Goal: Information Seeking & Learning: Find specific fact

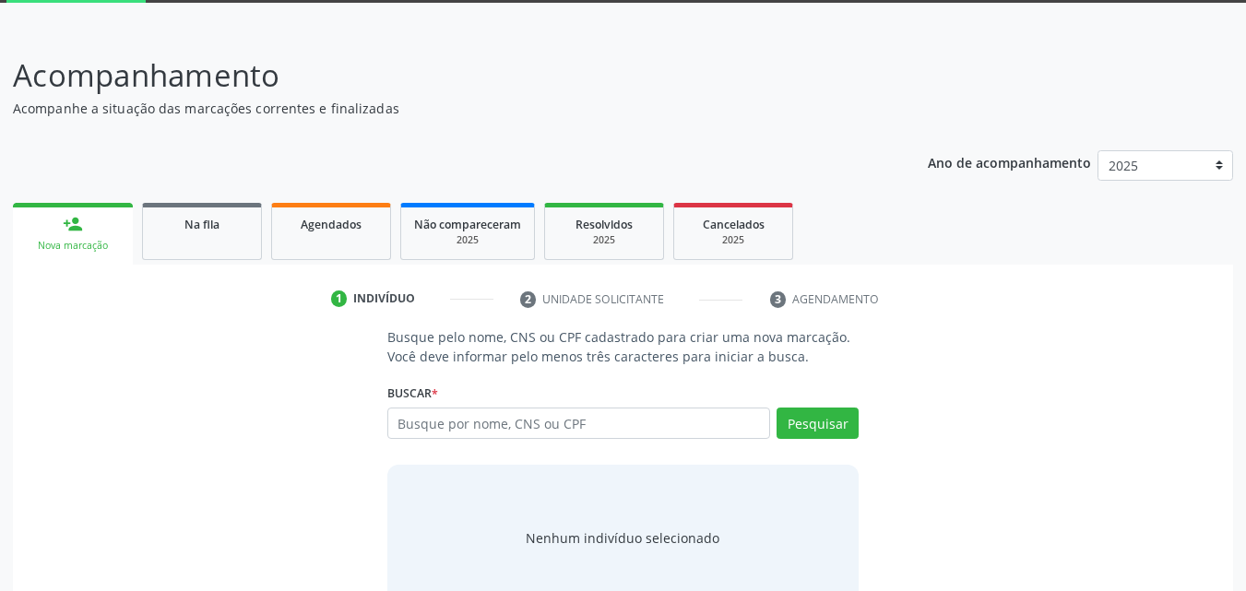
scroll to position [123, 0]
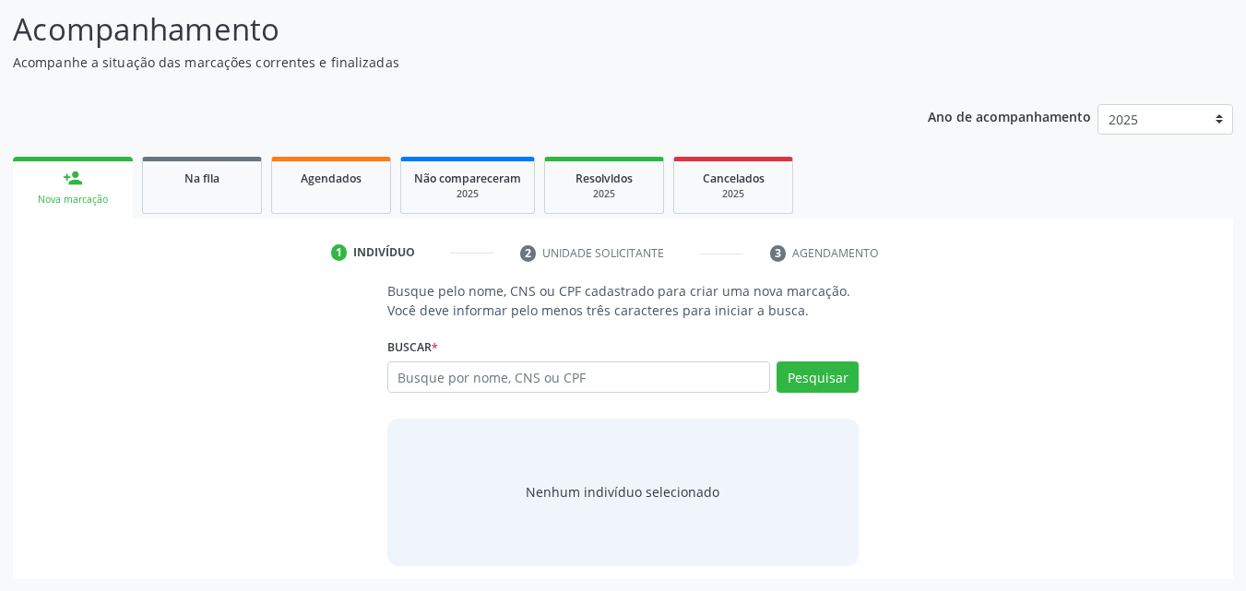
scroll to position [146, 0]
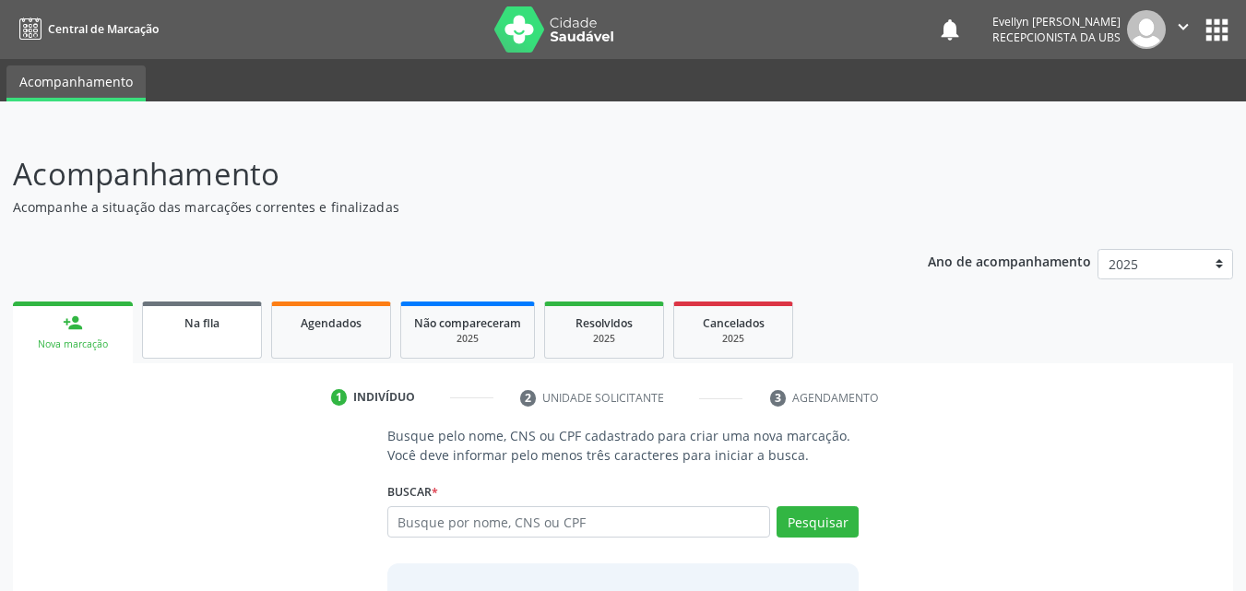
click at [200, 333] on link "Na fila" at bounding box center [202, 330] width 120 height 57
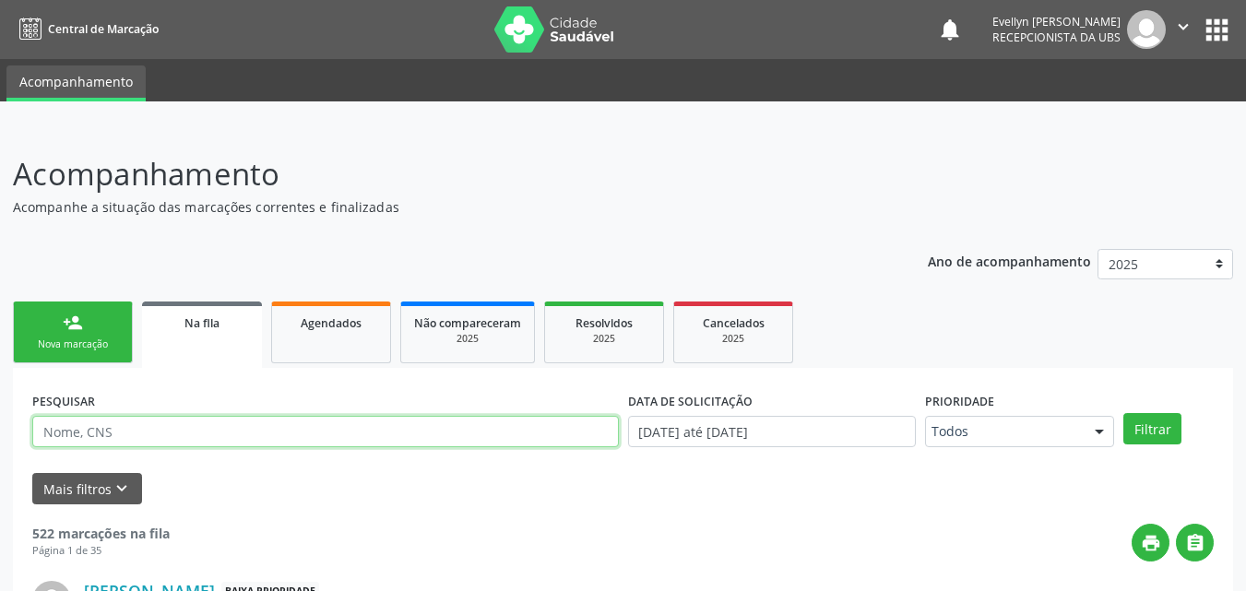
click at [187, 431] on input "text" at bounding box center [325, 431] width 586 height 31
type input "[PERSON_NAME]"
click at [1123, 413] on button "Filtrar" at bounding box center [1152, 428] width 58 height 31
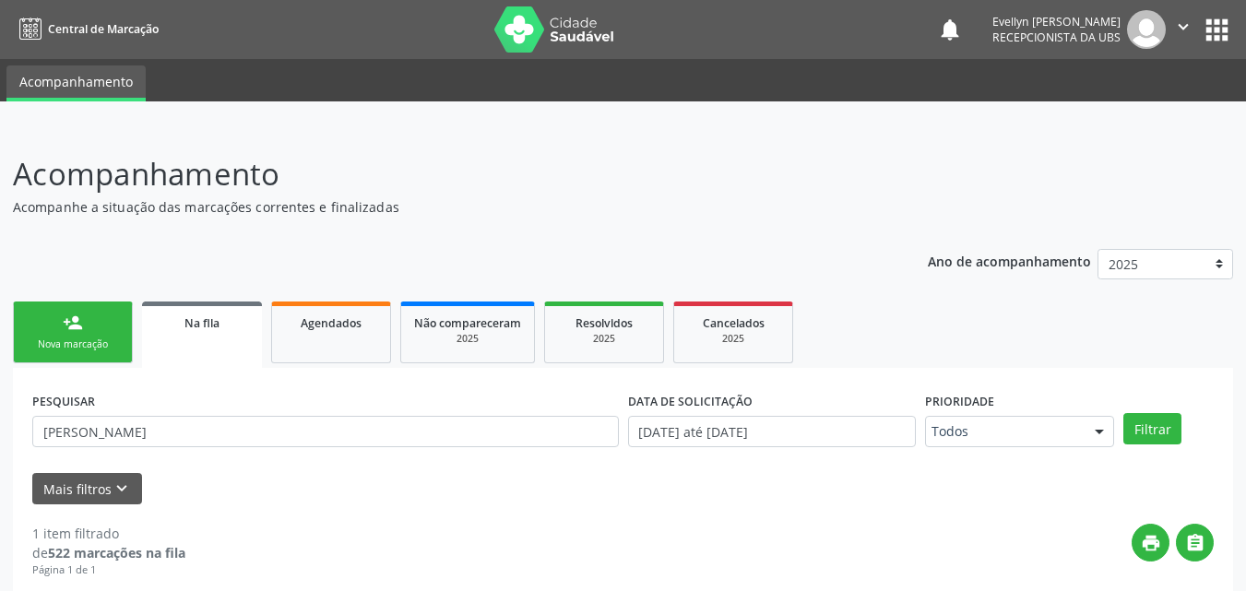
scroll to position [184, 0]
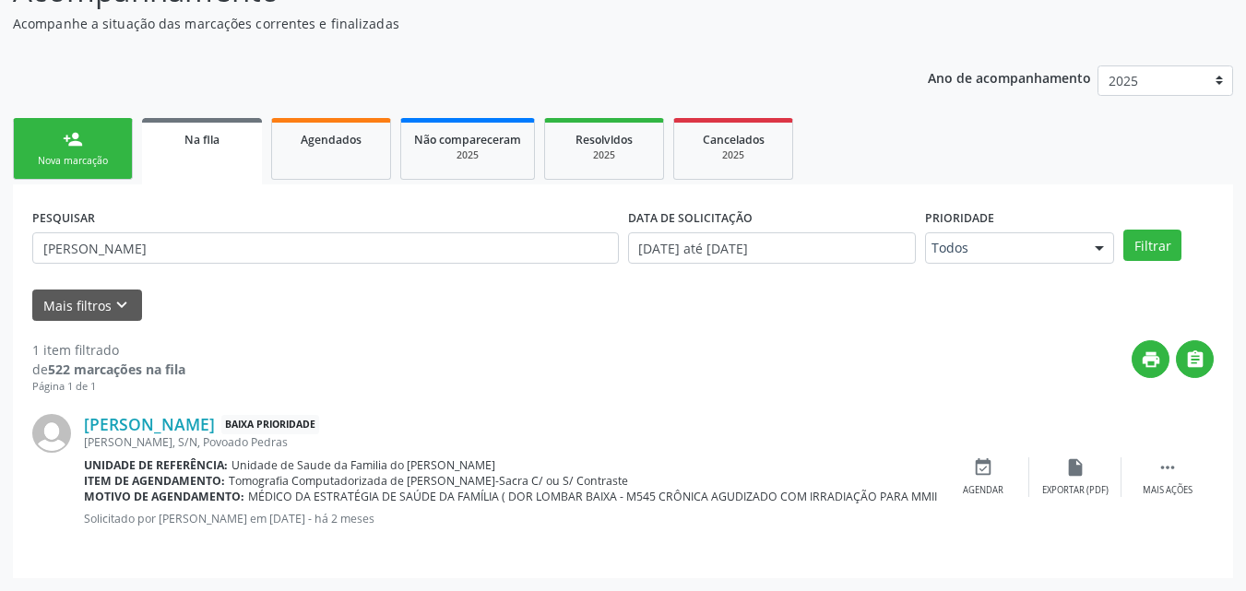
click at [101, 170] on link "person_add Nova marcação" at bounding box center [73, 149] width 120 height 62
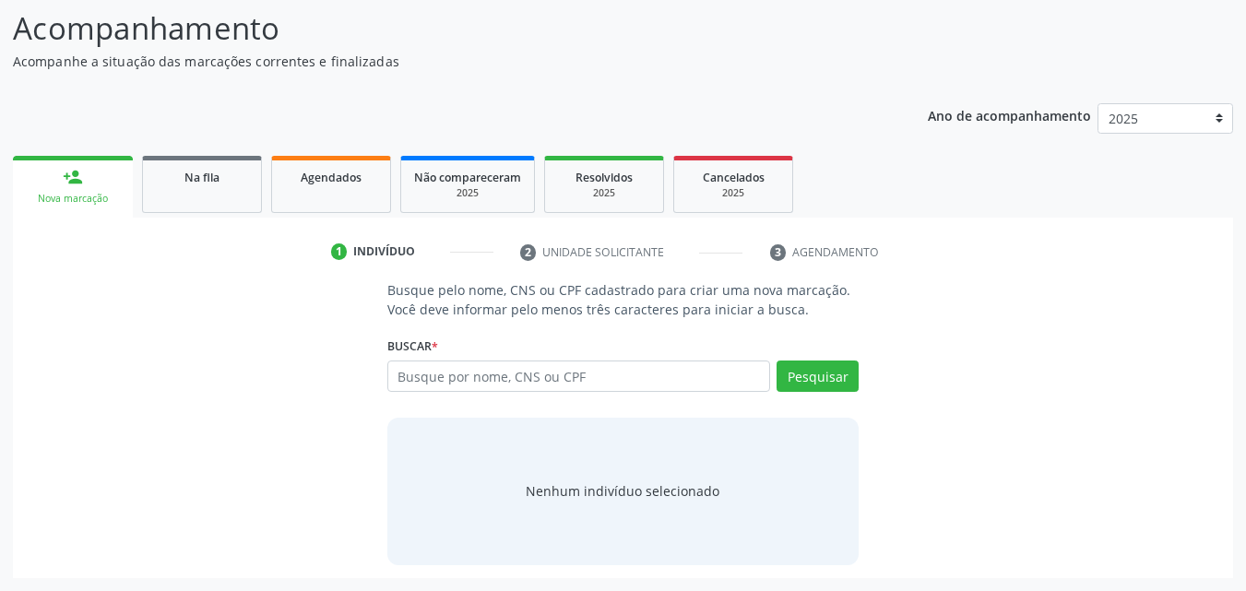
scroll to position [146, 0]
click at [511, 378] on input "text" at bounding box center [579, 376] width 384 height 31
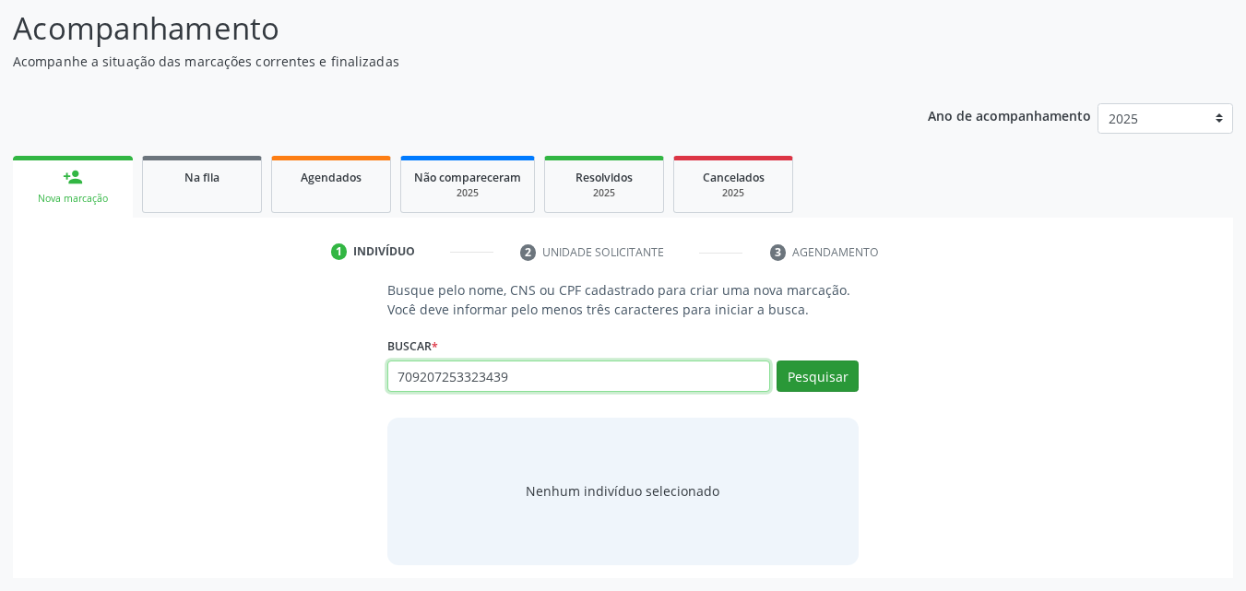
type input "709207253323439"
click at [835, 377] on button "Pesquisar" at bounding box center [817, 376] width 82 height 31
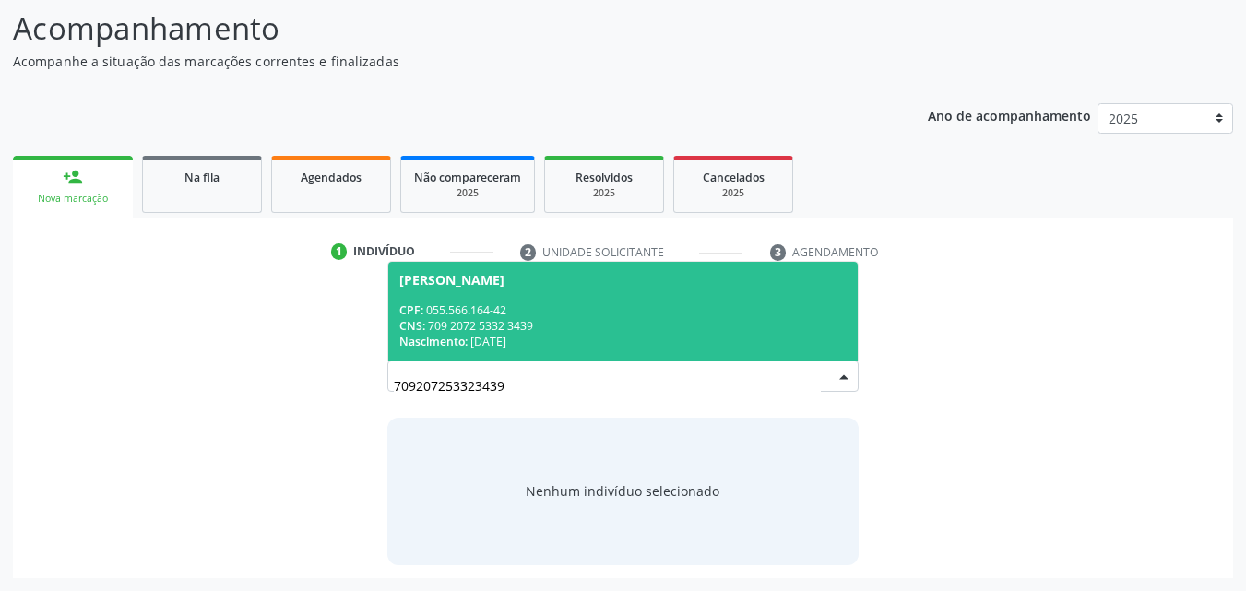
click at [703, 319] on div "CNS: 709 2072 5332 3439" at bounding box center [623, 326] width 448 height 16
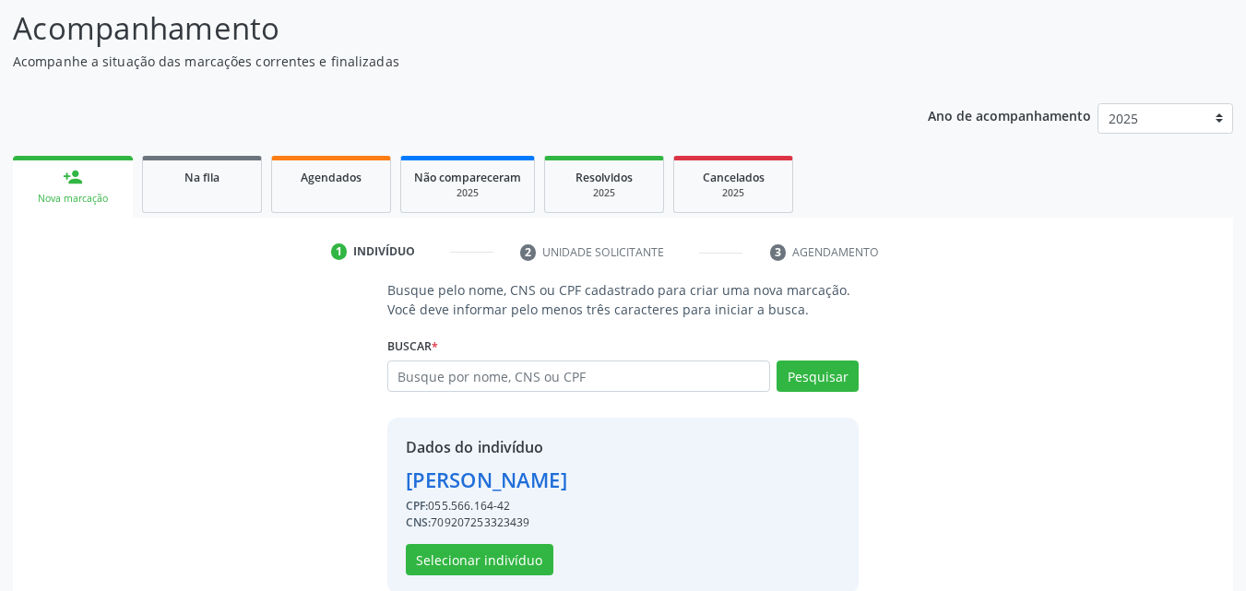
scroll to position [174, 0]
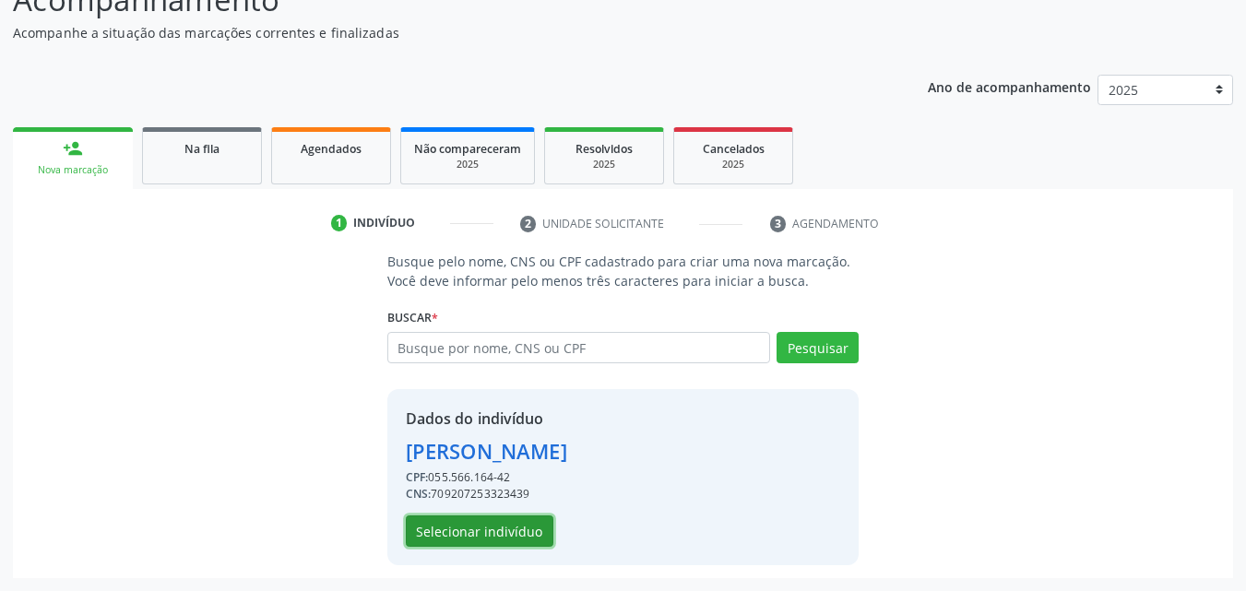
click at [512, 536] on button "Selecionar indivíduo" at bounding box center [480, 530] width 148 height 31
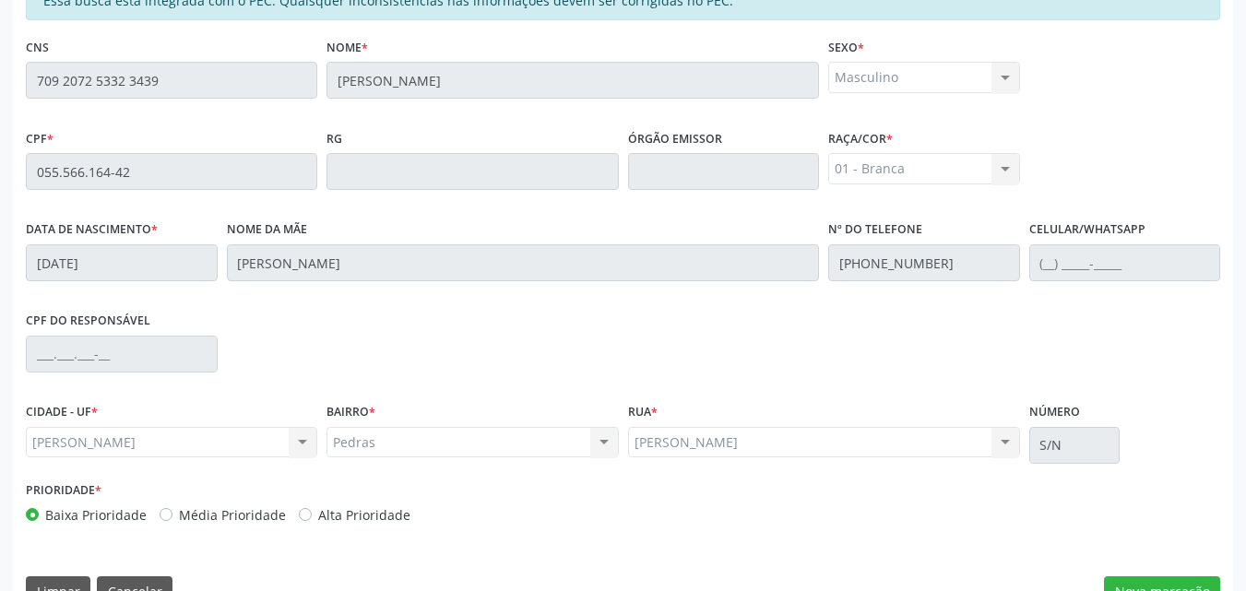
scroll to position [488, 0]
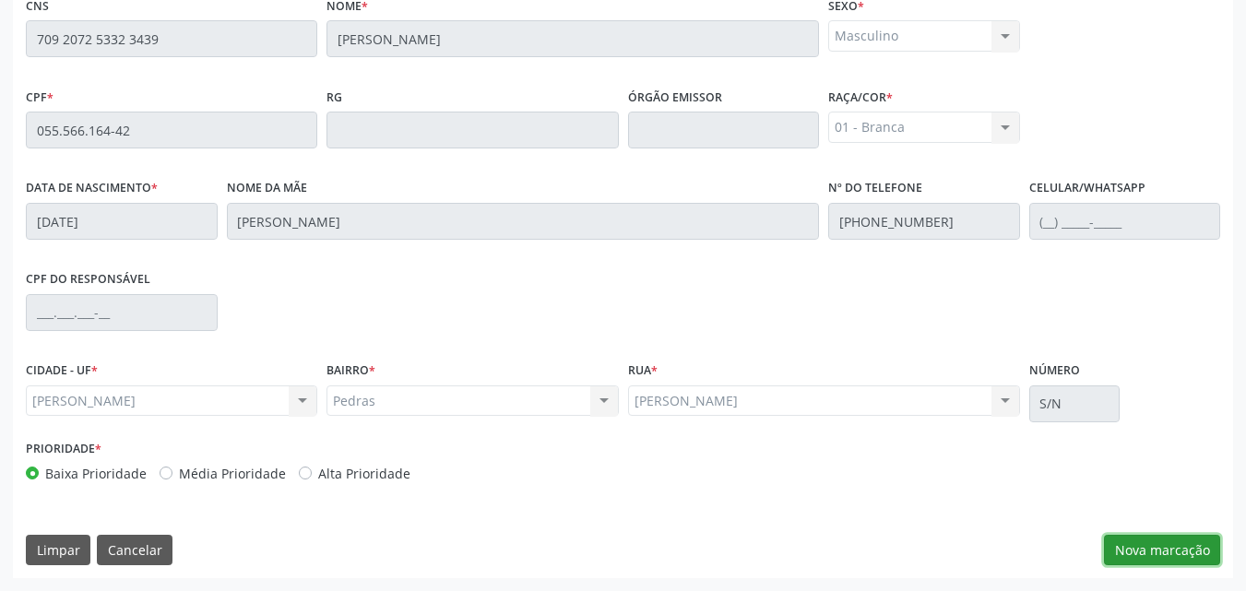
click at [1163, 549] on button "Nova marcação" at bounding box center [1162, 550] width 116 height 31
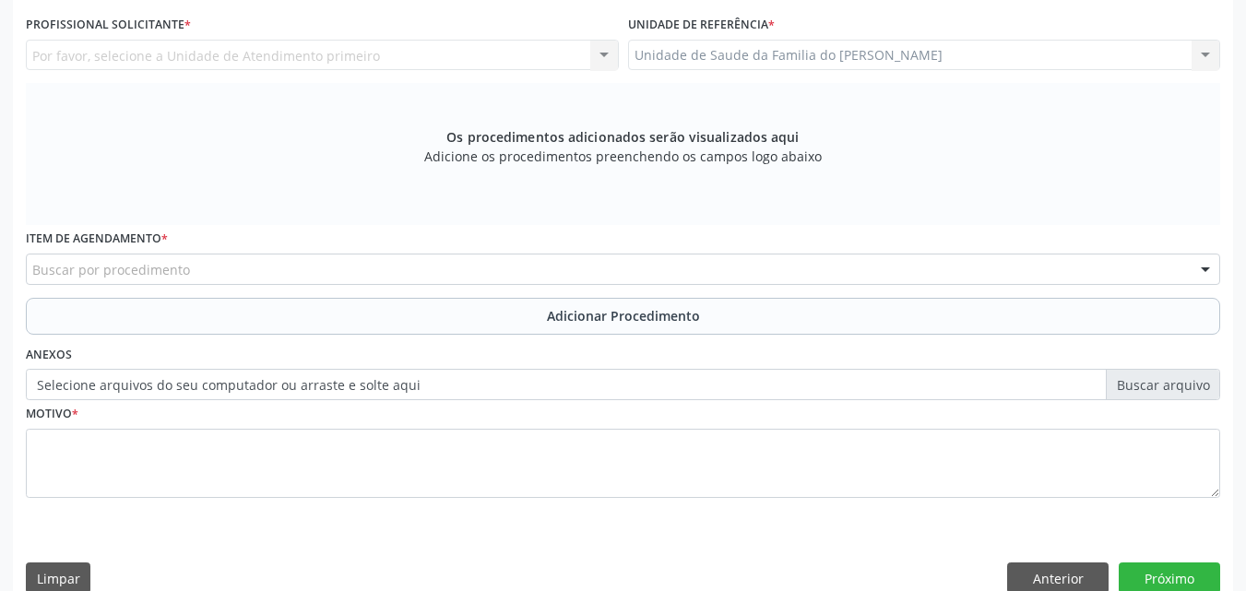
scroll to position [304, 0]
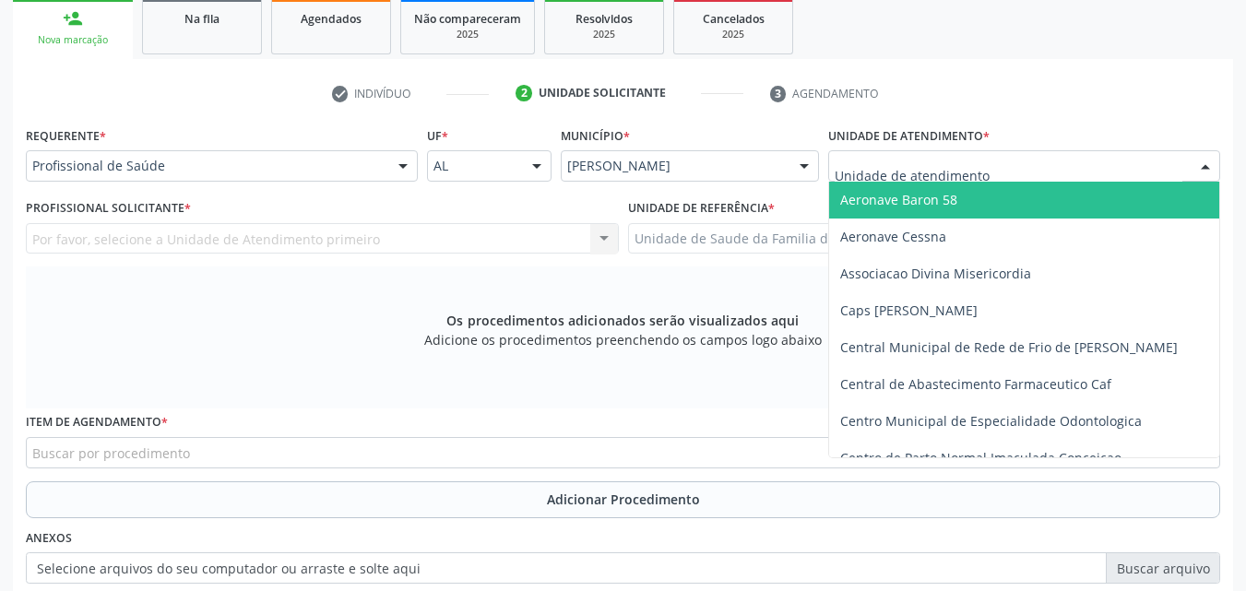
click at [994, 158] on div at bounding box center [1024, 165] width 392 height 31
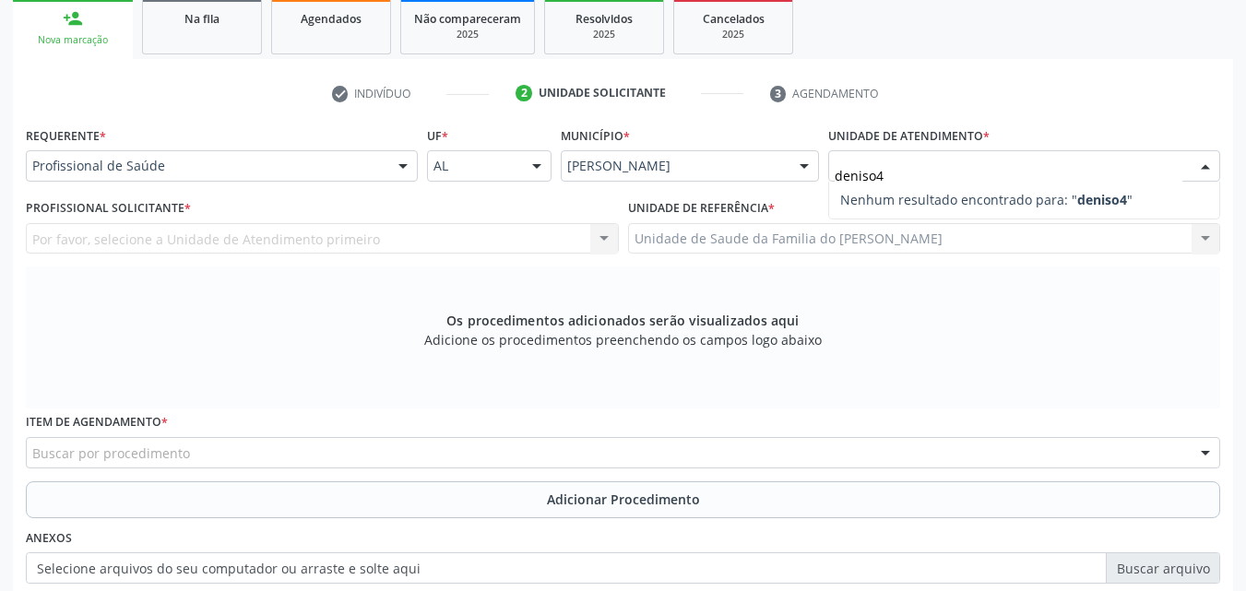
type input "deniso"
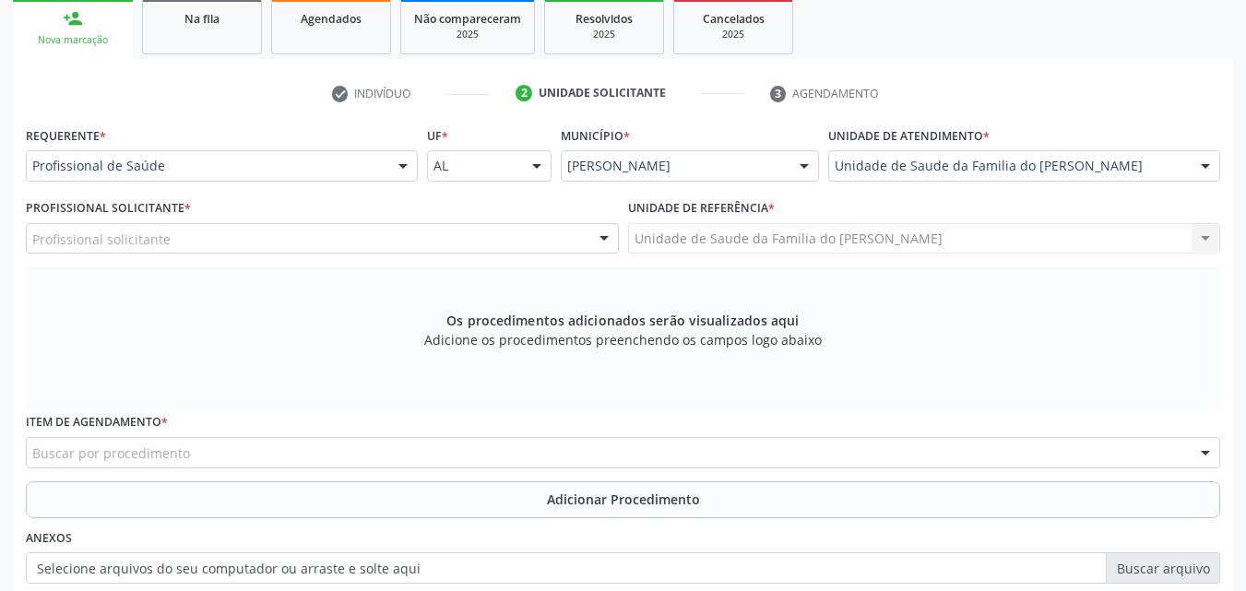
click at [570, 237] on div "Profissional solicitante" at bounding box center [322, 238] width 593 height 31
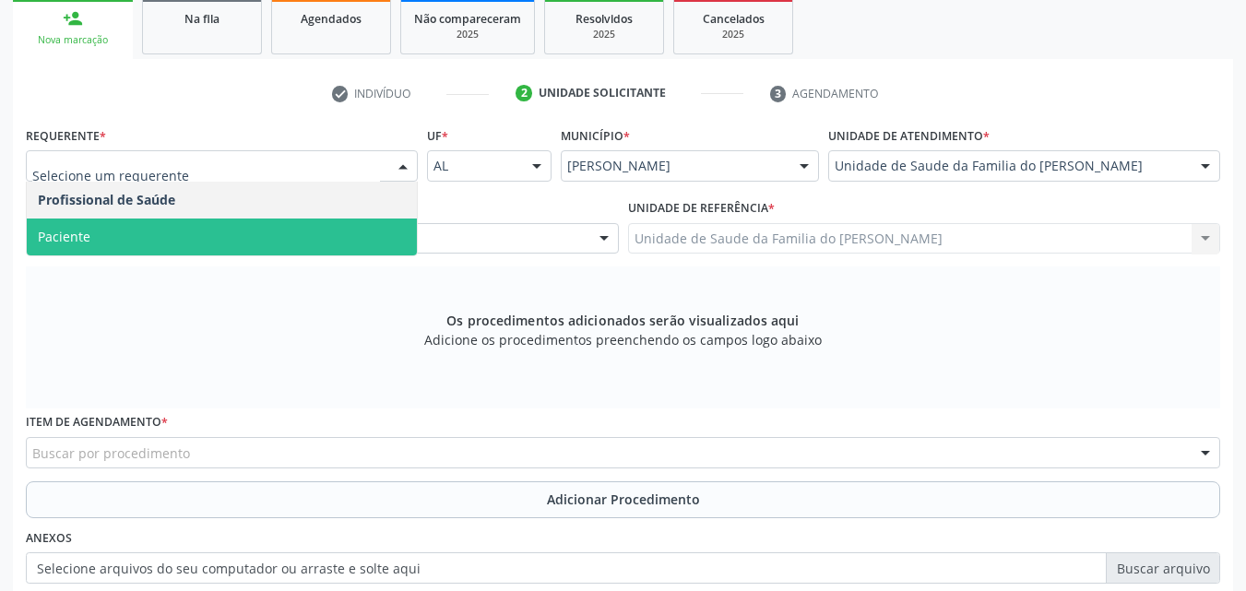
click at [280, 240] on span "Paciente" at bounding box center [222, 237] width 390 height 37
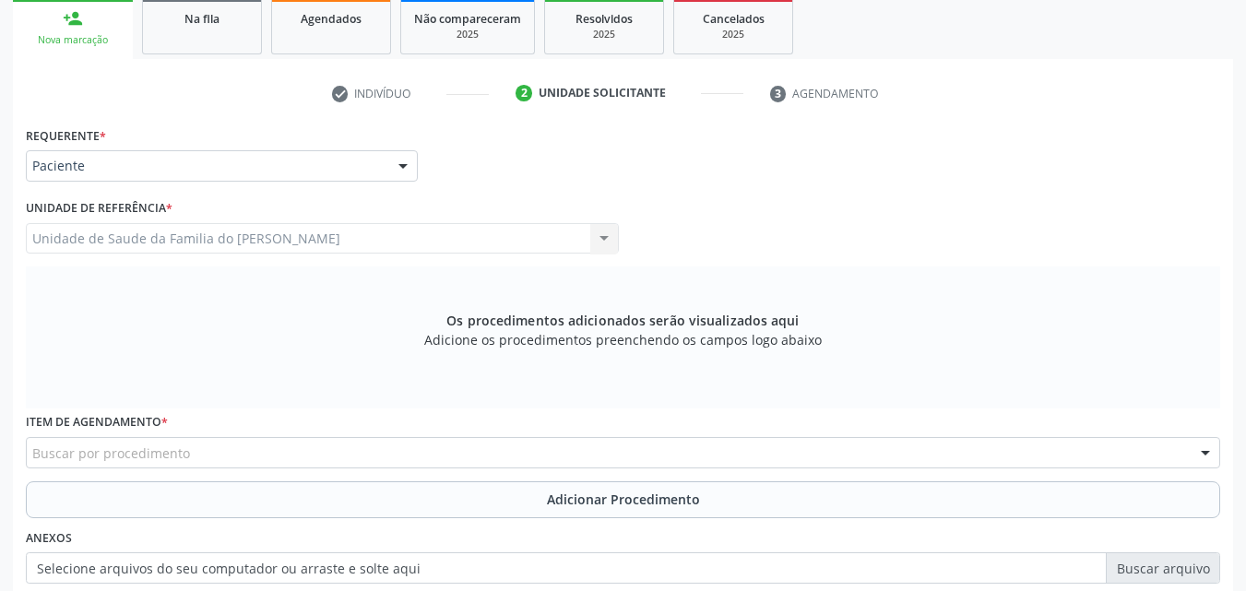
scroll to position [516, 0]
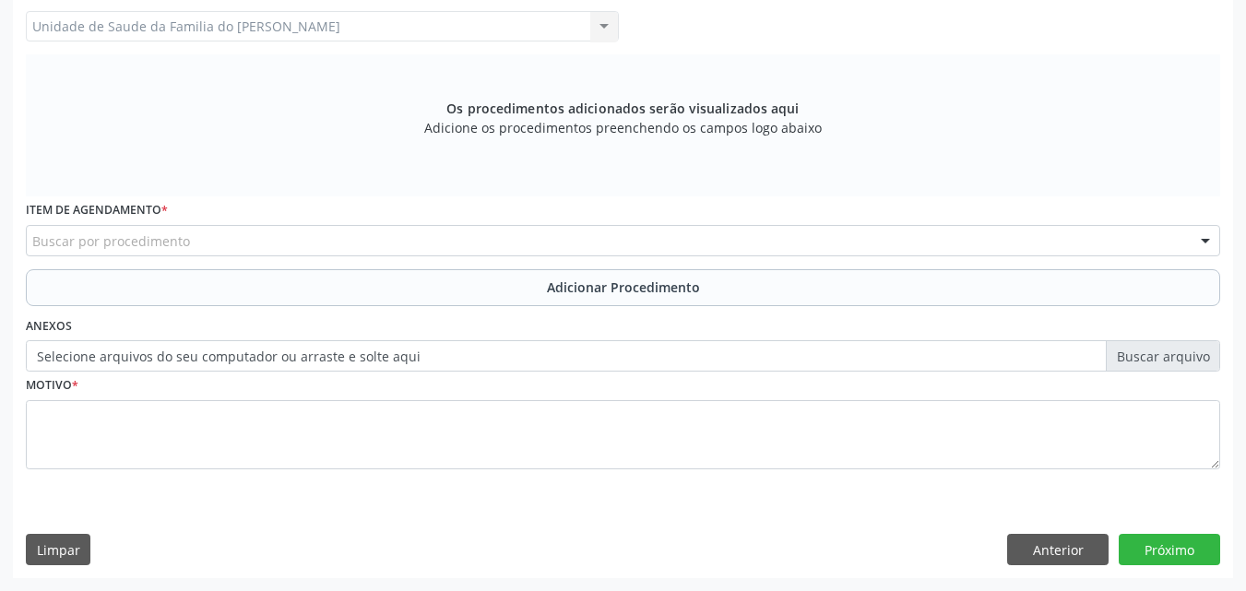
click at [893, 239] on div "Buscar por procedimento" at bounding box center [623, 240] width 1194 height 31
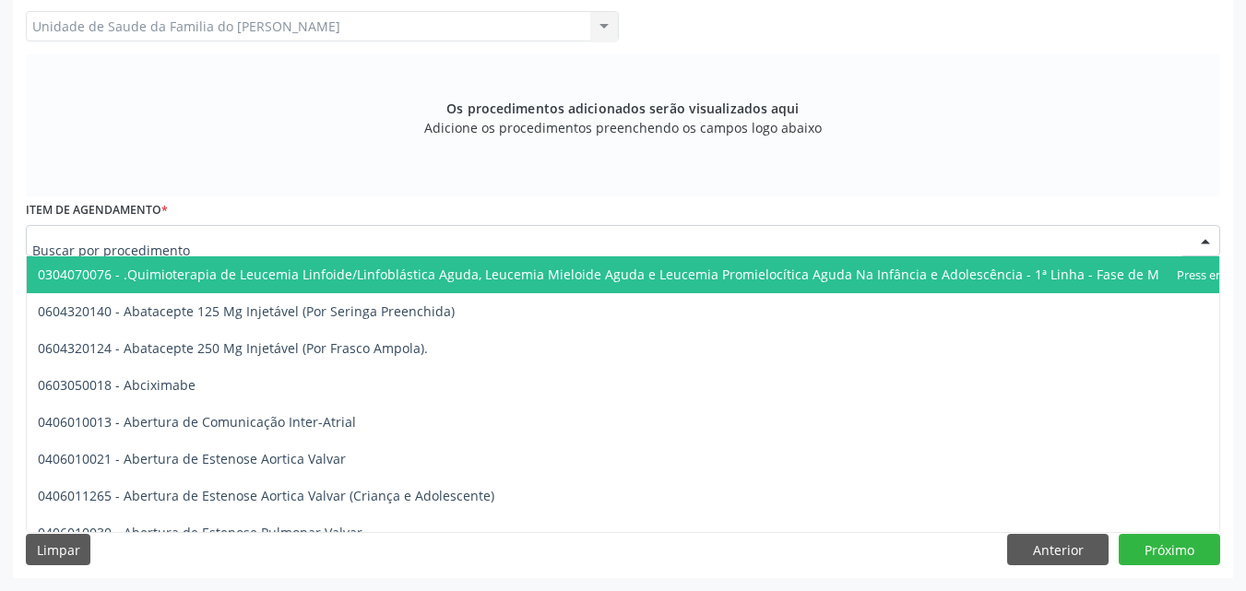
type input "u"
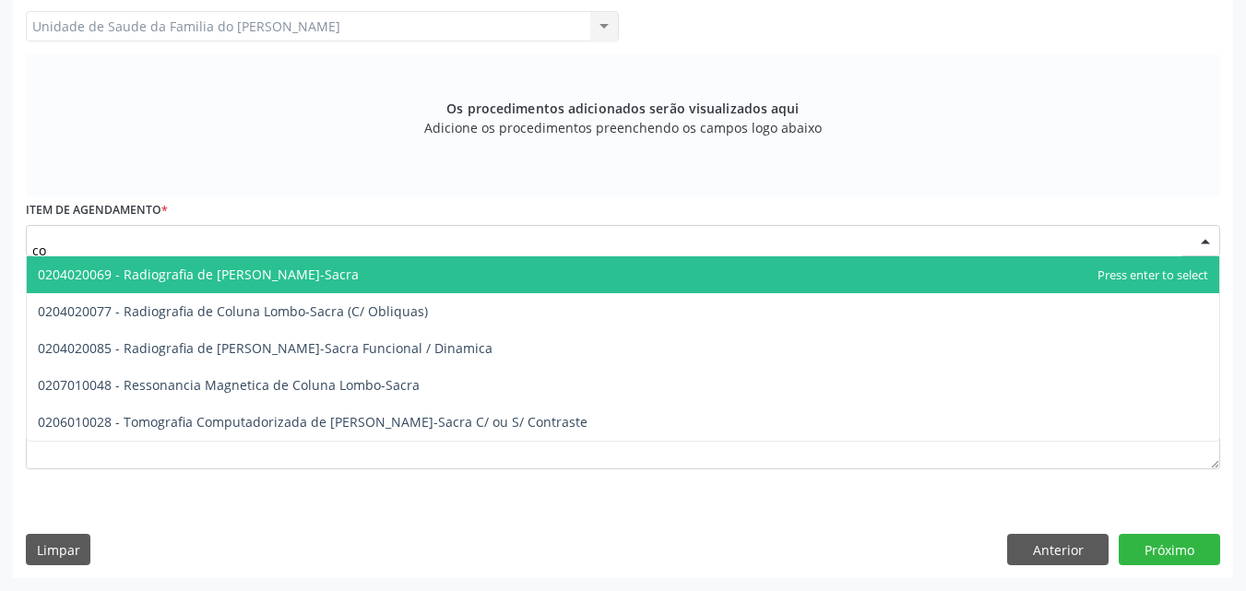
type input "c"
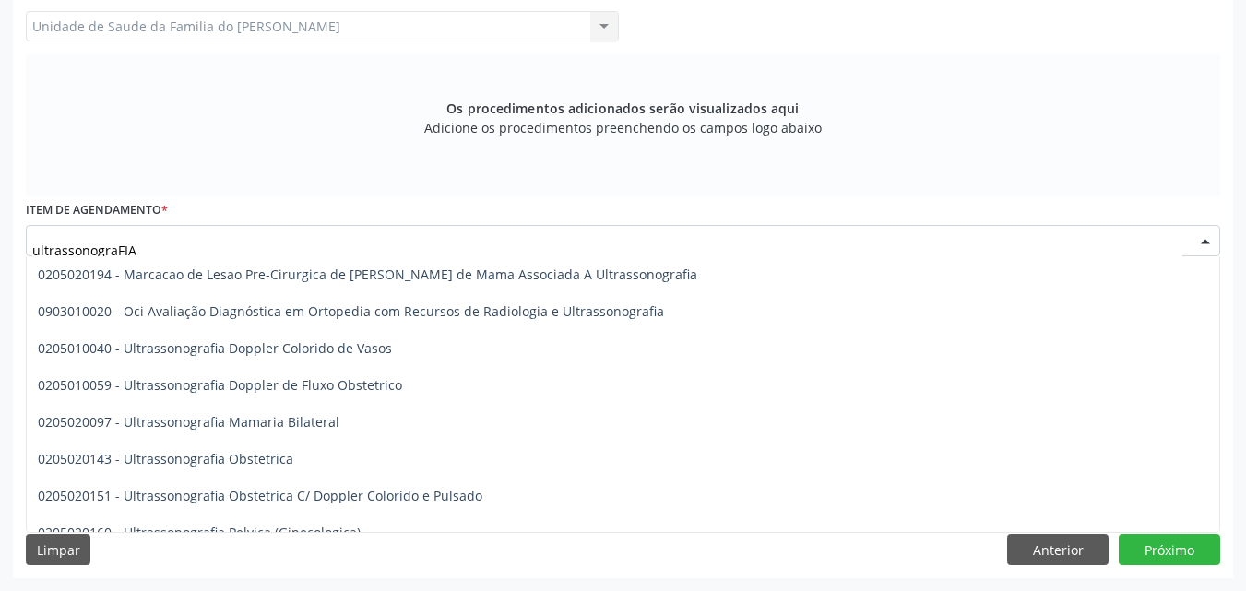
scroll to position [0, 0]
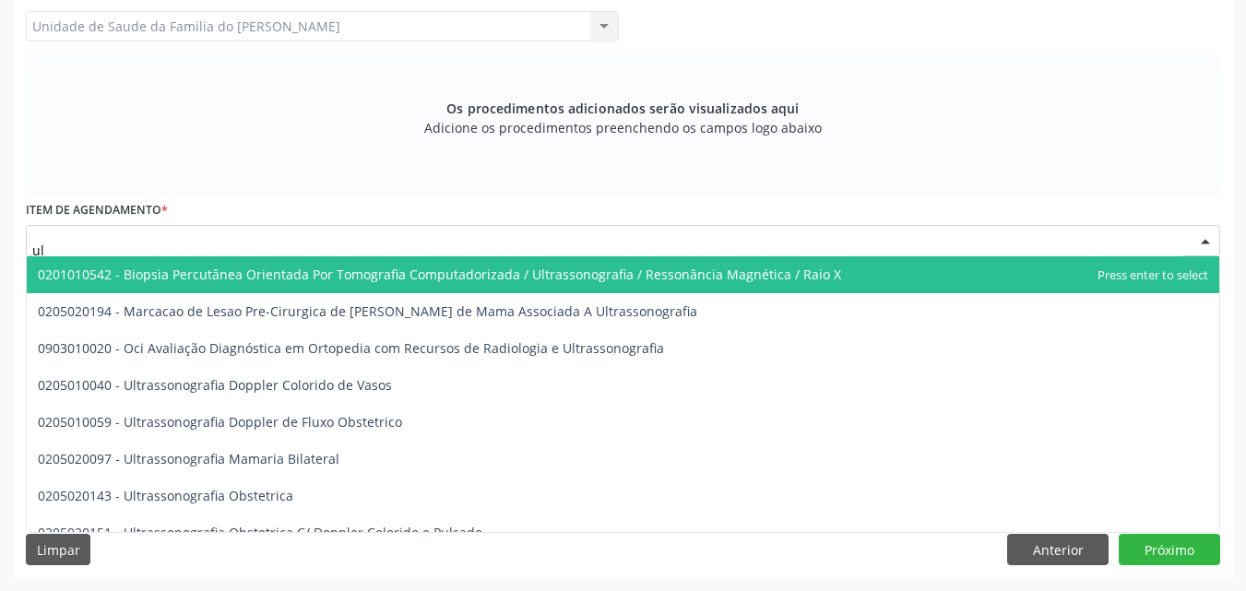
type input "u"
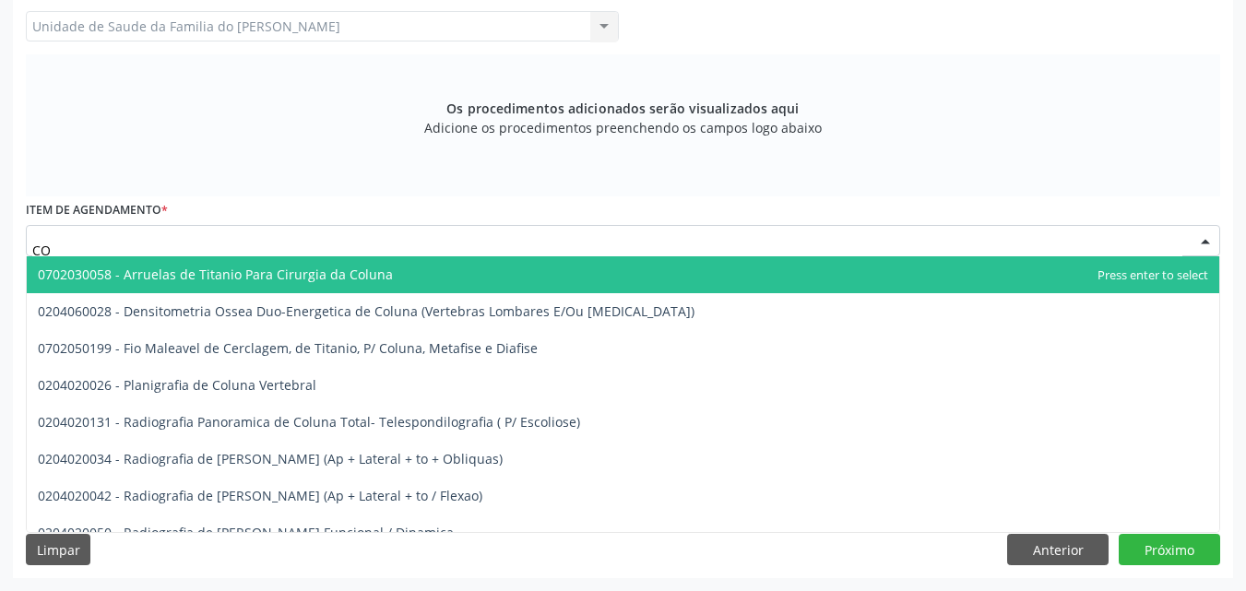
type input "C"
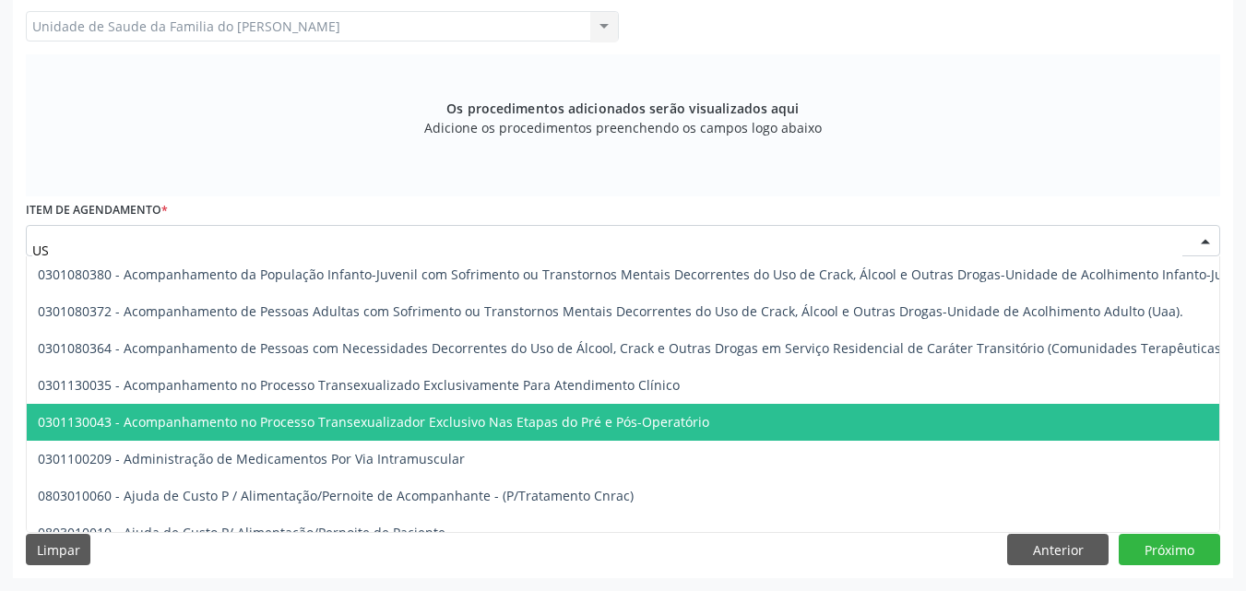
type input "U"
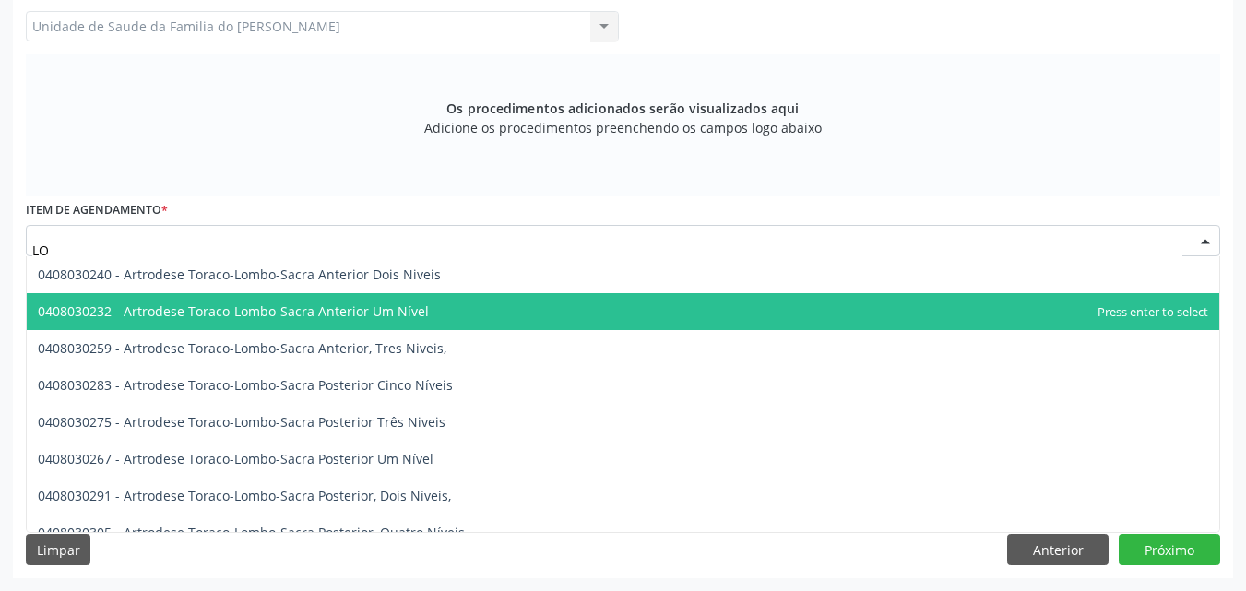
type input "L"
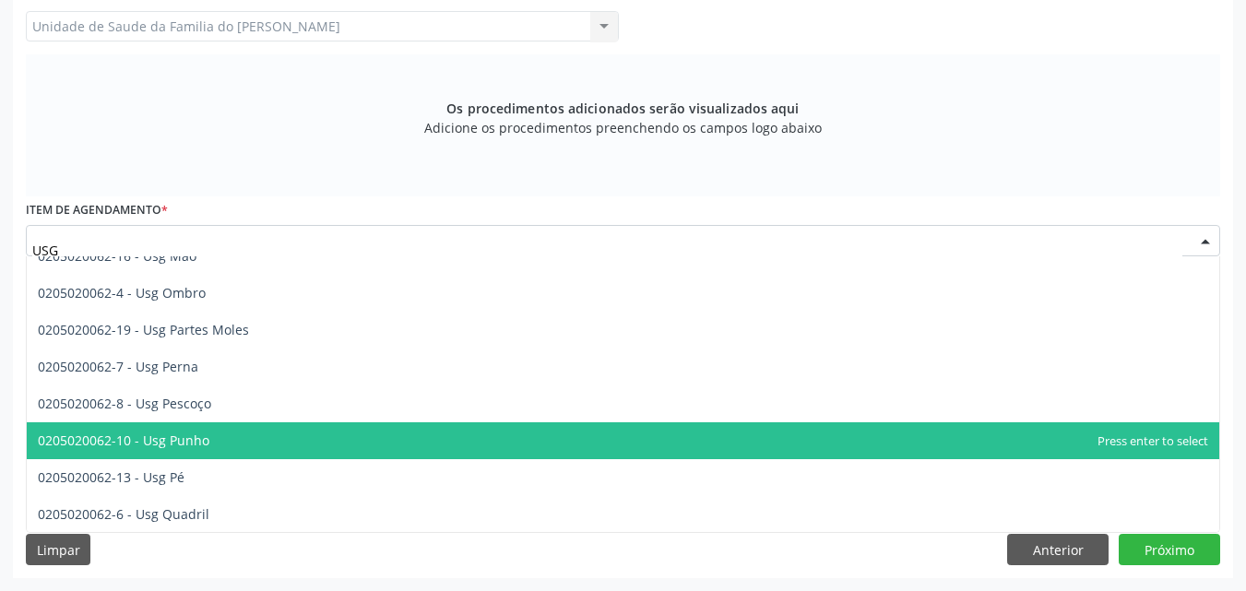
scroll to position [424, 0]
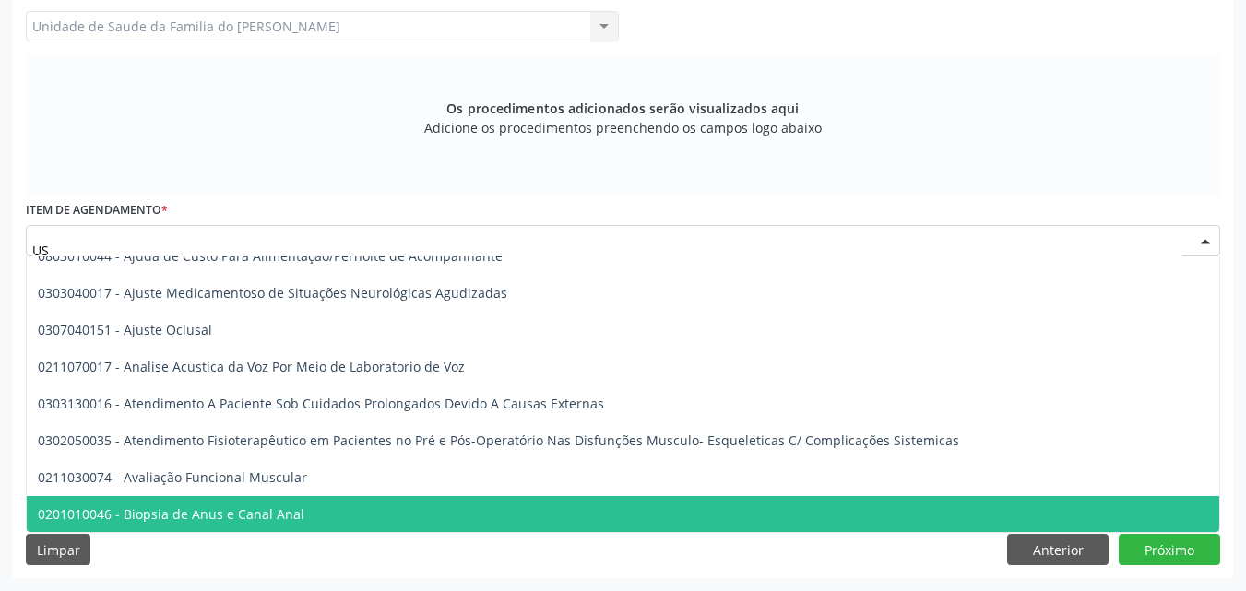
type input "U"
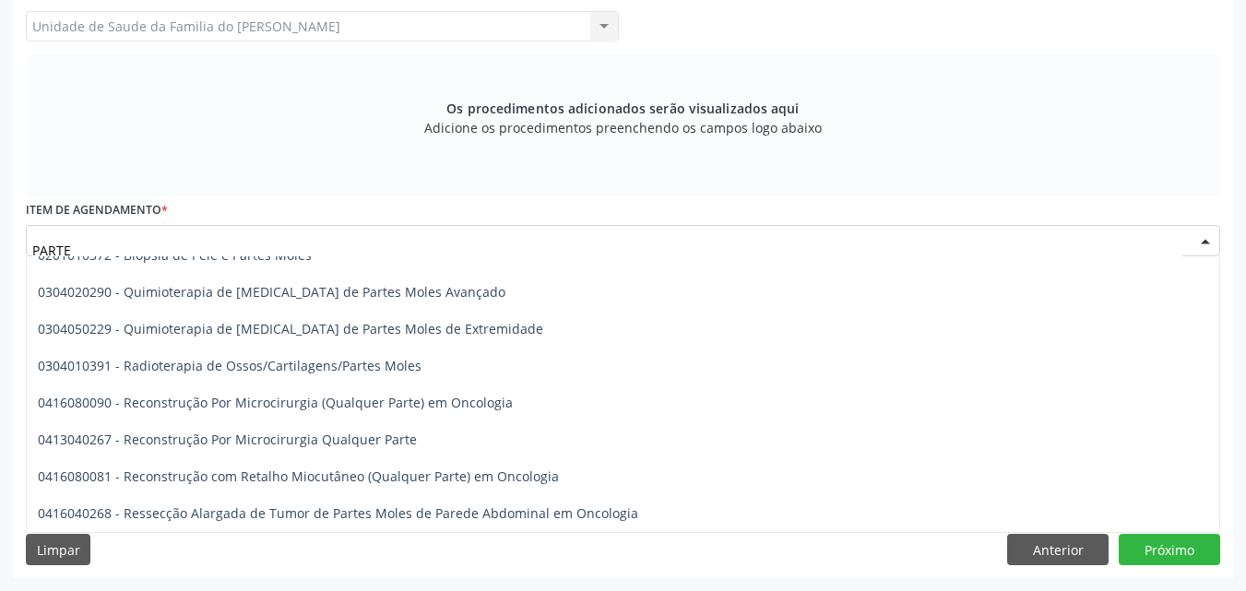
scroll to position [204, 0]
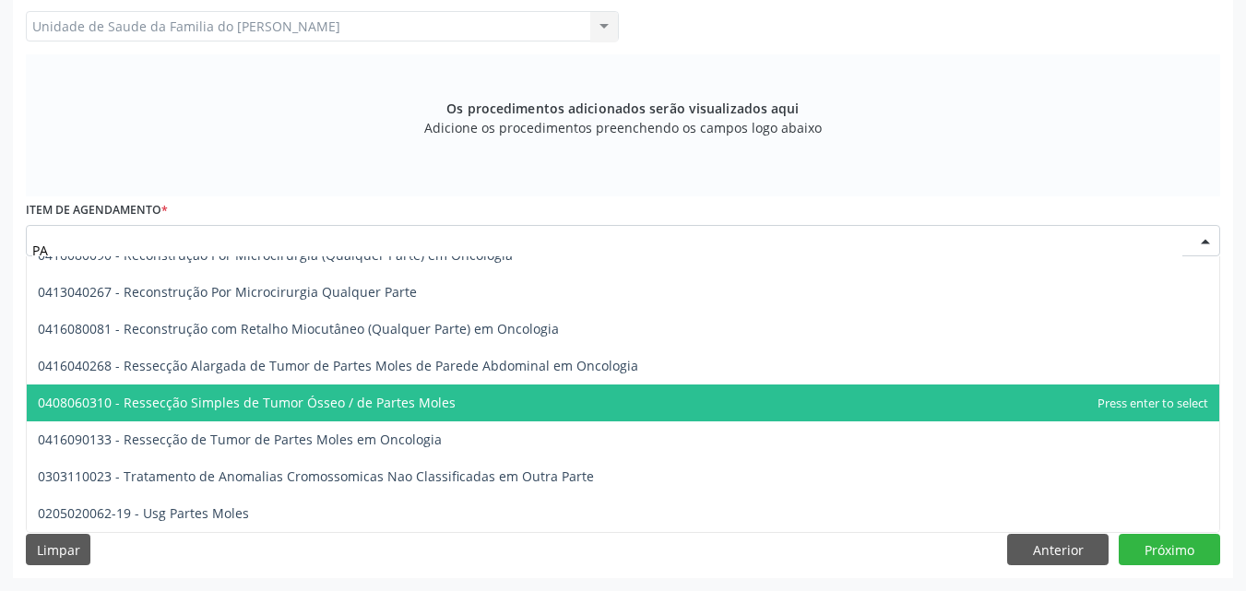
type input "P"
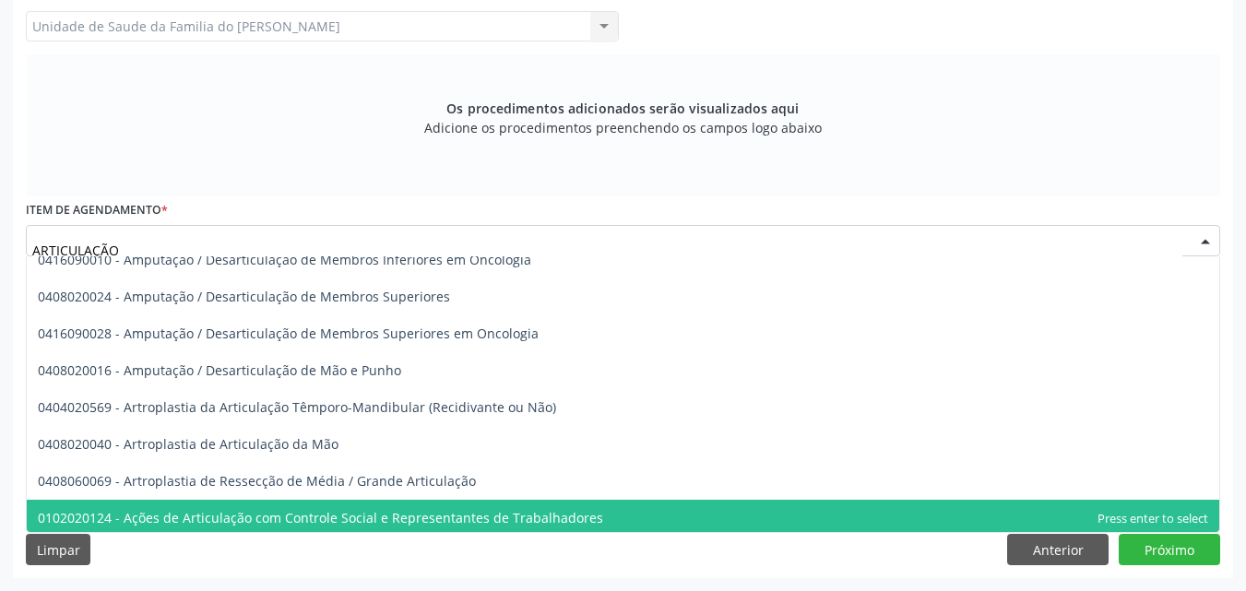
scroll to position [0, 0]
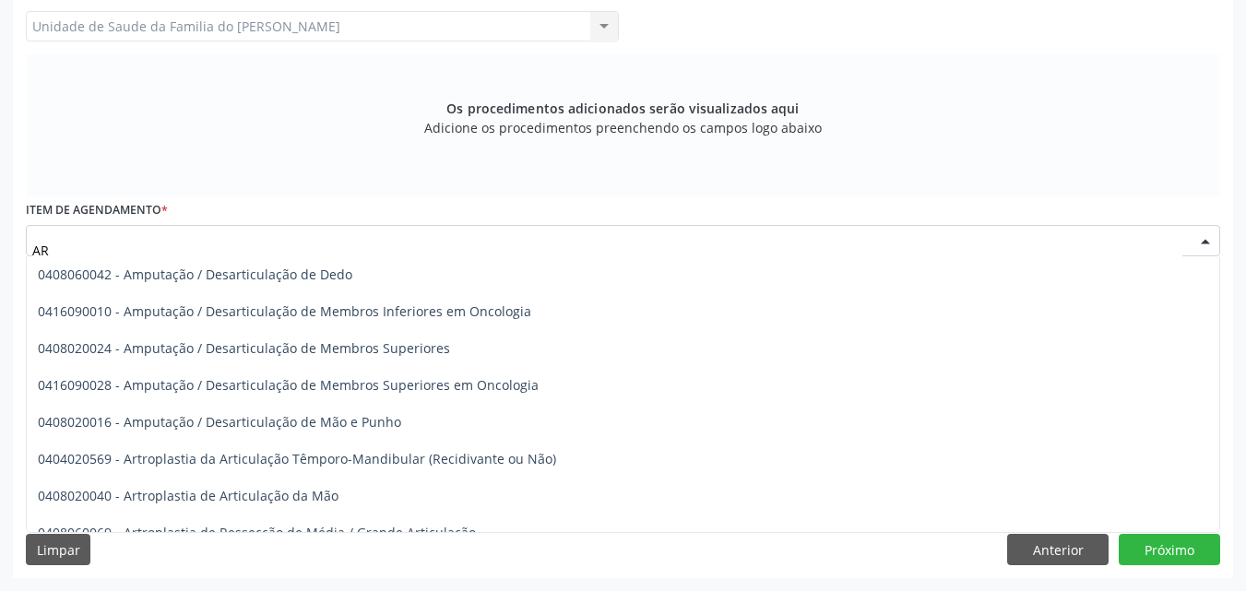
type input "A"
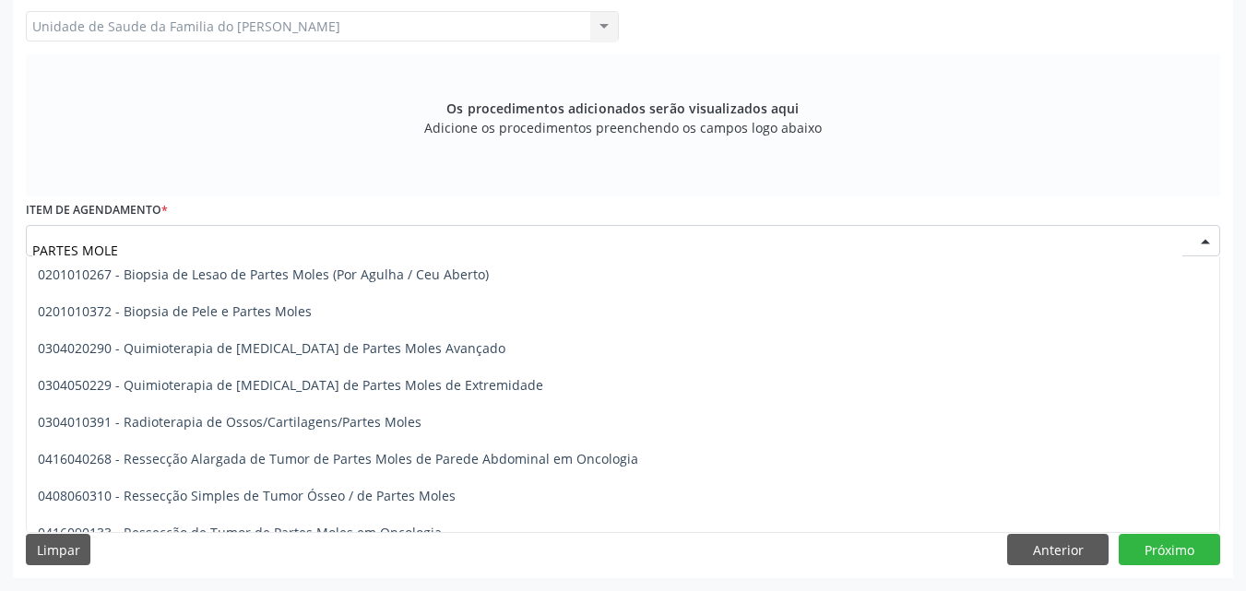
type input "PARTES MOLES"
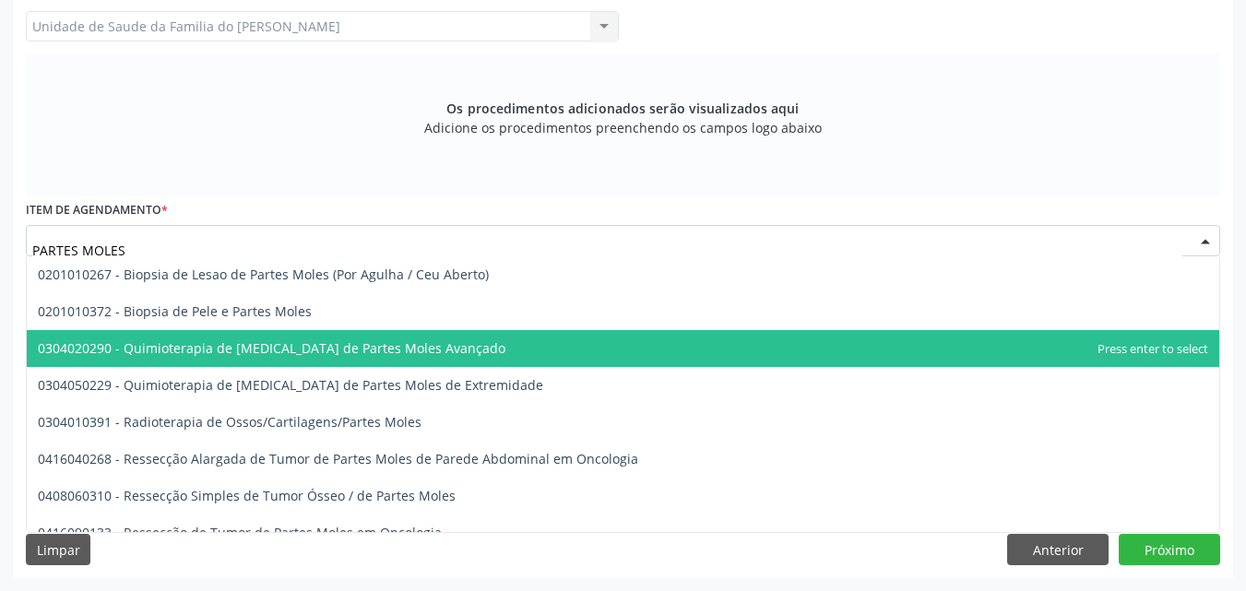
scroll to position [56, 0]
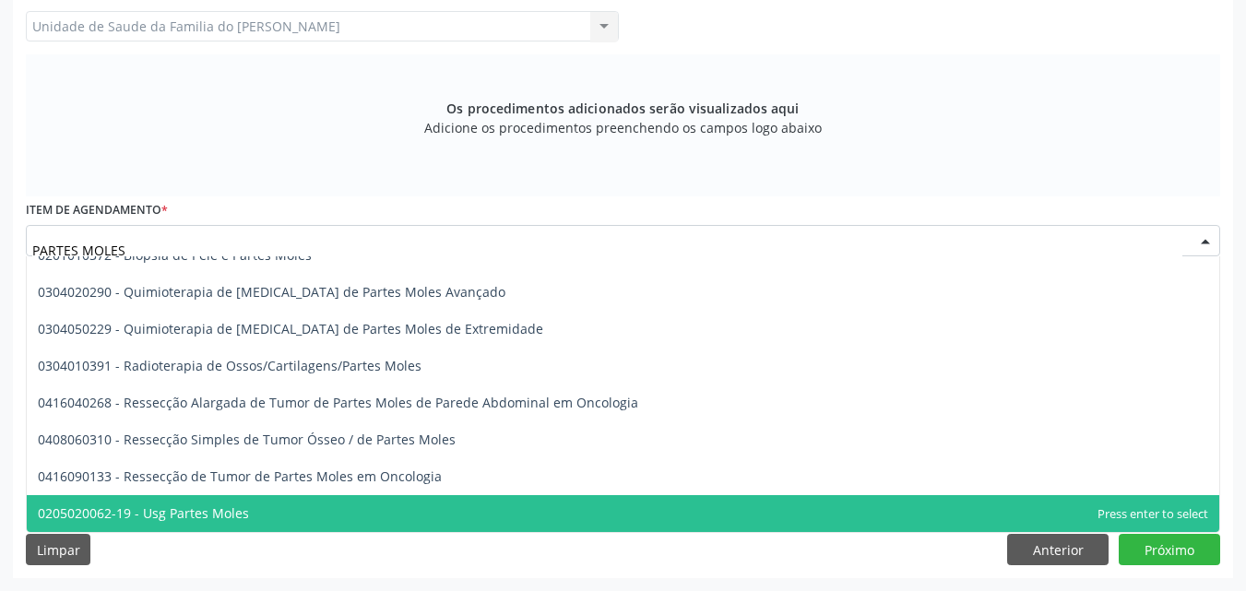
click at [634, 527] on span "0205020062-19 - Usg Partes Moles" at bounding box center [623, 513] width 1192 height 37
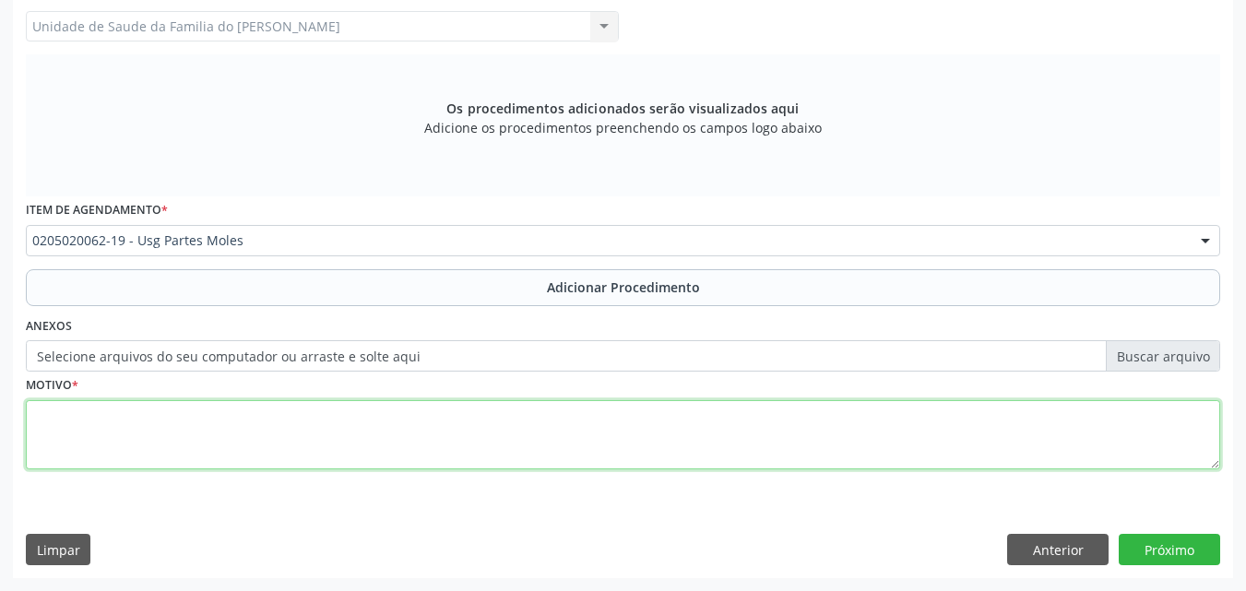
click at [202, 462] on textarea at bounding box center [623, 435] width 1194 height 70
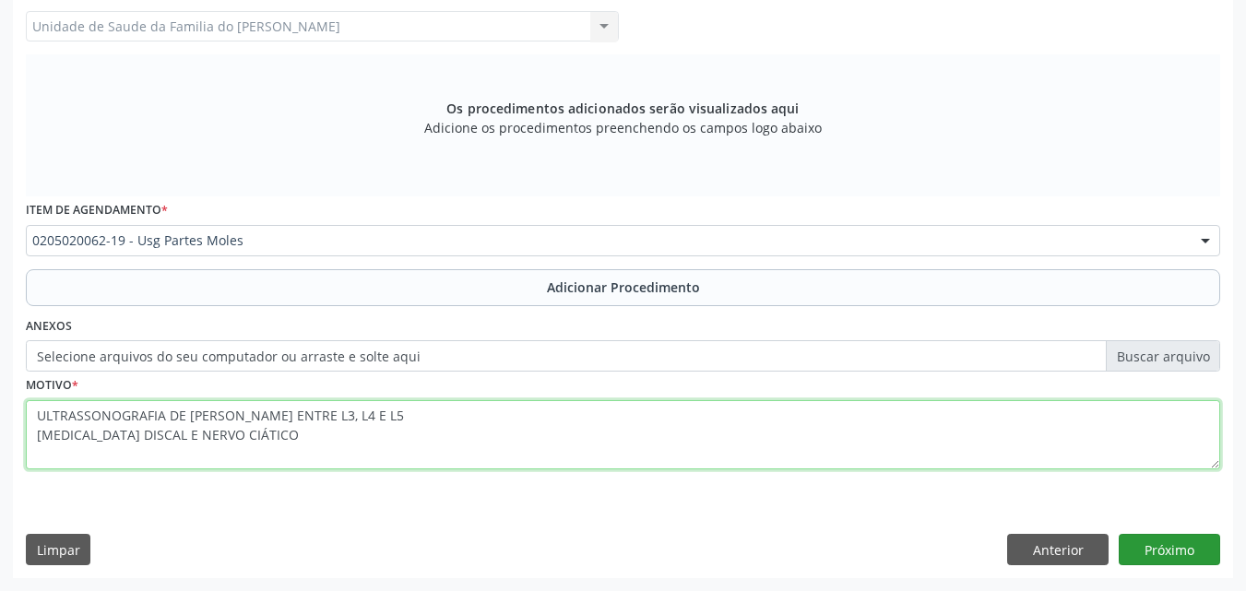
type textarea "ULTRASSONOGRAFIA DE [PERSON_NAME] ENTRE L3, L4 E L5 [MEDICAL_DATA] DISCAL E NER…"
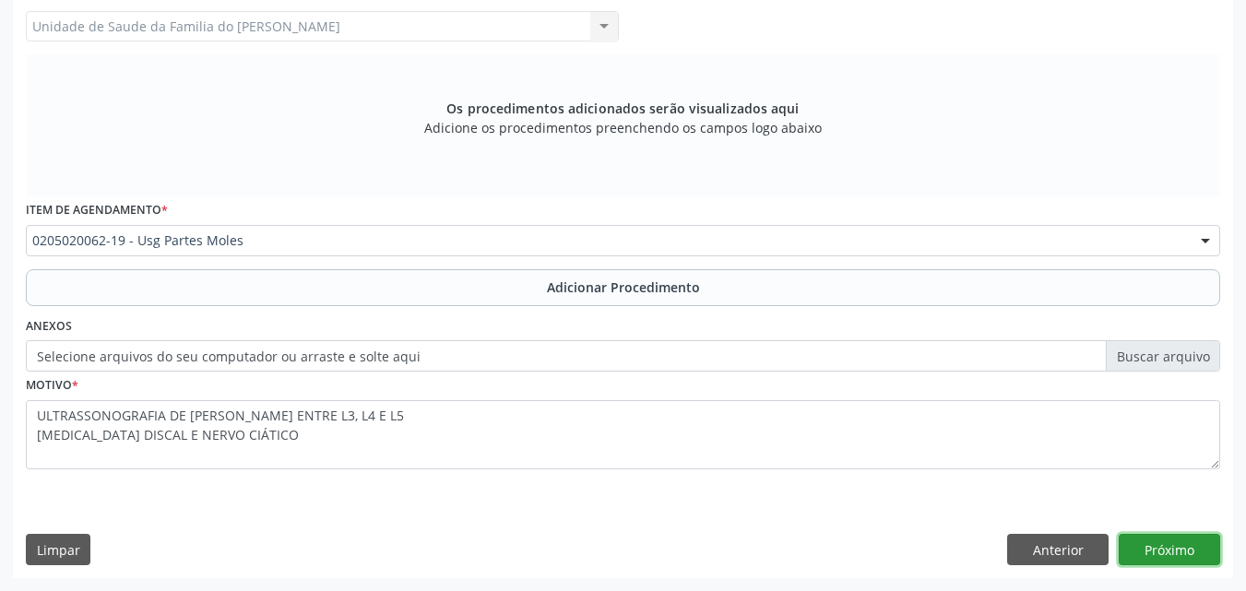
click at [1174, 552] on button "Próximo" at bounding box center [1169, 549] width 101 height 31
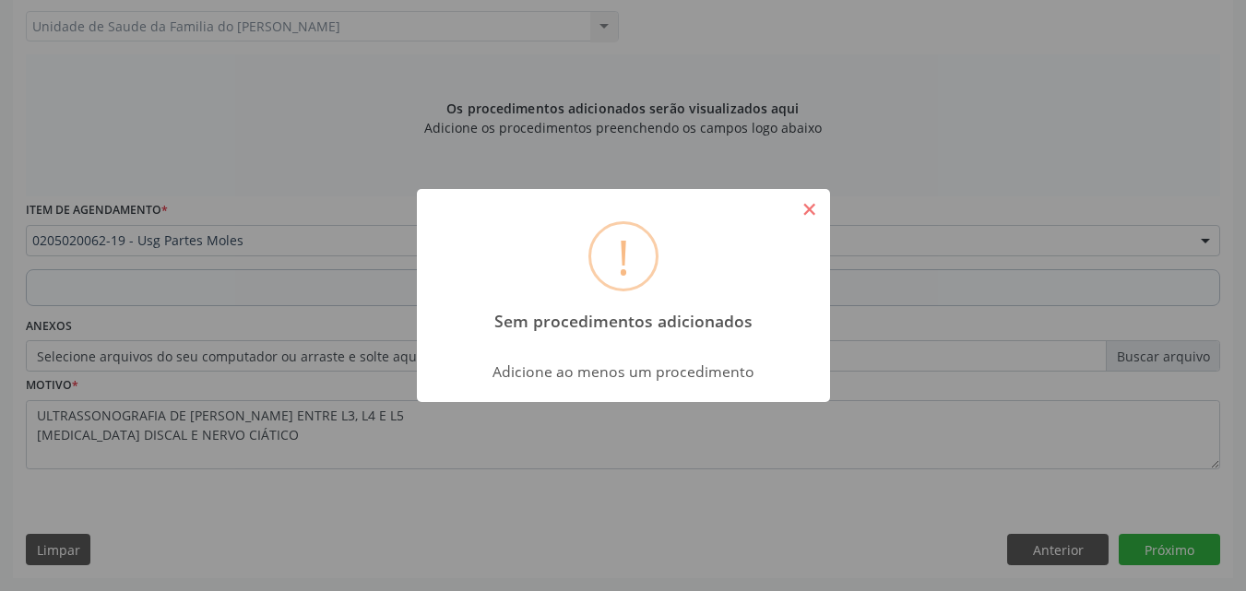
click at [805, 206] on button "×" at bounding box center [809, 209] width 31 height 31
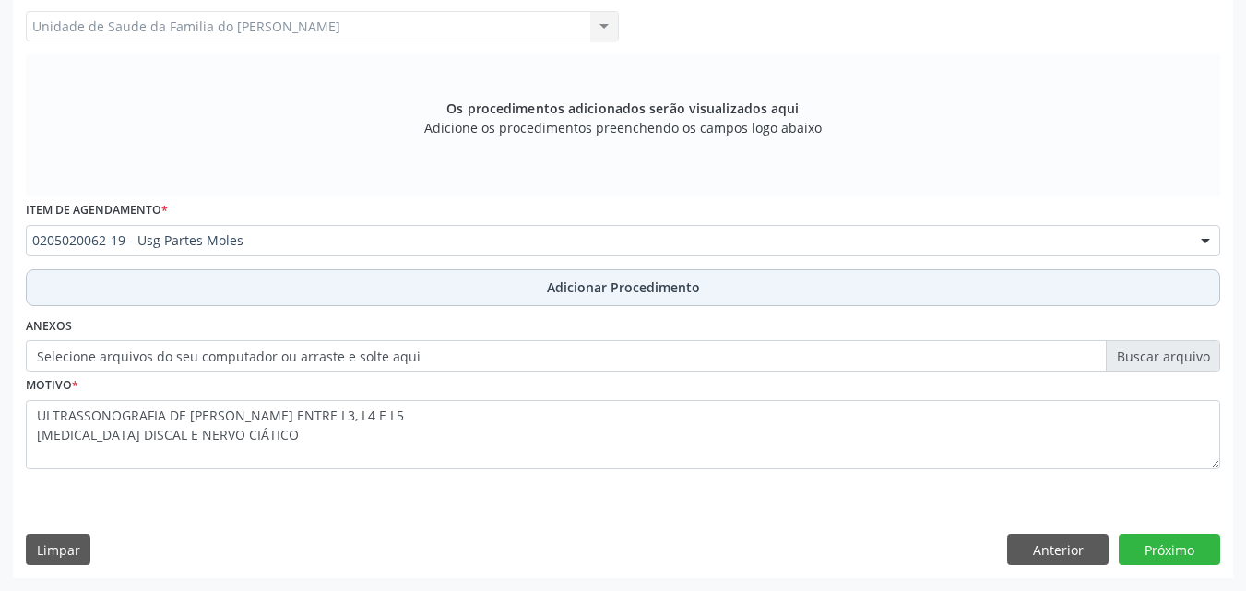
click at [788, 286] on button "Adicionar Procedimento" at bounding box center [623, 287] width 1194 height 37
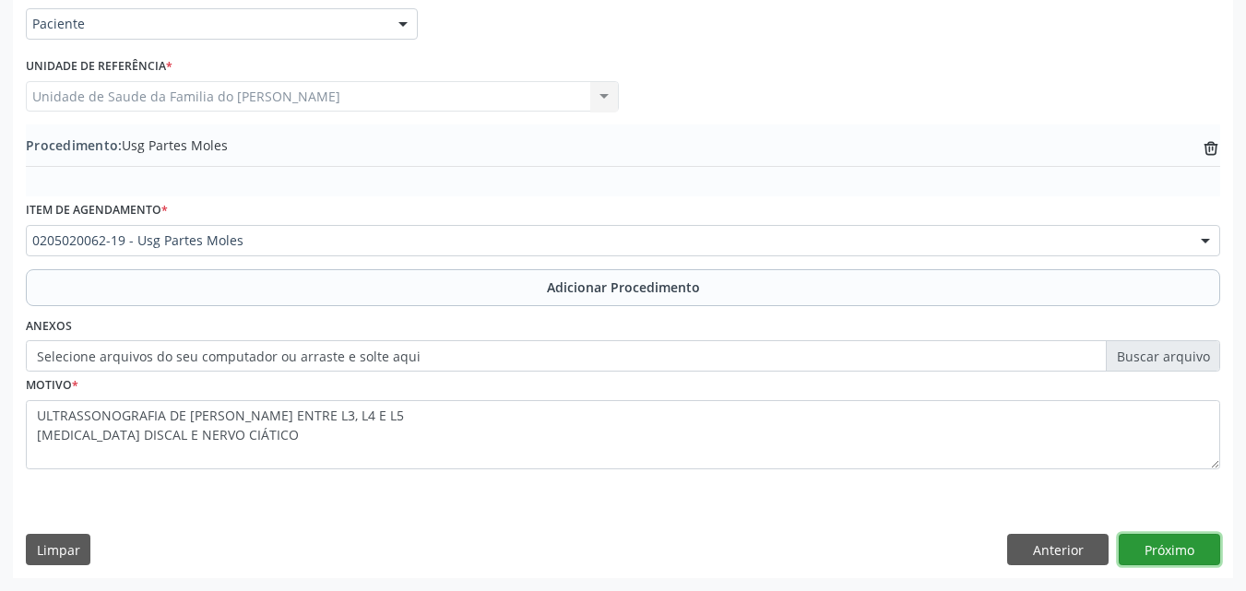
click at [1162, 556] on button "Próximo" at bounding box center [1169, 549] width 101 height 31
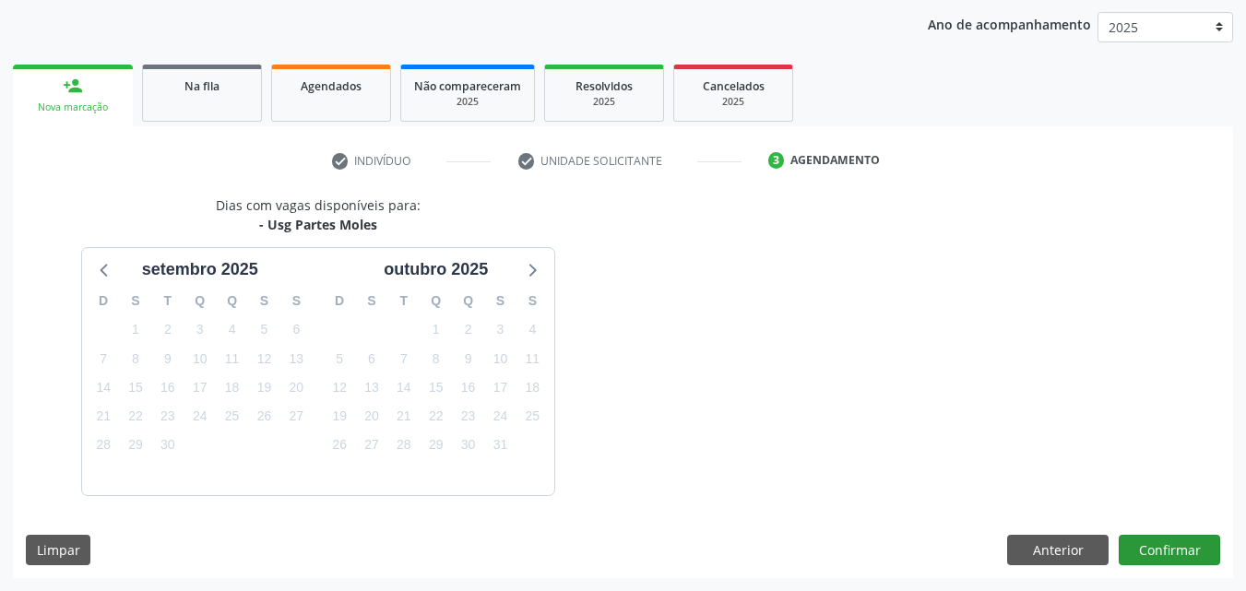
scroll to position [291, 0]
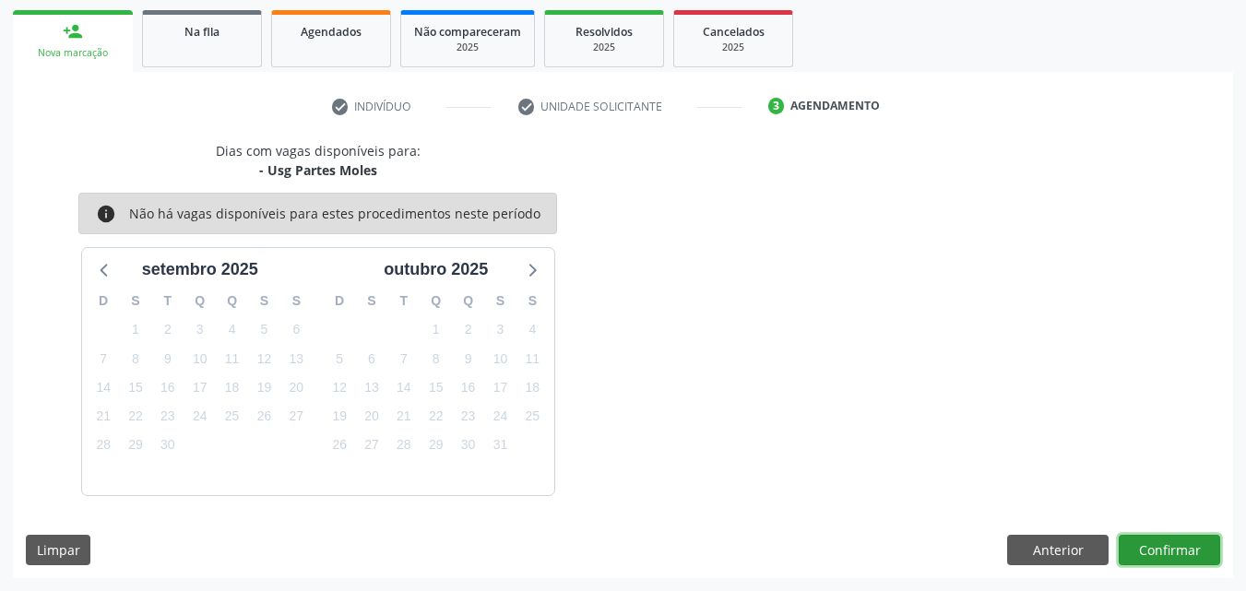
click at [1190, 551] on button "Confirmar" at bounding box center [1169, 550] width 101 height 31
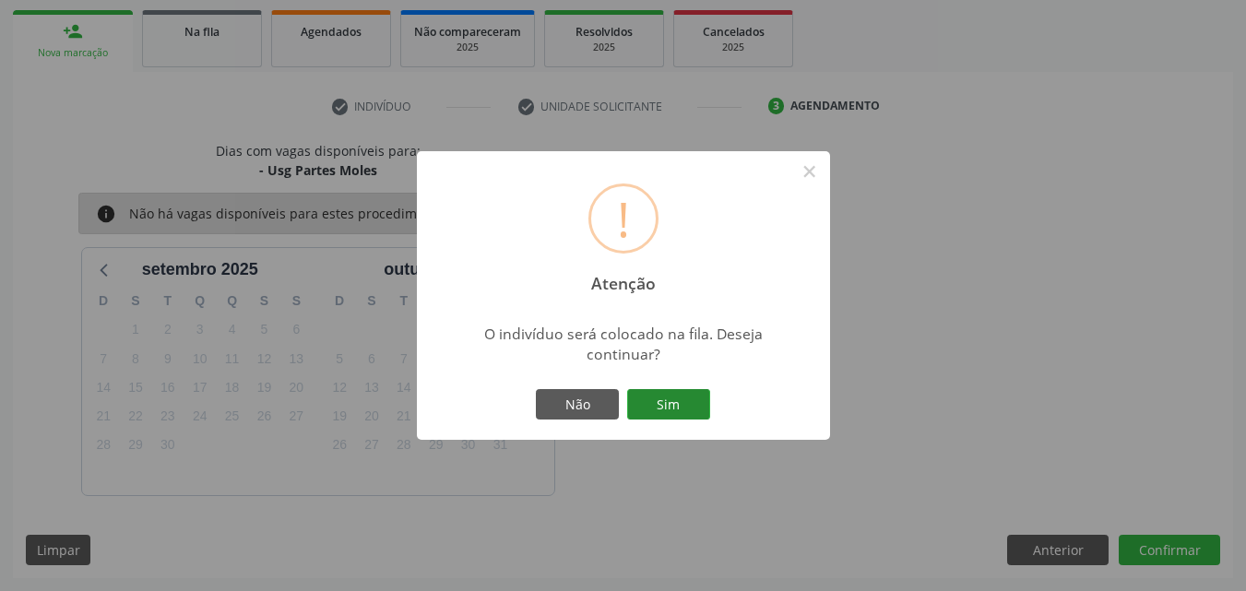
click at [668, 391] on button "Sim" at bounding box center [668, 404] width 83 height 31
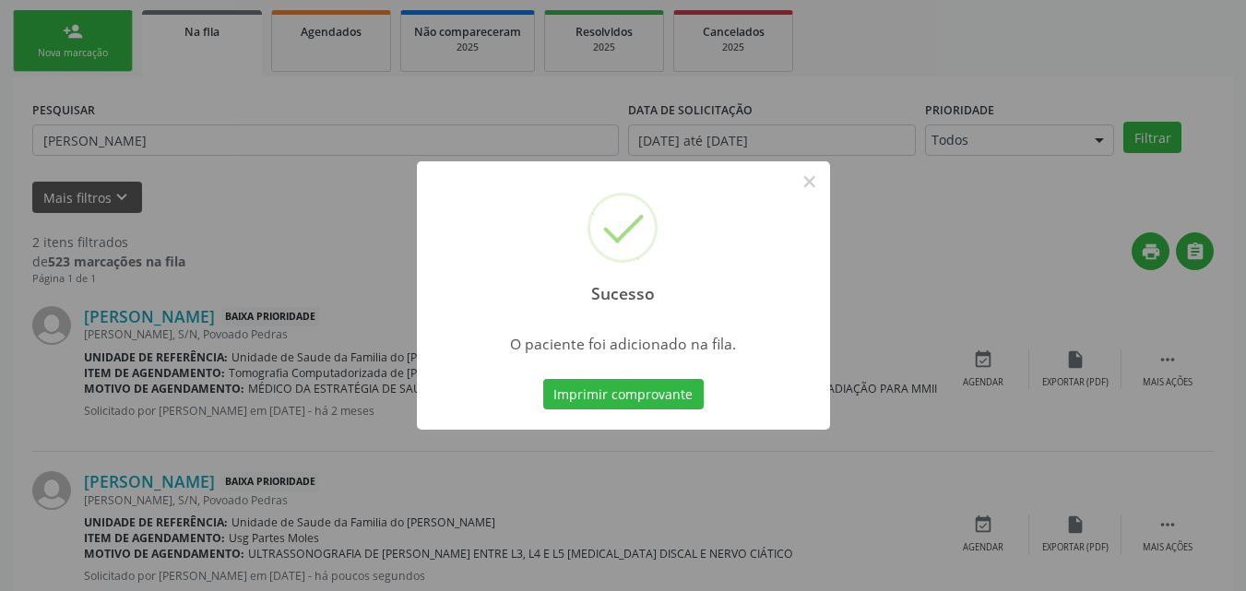
scroll to position [43, 0]
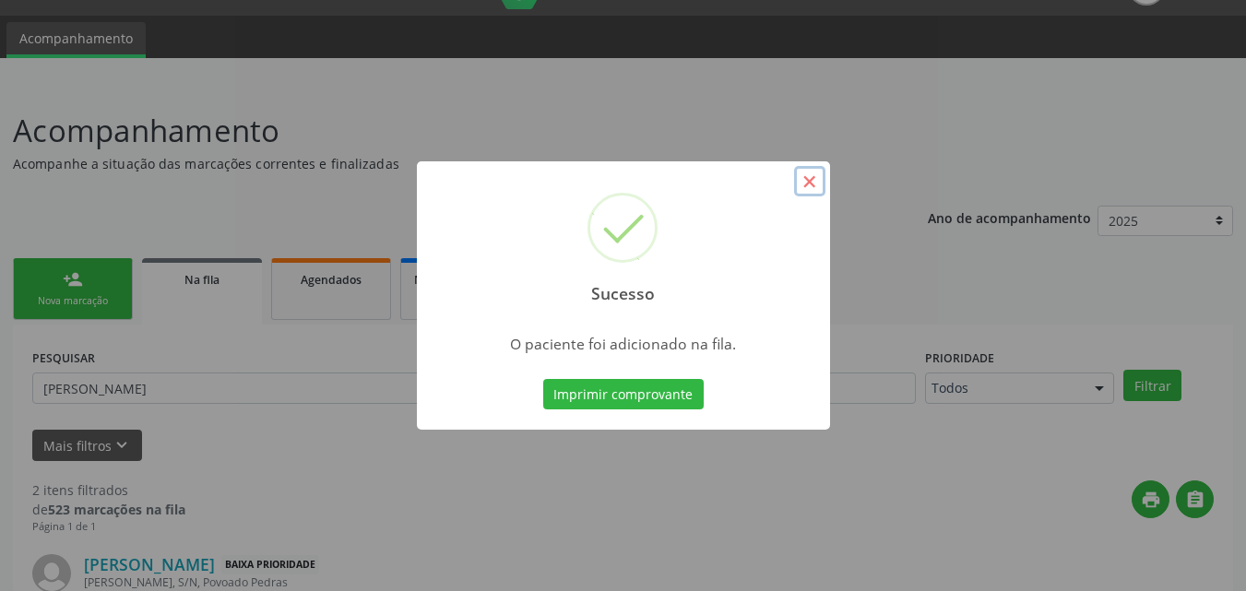
click at [820, 172] on button "×" at bounding box center [809, 181] width 31 height 31
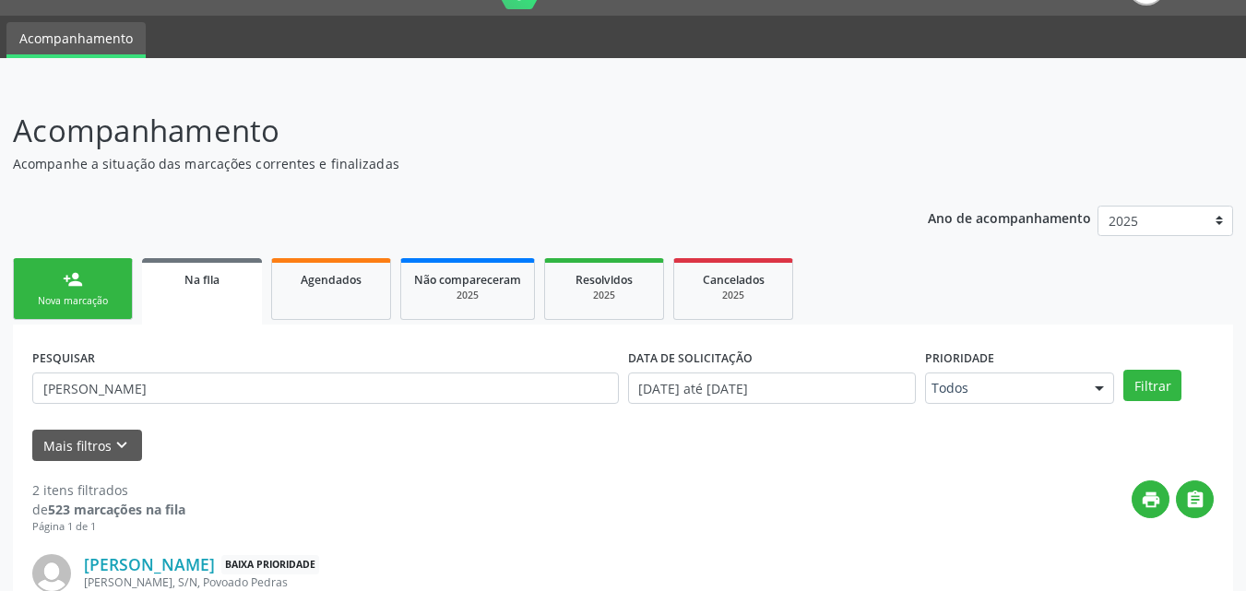
click at [104, 290] on link "person_add Nova marcação" at bounding box center [73, 289] width 120 height 62
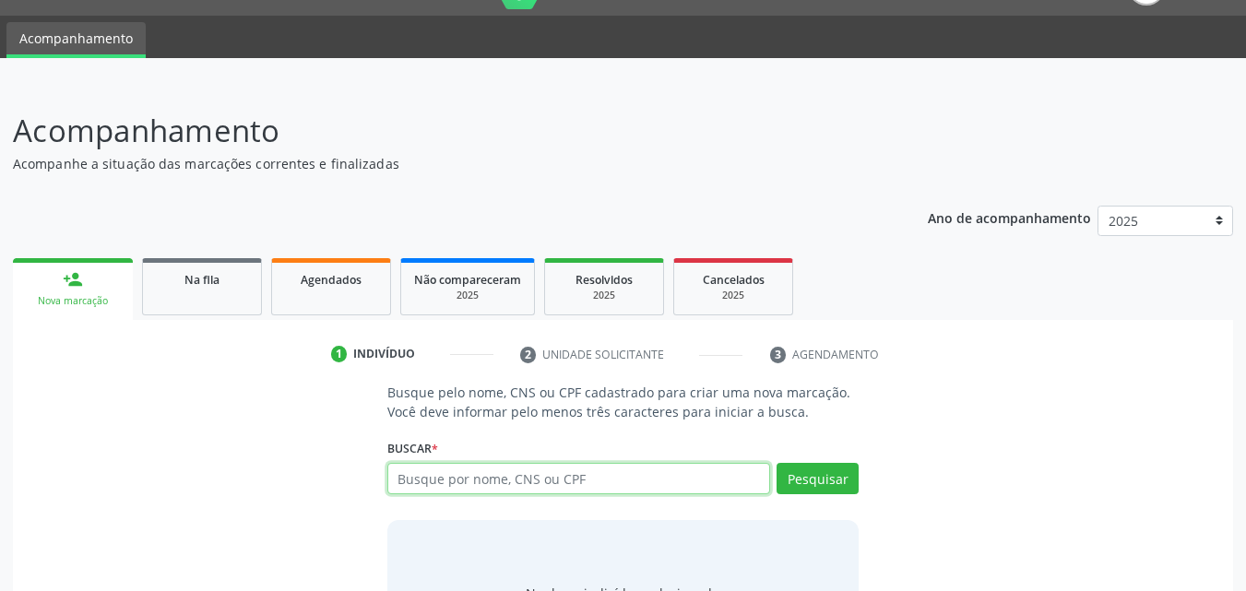
click at [496, 479] on input "text" at bounding box center [579, 478] width 384 height 31
type input "709207253323439"
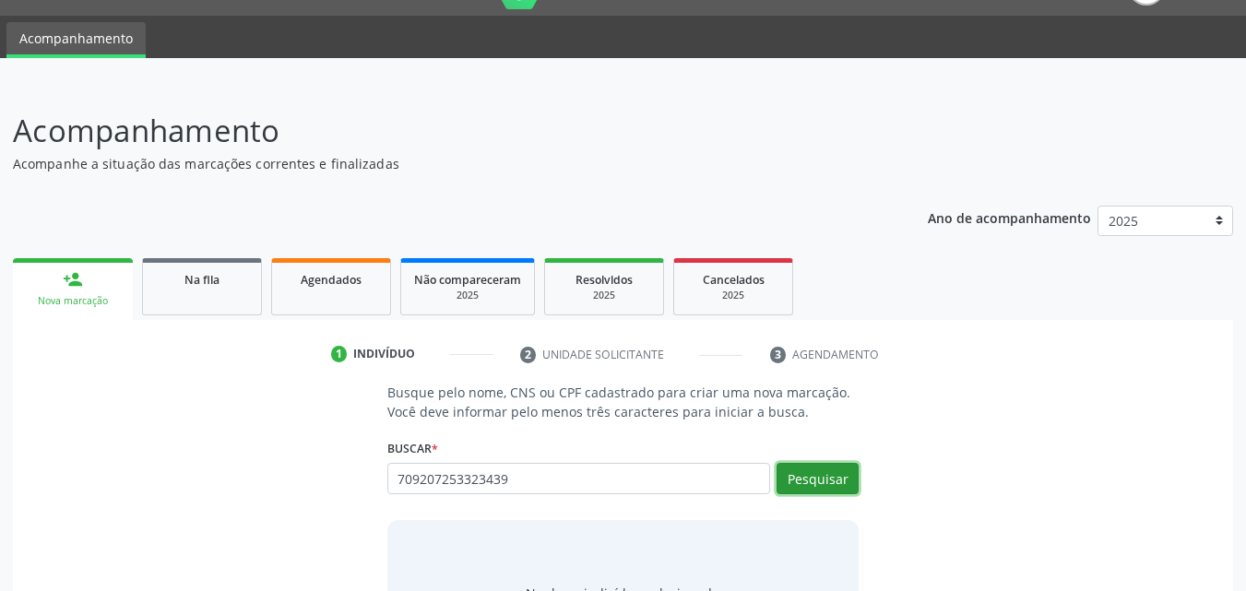
click at [791, 481] on button "Pesquisar" at bounding box center [817, 478] width 82 height 31
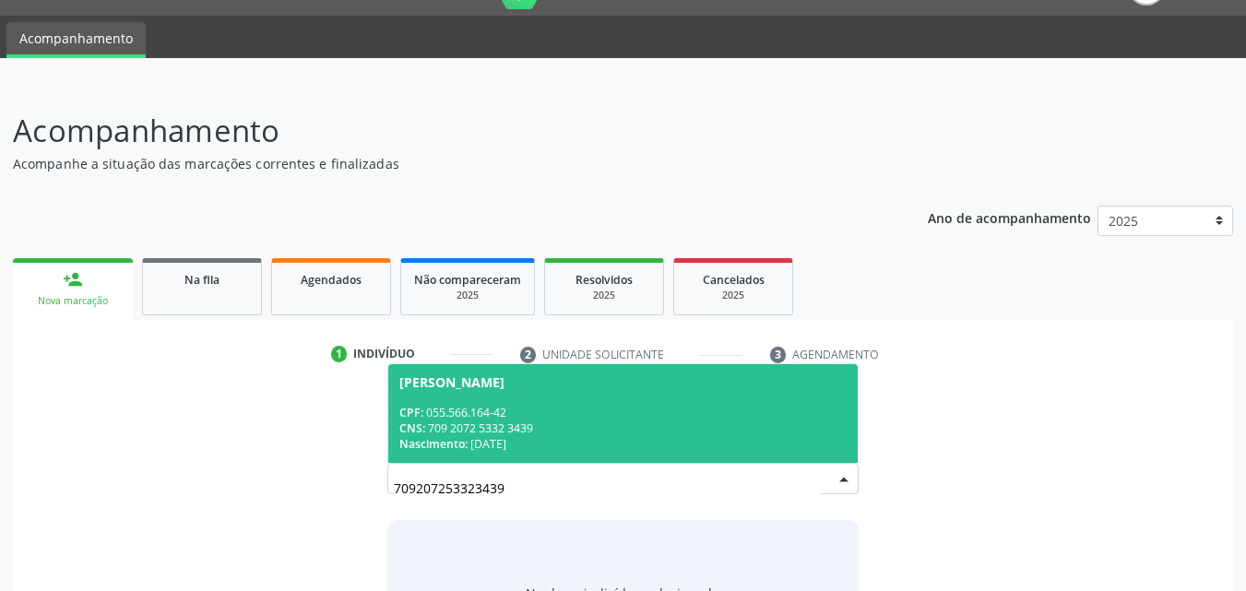
scroll to position [46, 0]
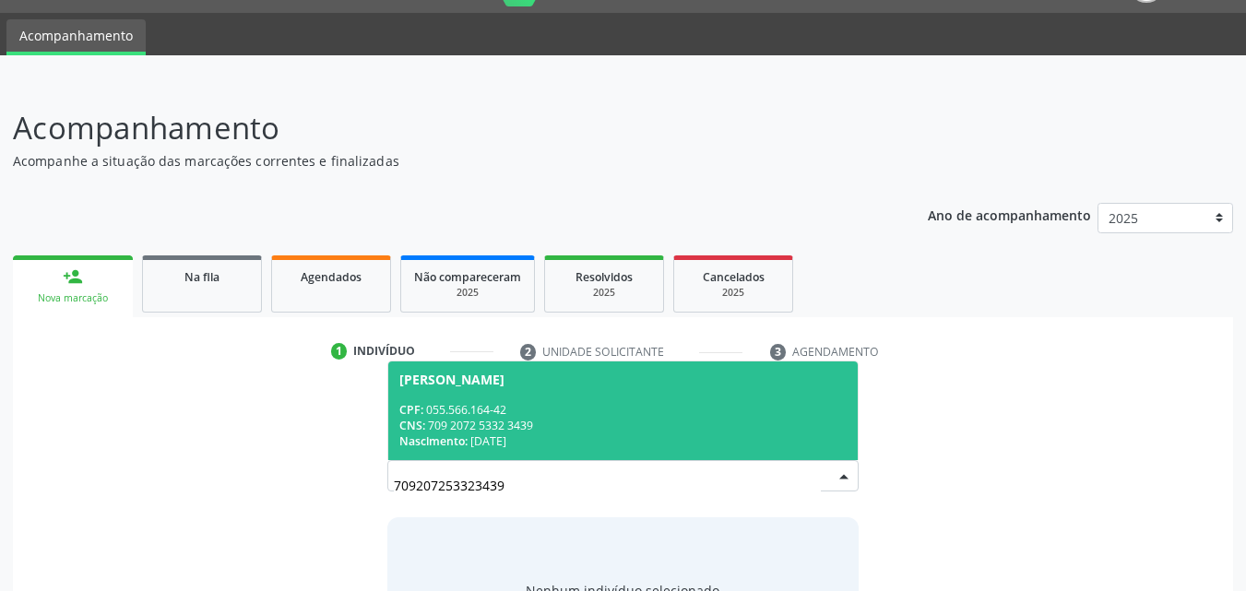
click at [694, 430] on div "CNS: 709 2072 5332 3439" at bounding box center [623, 426] width 448 height 16
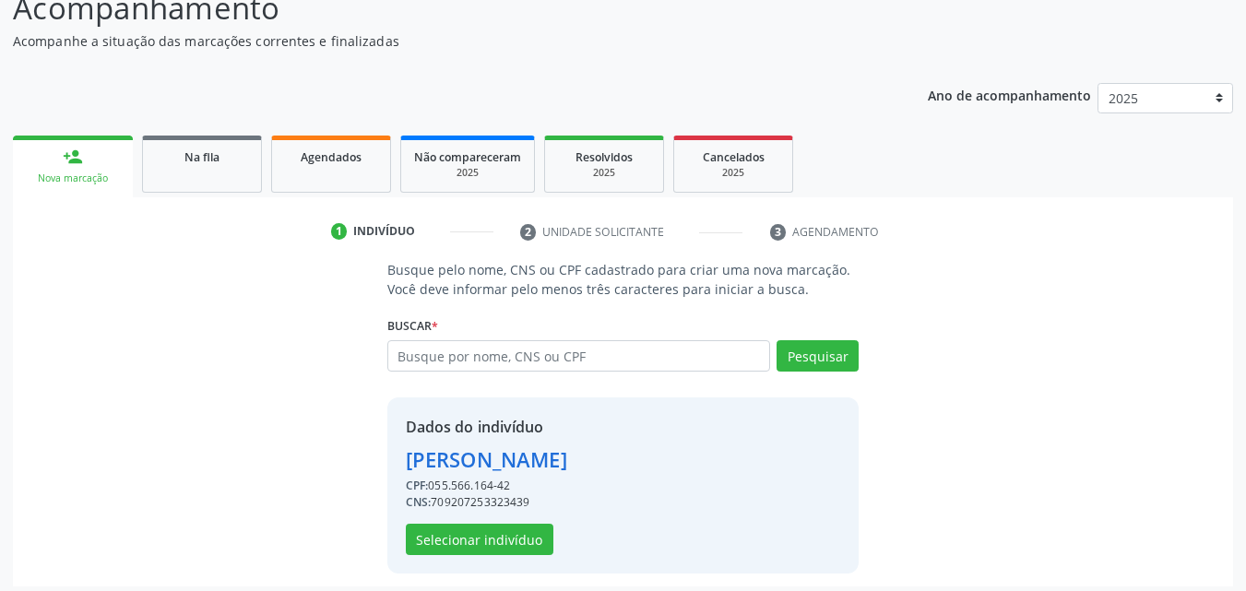
scroll to position [174, 0]
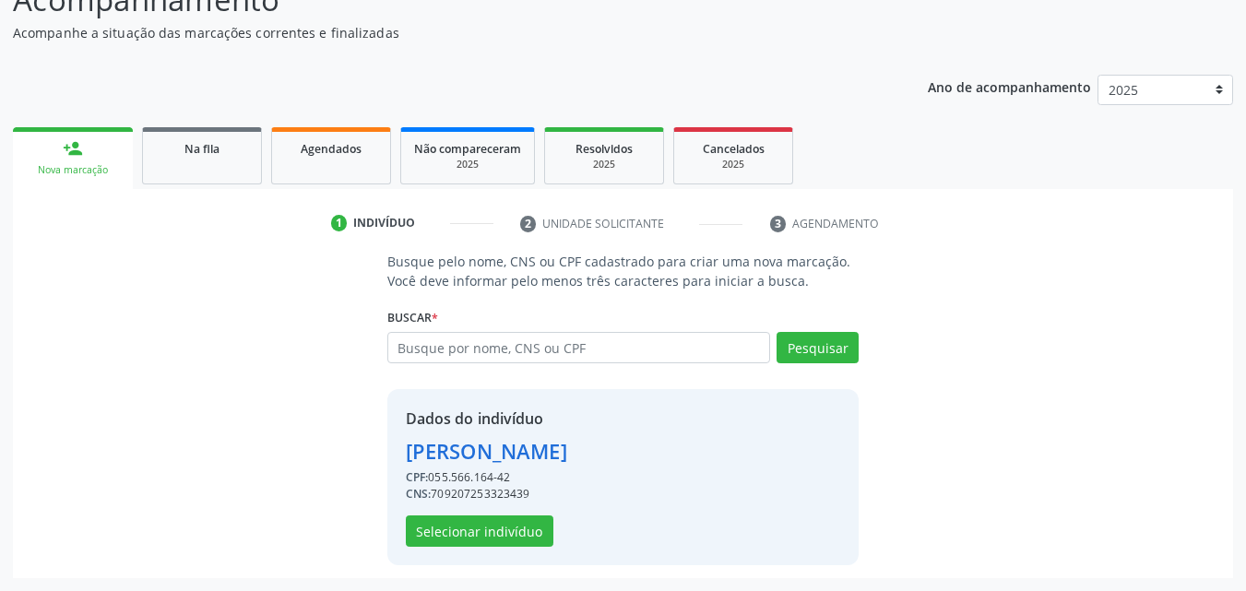
click at [492, 547] on div "Dados do indivíduo [PERSON_NAME] CPF: 055.566.164-42 CNS: 709207253323439 Selec…" at bounding box center [623, 477] width 472 height 176
click at [494, 545] on button "Selecionar indivíduo" at bounding box center [480, 530] width 148 height 31
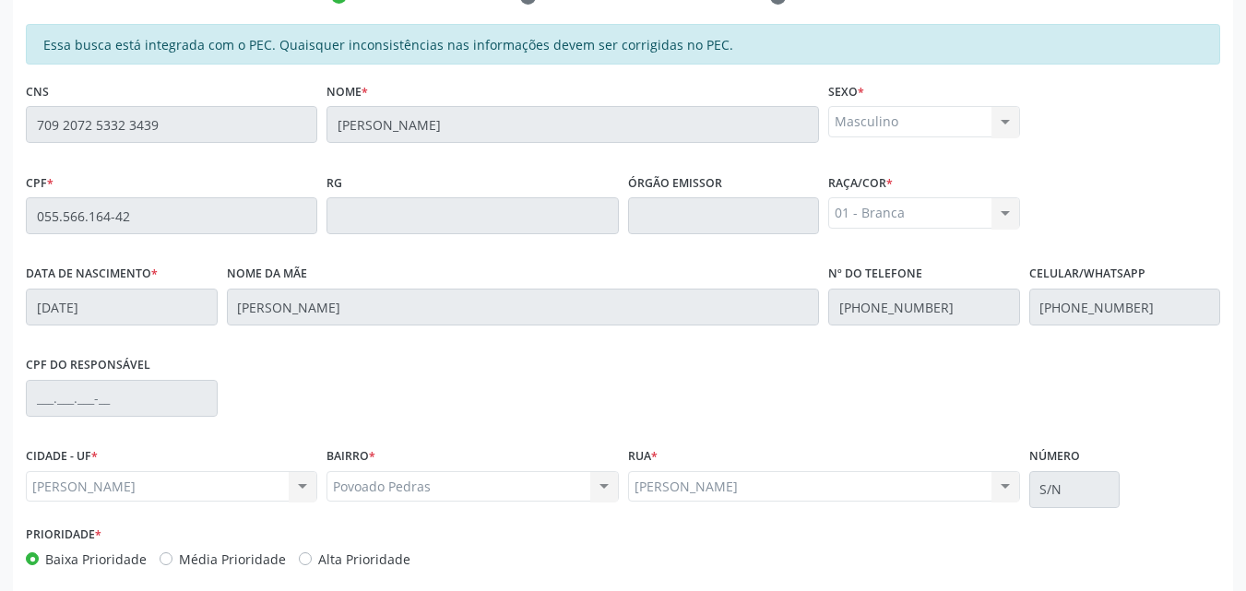
scroll to position [488, 0]
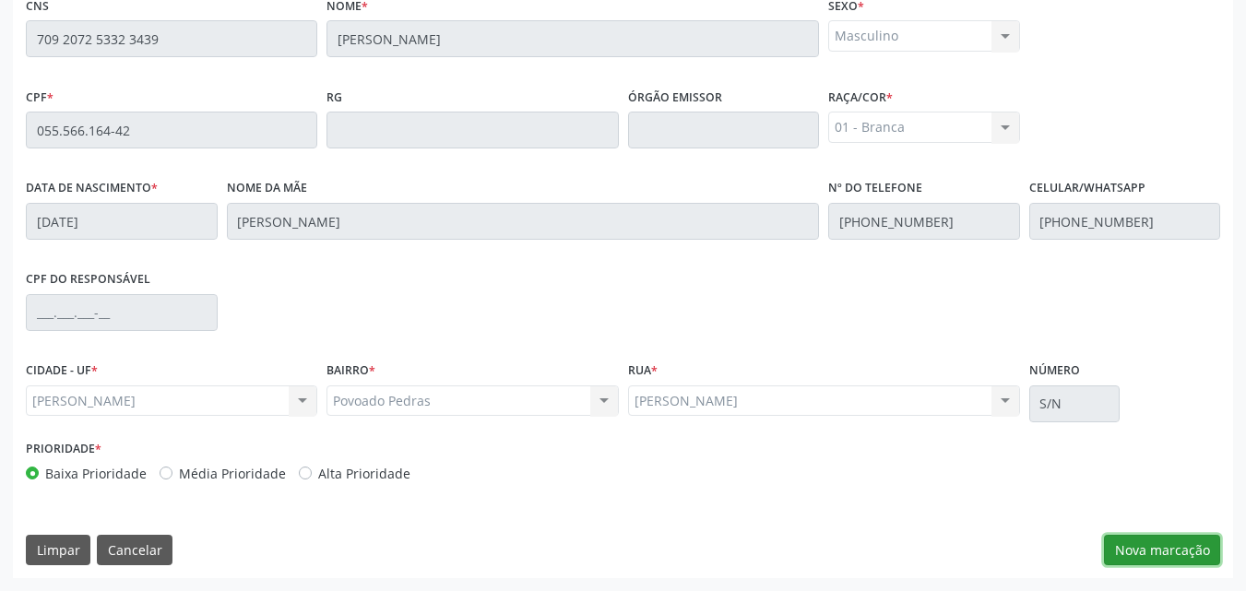
click at [1168, 538] on button "Nova marcação" at bounding box center [1162, 550] width 116 height 31
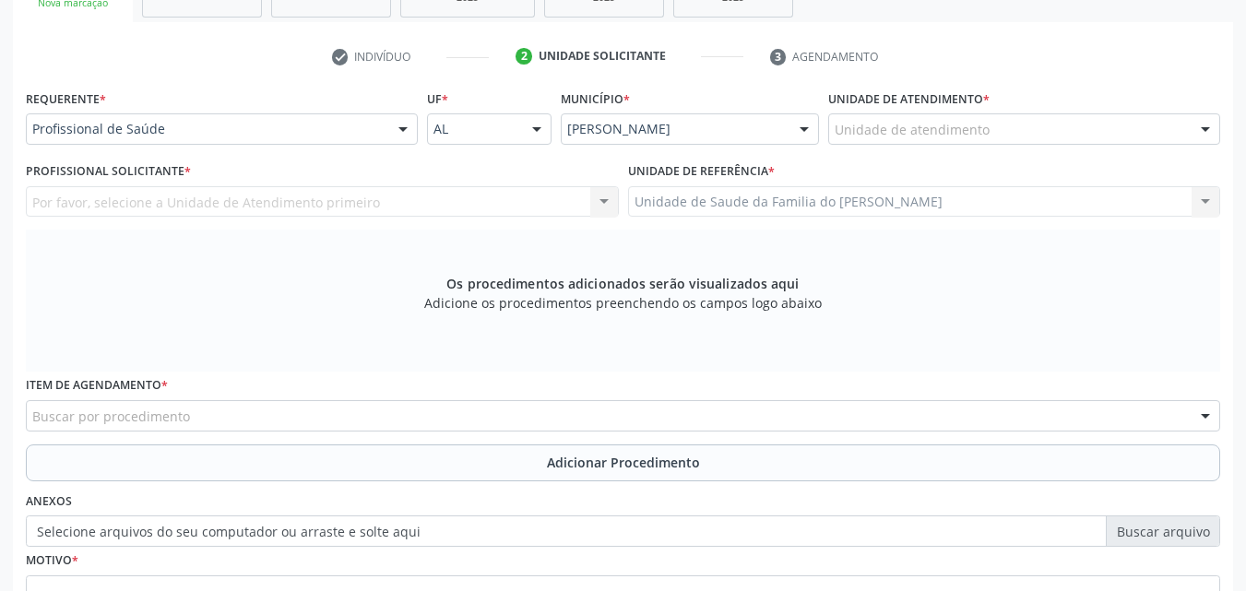
scroll to position [336, 0]
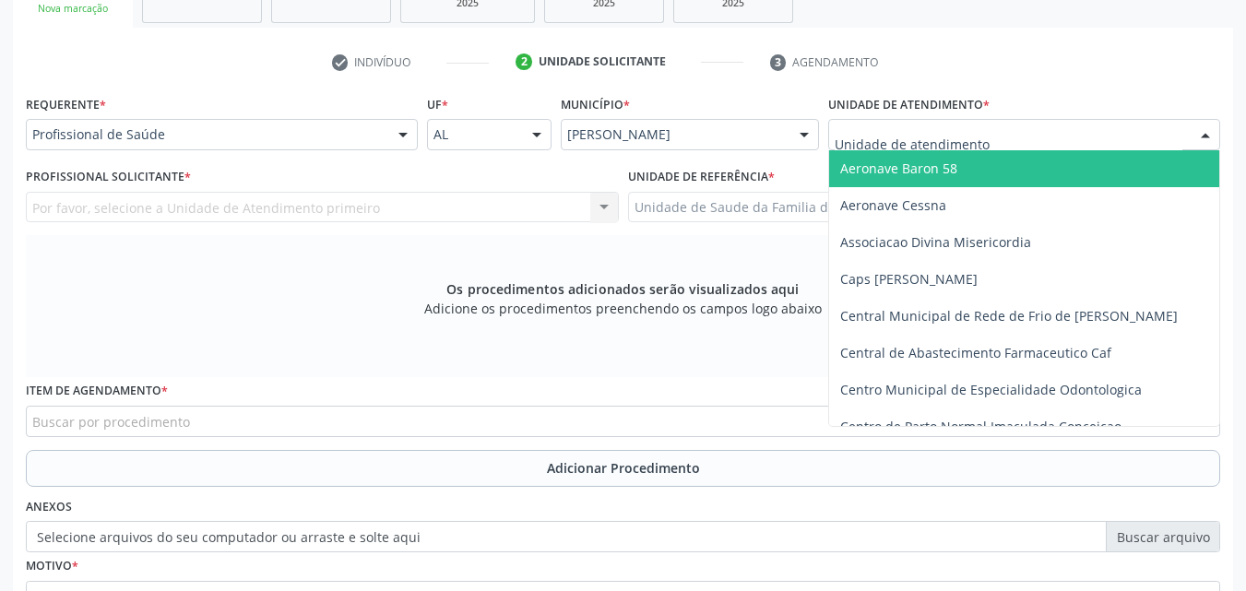
click at [1041, 135] on div at bounding box center [1024, 134] width 392 height 31
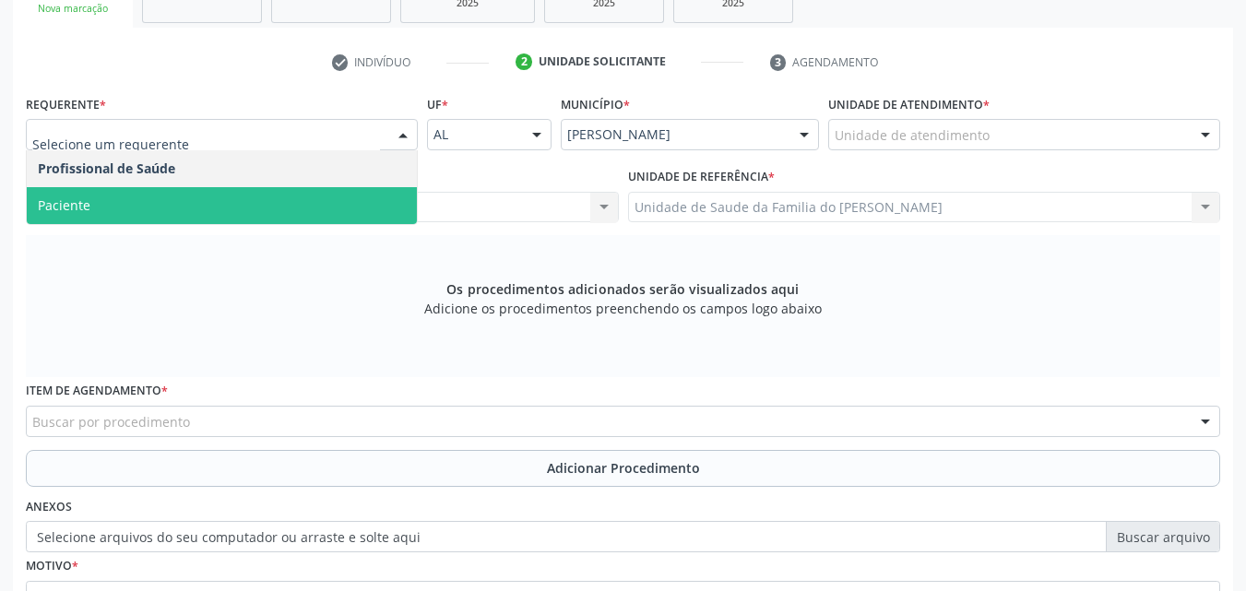
click at [162, 188] on span "Paciente" at bounding box center [222, 205] width 390 height 37
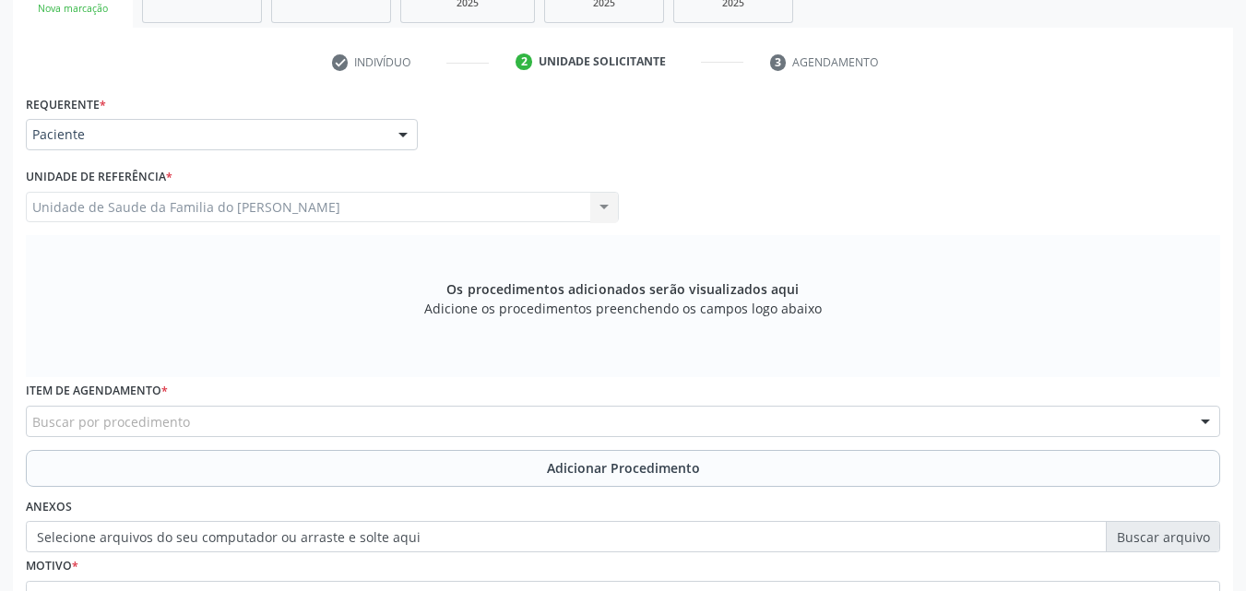
drag, startPoint x: 162, startPoint y: 188, endPoint x: 184, endPoint y: 413, distance: 226.0
click at [184, 413] on div "Requerente * Paciente Profissional de Saúde Paciente Nenhum resultado encontrad…" at bounding box center [623, 383] width 1194 height 586
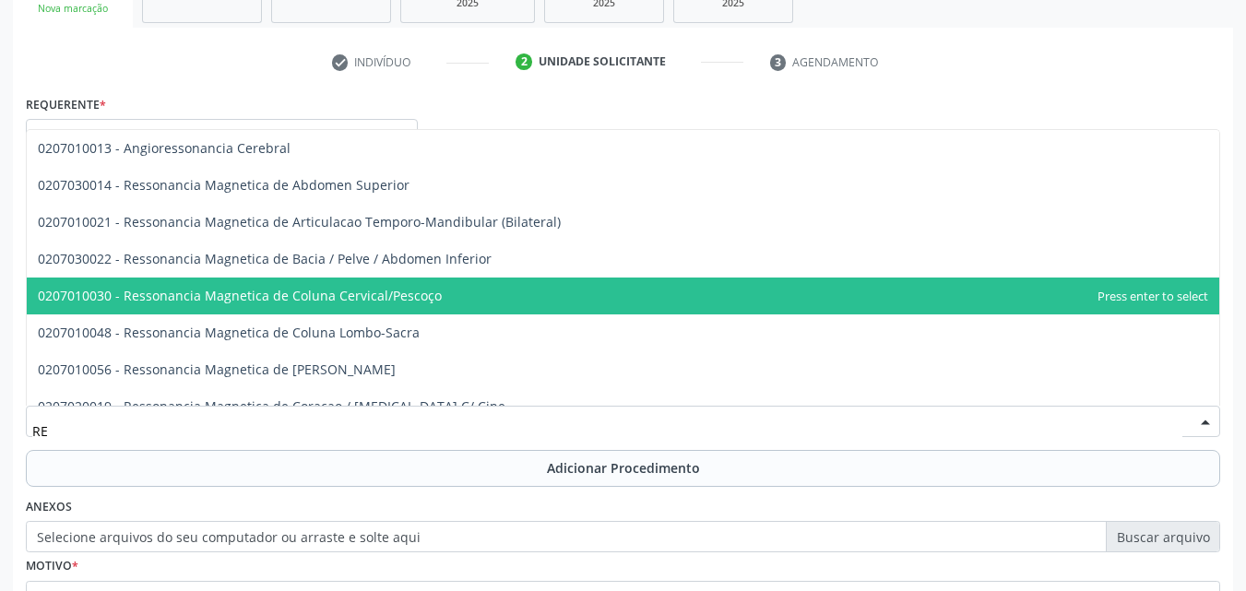
type input "R"
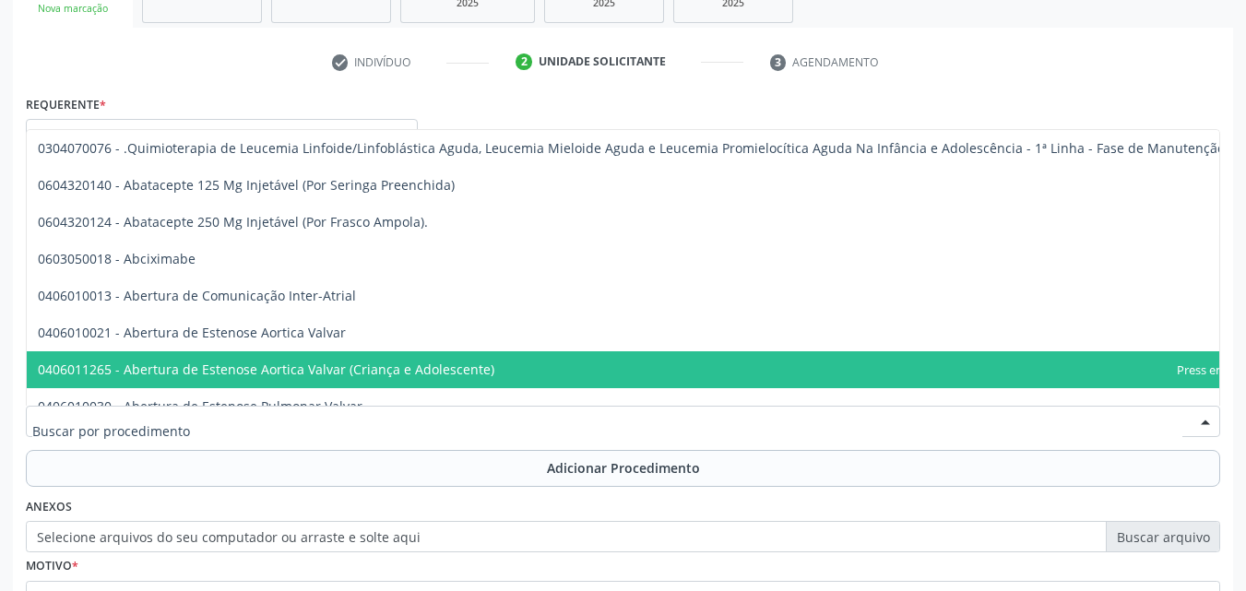
click at [331, 434] on input "text" at bounding box center [607, 430] width 1150 height 37
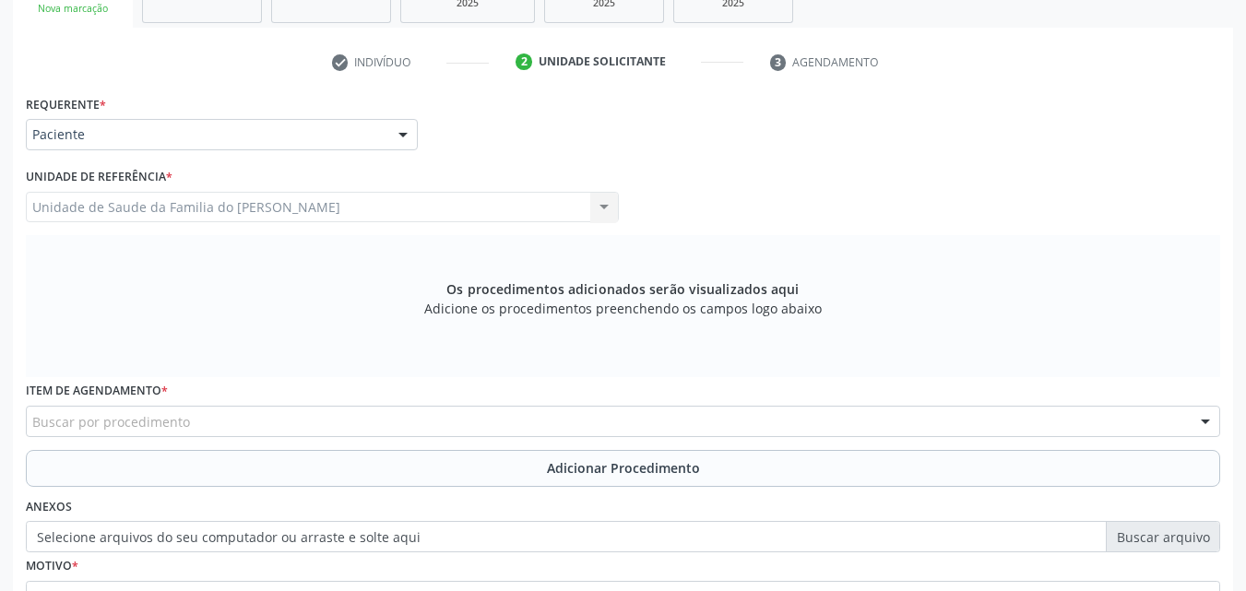
click at [0, 449] on div "Acompanhamento Acompanhe a situação das marcações correntes e finalizadas Relat…" at bounding box center [623, 282] width 1246 height 980
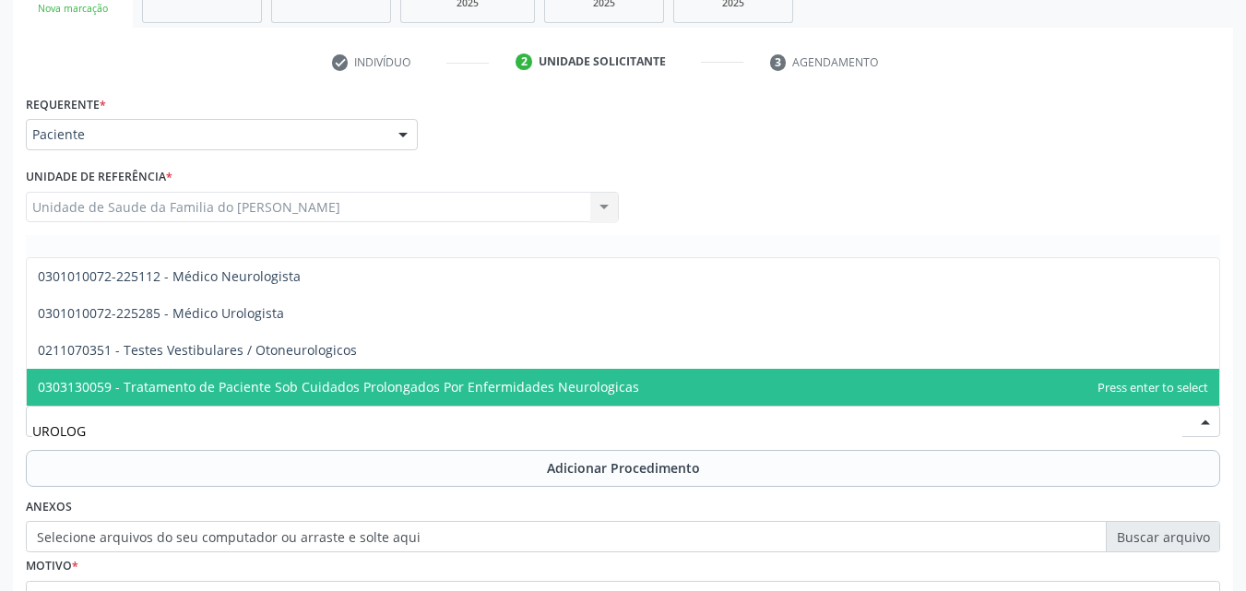
type input "UROLOGI"
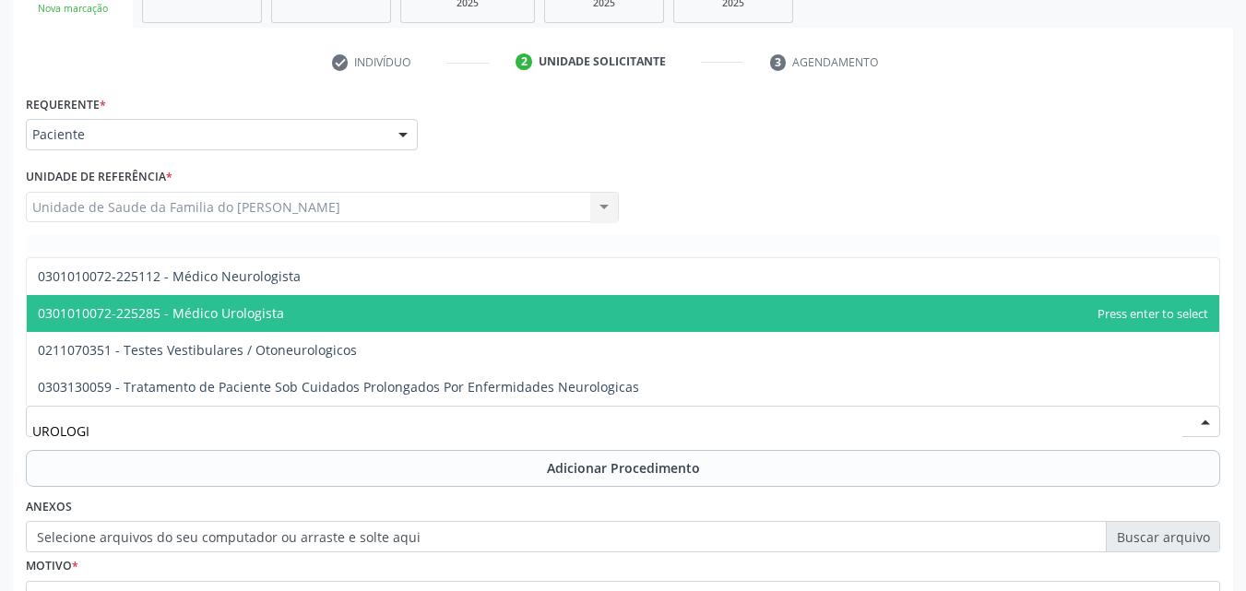
click at [168, 308] on span "0301010072-225285 - Médico Urologista" at bounding box center [161, 313] width 246 height 18
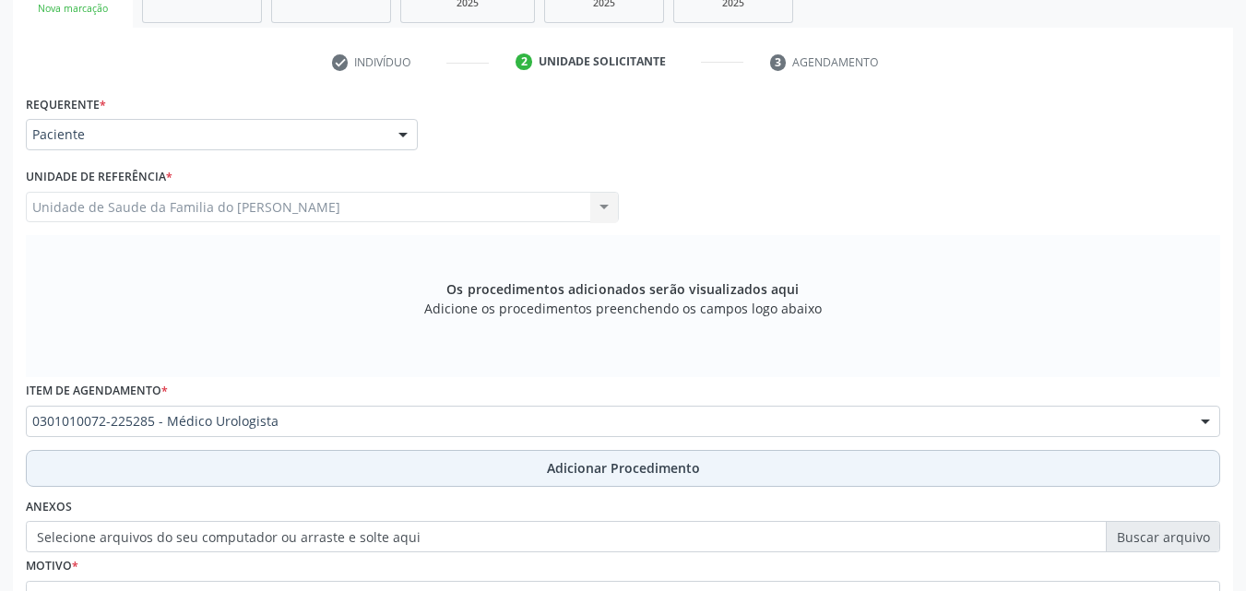
click at [216, 481] on button "Adicionar Procedimento" at bounding box center [623, 468] width 1194 height 37
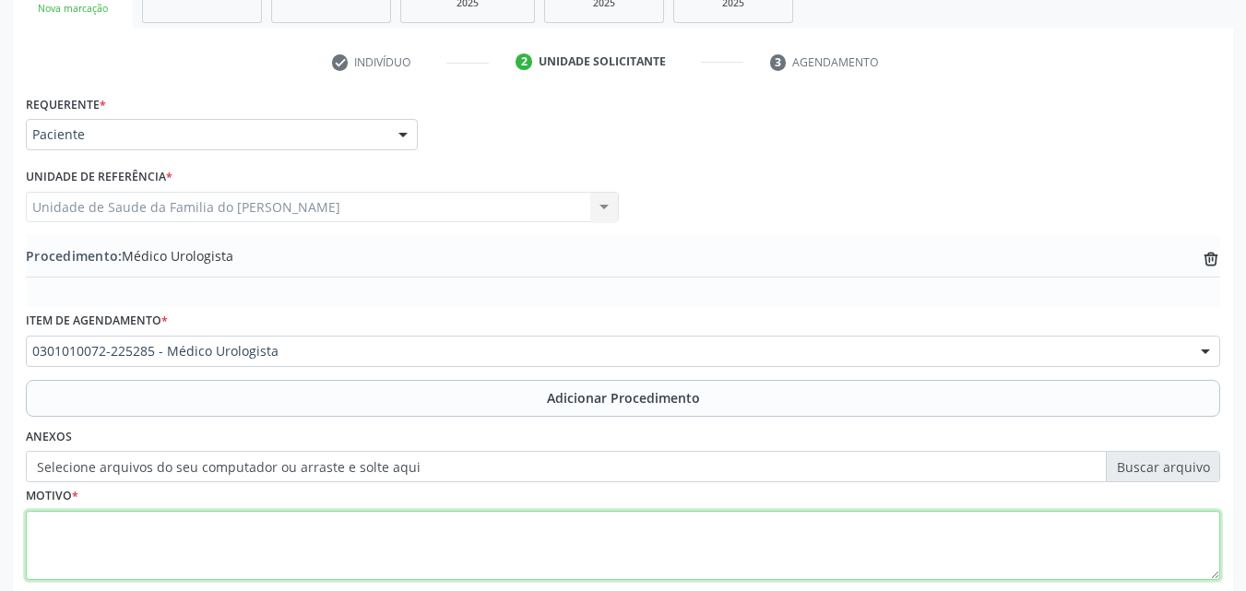
click at [304, 528] on textarea at bounding box center [623, 546] width 1194 height 70
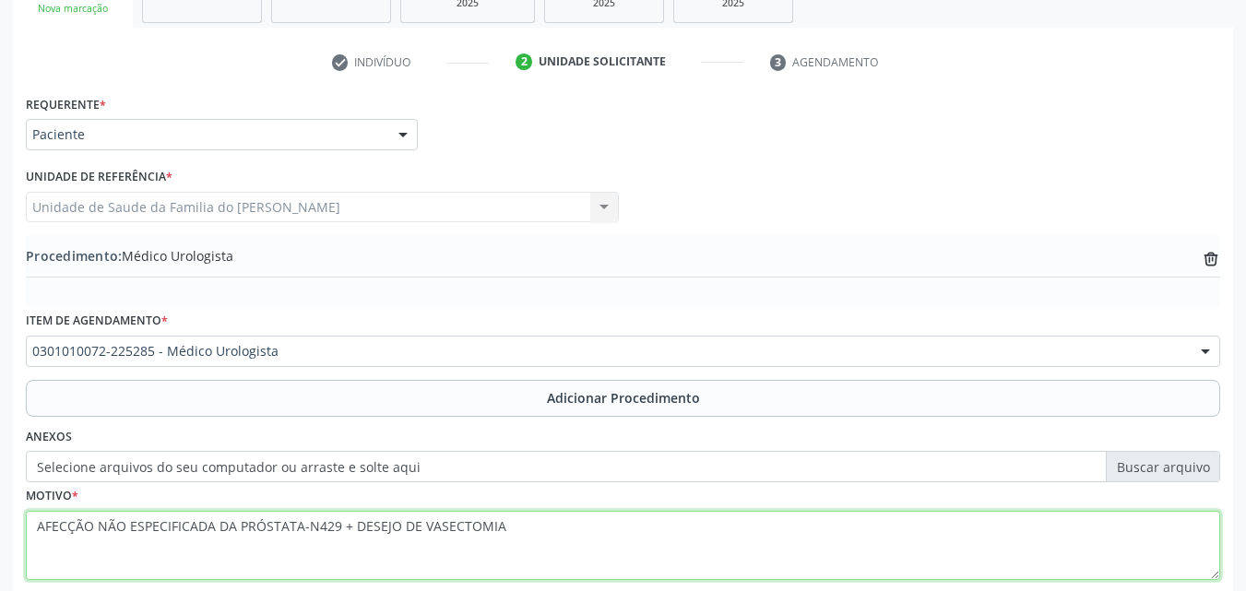
scroll to position [446, 0]
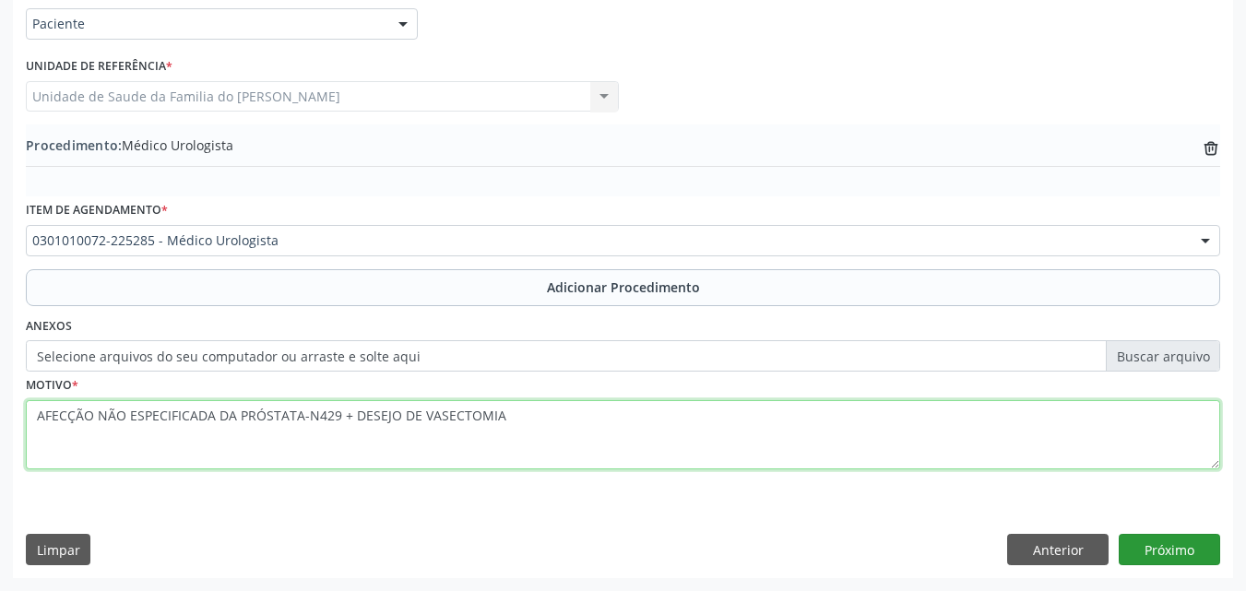
type textarea "AFECÇÃO NÃO ESPECIFICADA DA PRÓSTATA-N429 + DESEJO DE VASECTOMIA"
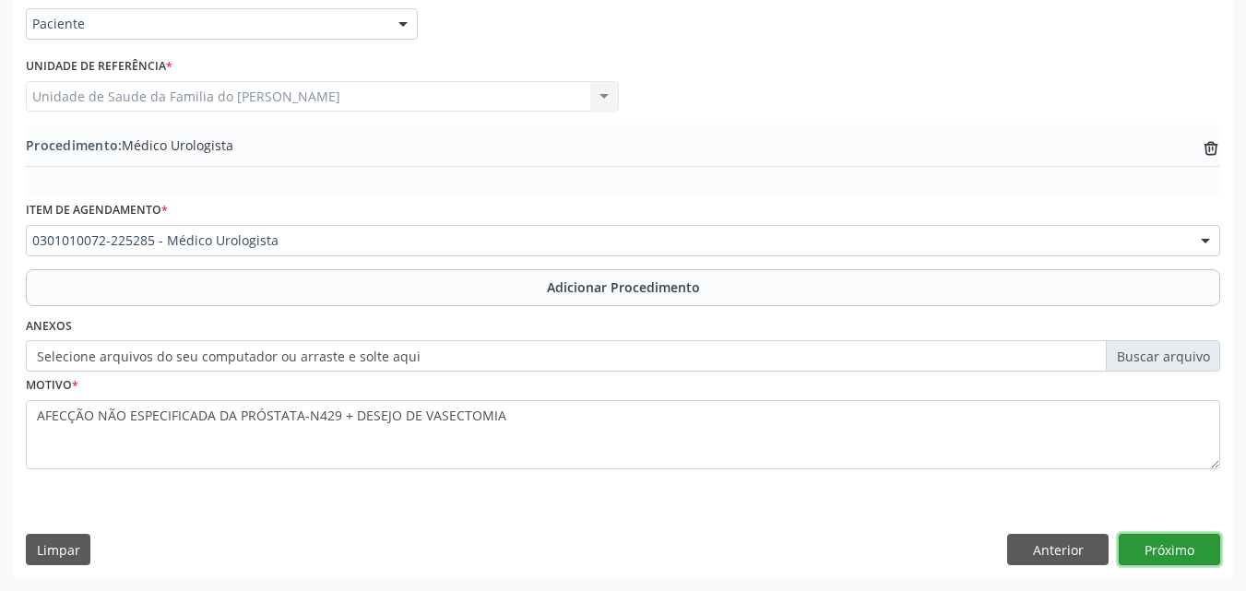
click at [1160, 540] on button "Próximo" at bounding box center [1169, 549] width 101 height 31
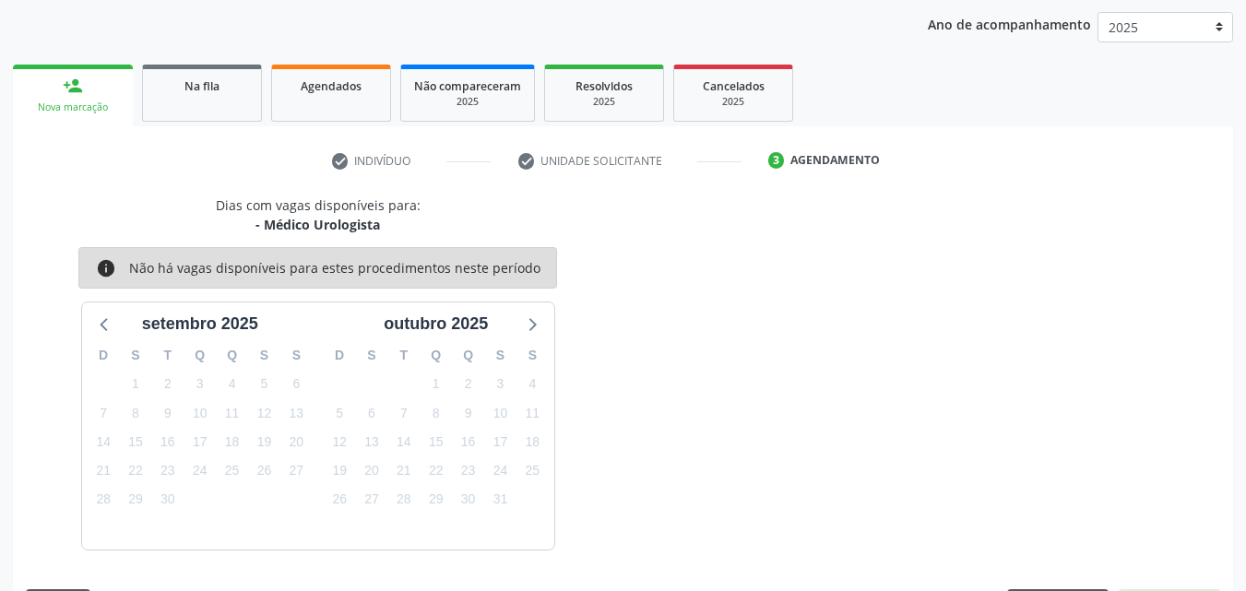
scroll to position [291, 0]
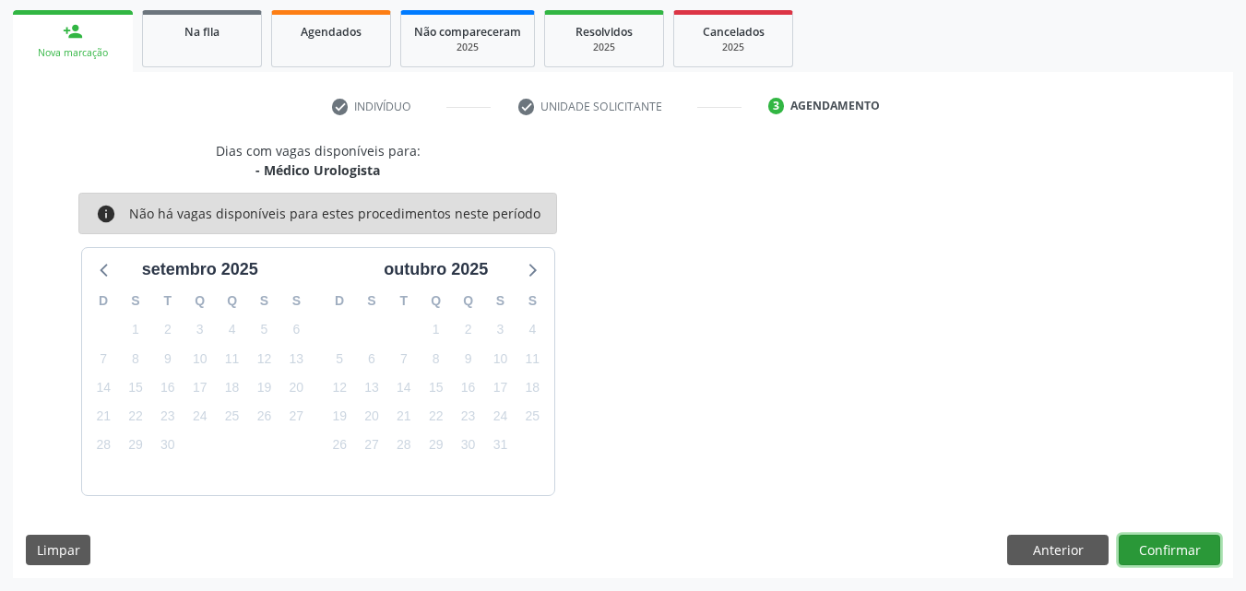
click at [1148, 545] on button "Confirmar" at bounding box center [1169, 550] width 101 height 31
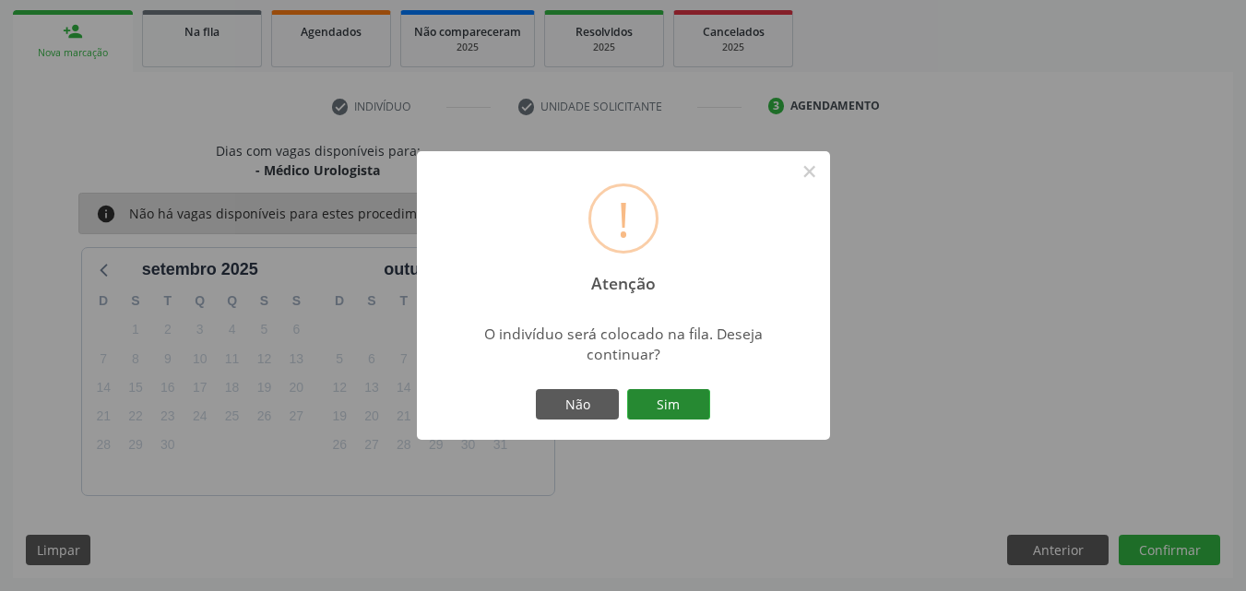
click at [705, 401] on button "Sim" at bounding box center [668, 404] width 83 height 31
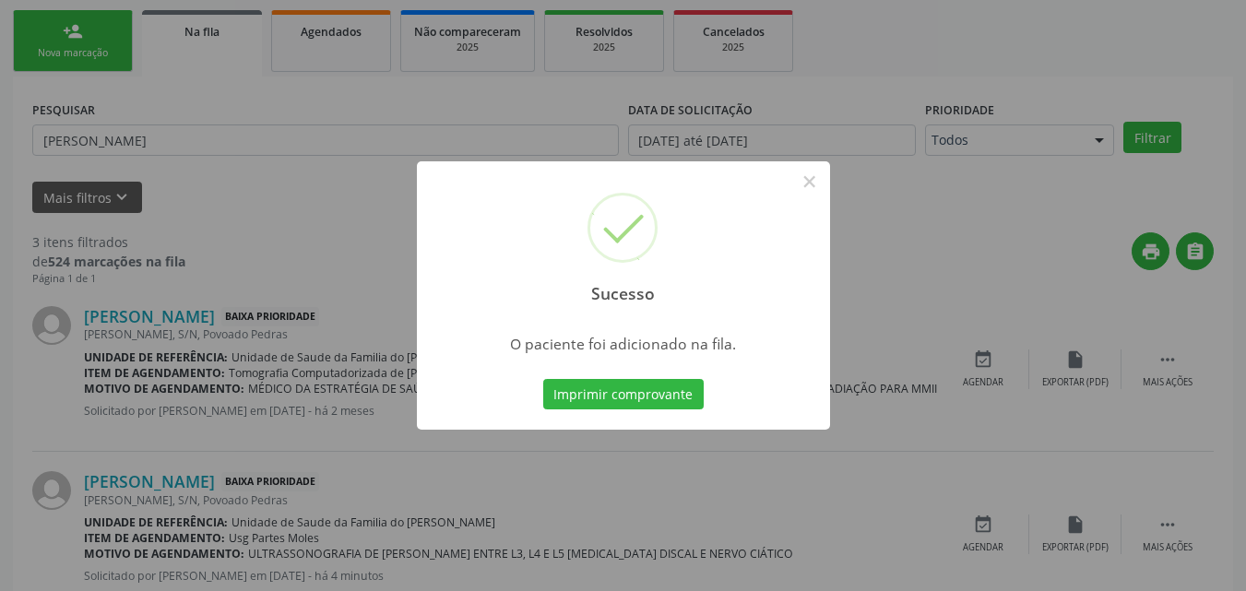
scroll to position [43, 0]
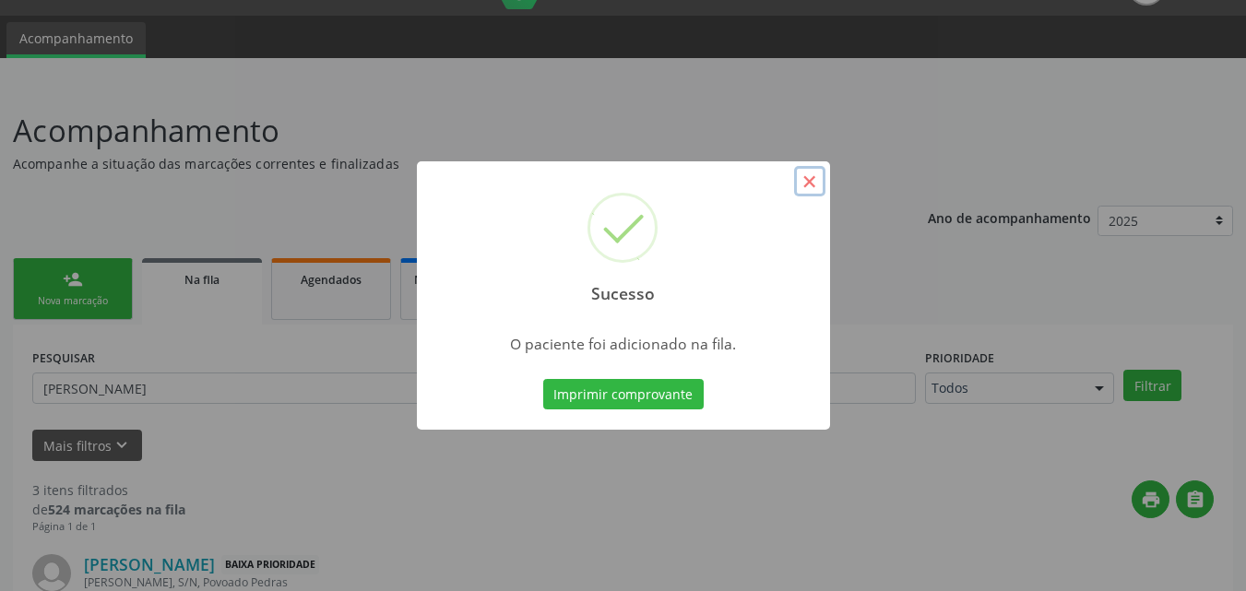
click at [810, 186] on button "×" at bounding box center [809, 181] width 31 height 31
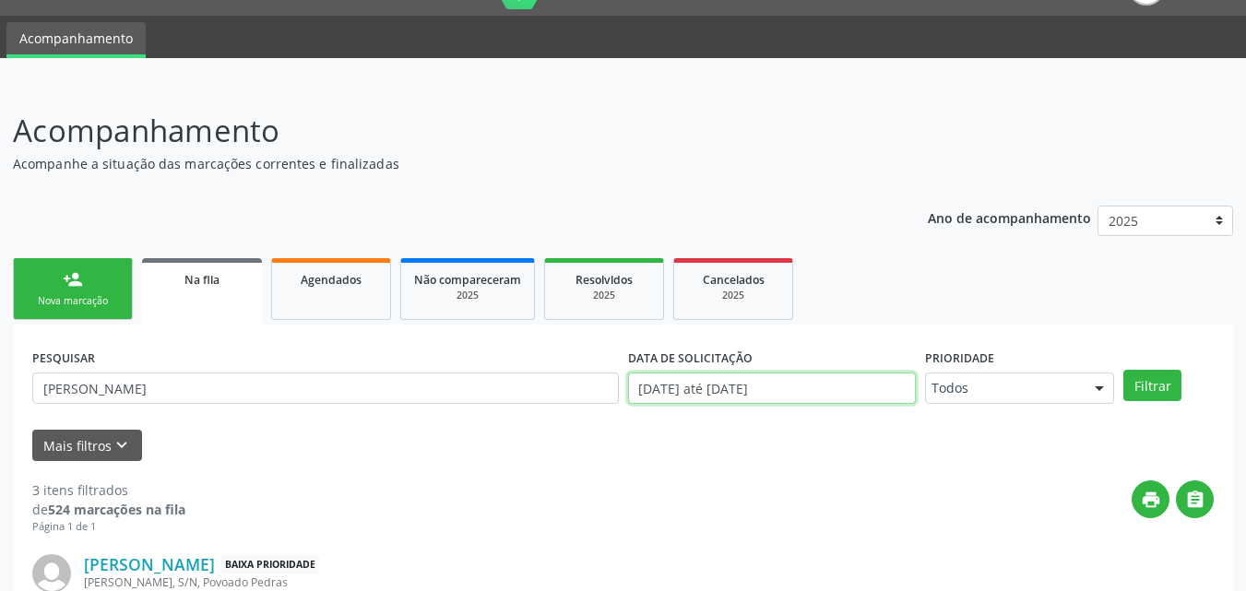
click at [758, 393] on input "[DATE] até [DATE]" at bounding box center [772, 388] width 289 height 31
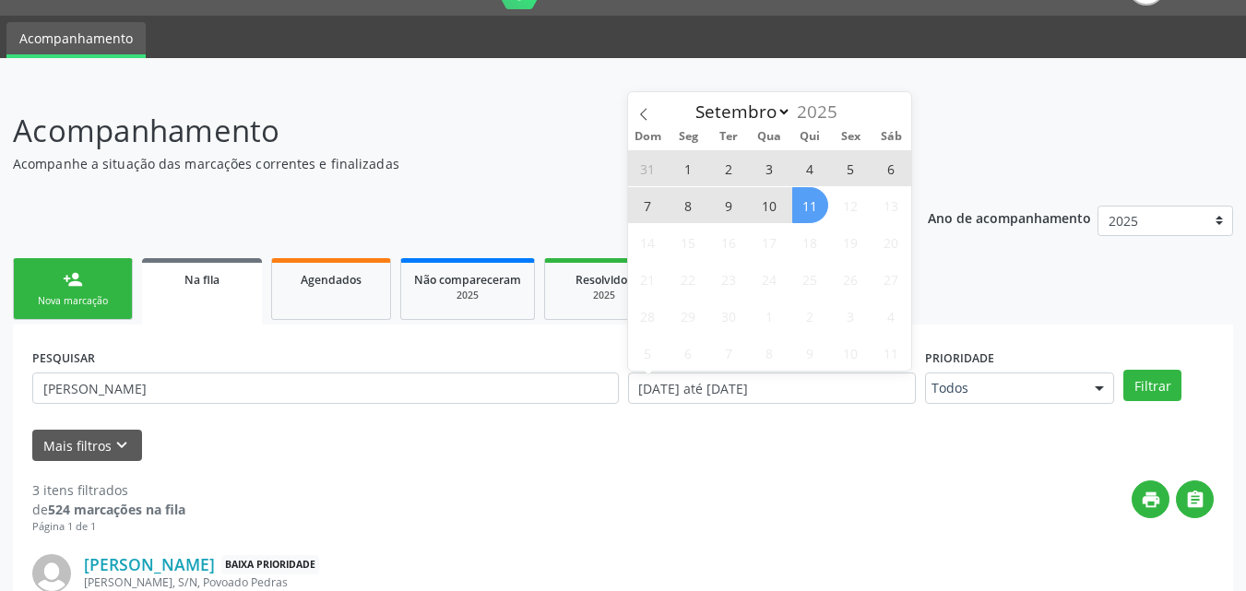
click at [809, 218] on span "11" at bounding box center [810, 205] width 36 height 36
type input "[DATE]"
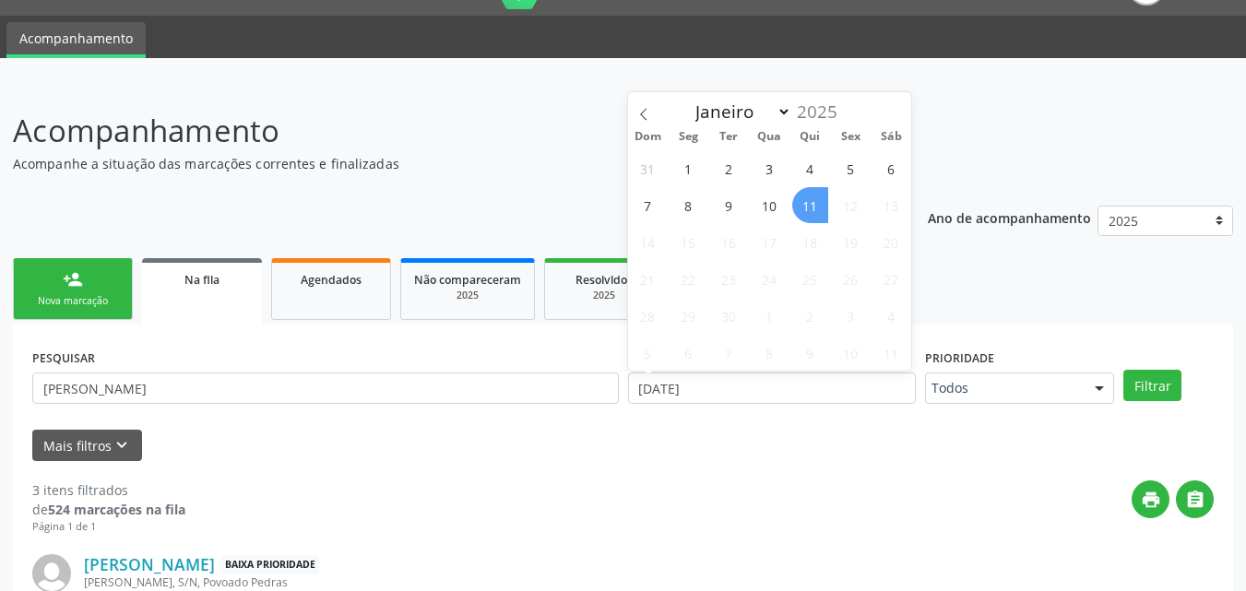
click at [809, 218] on span "11" at bounding box center [810, 205] width 36 height 36
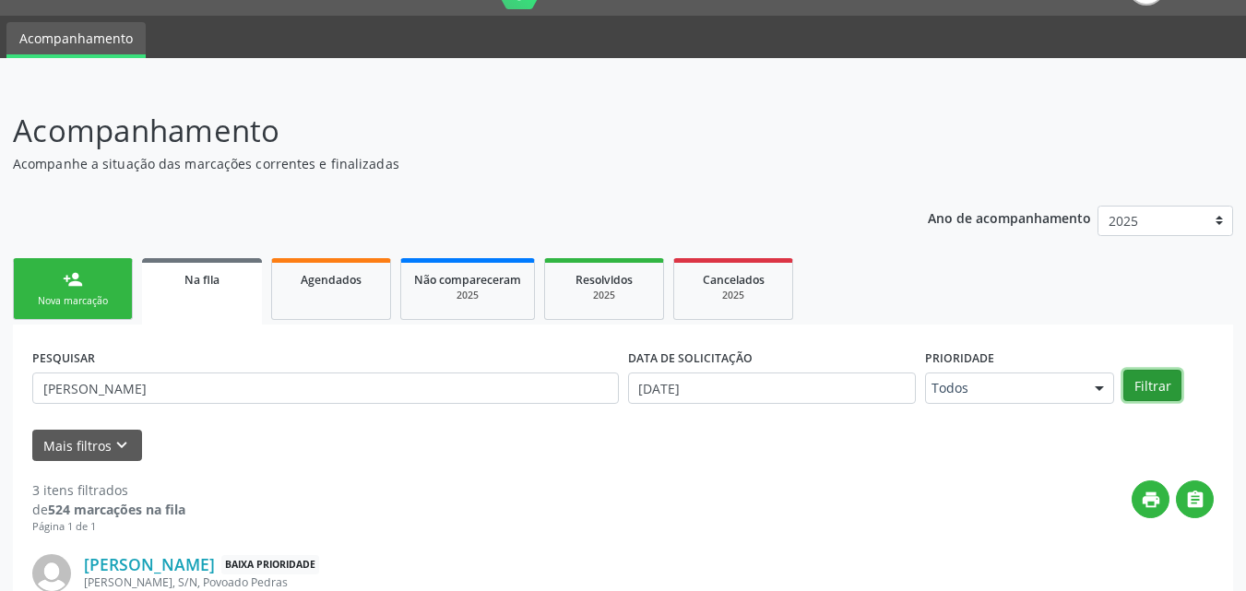
click at [1154, 377] on button "Filtrar" at bounding box center [1152, 385] width 58 height 31
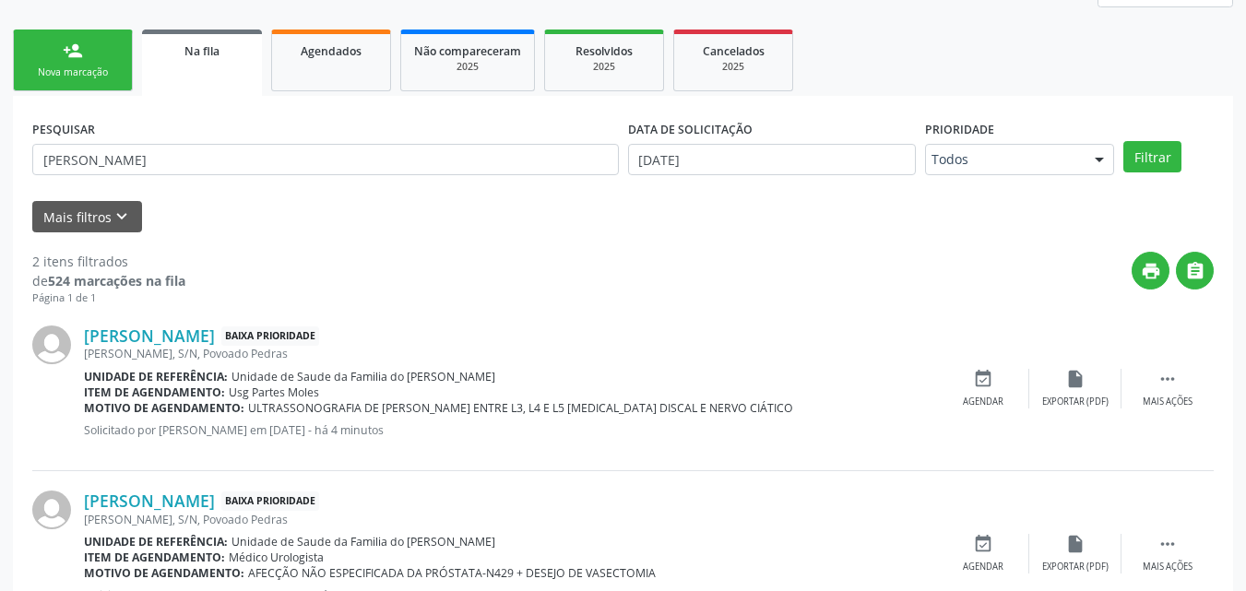
scroll to position [247, 0]
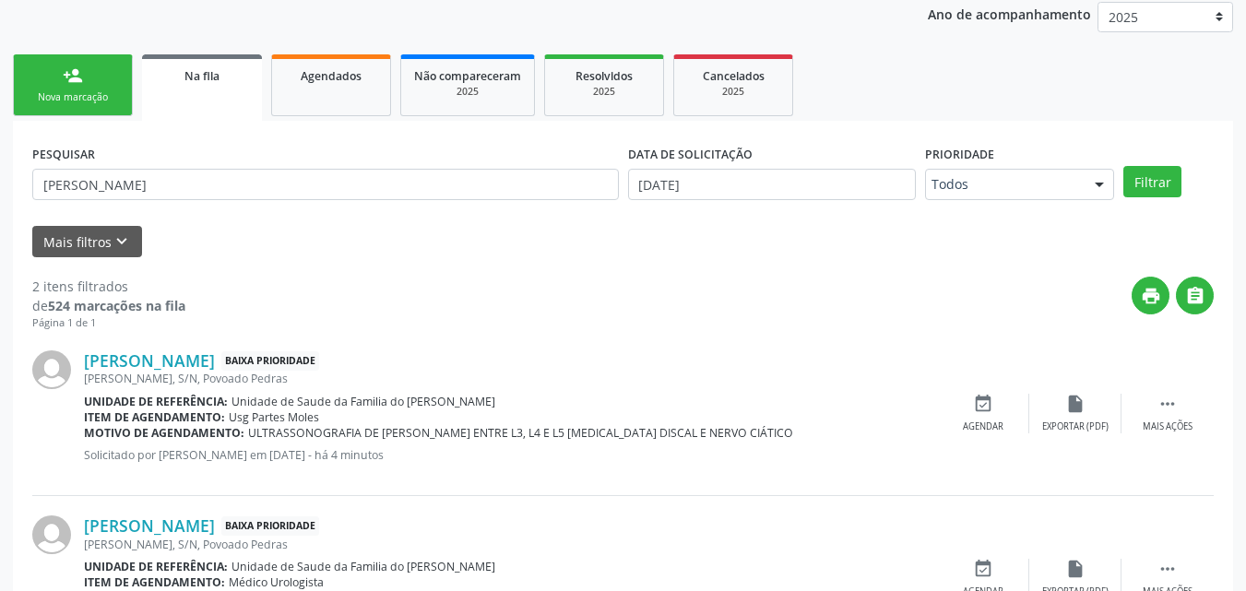
click at [72, 103] on div "Nova marcação" at bounding box center [73, 97] width 92 height 14
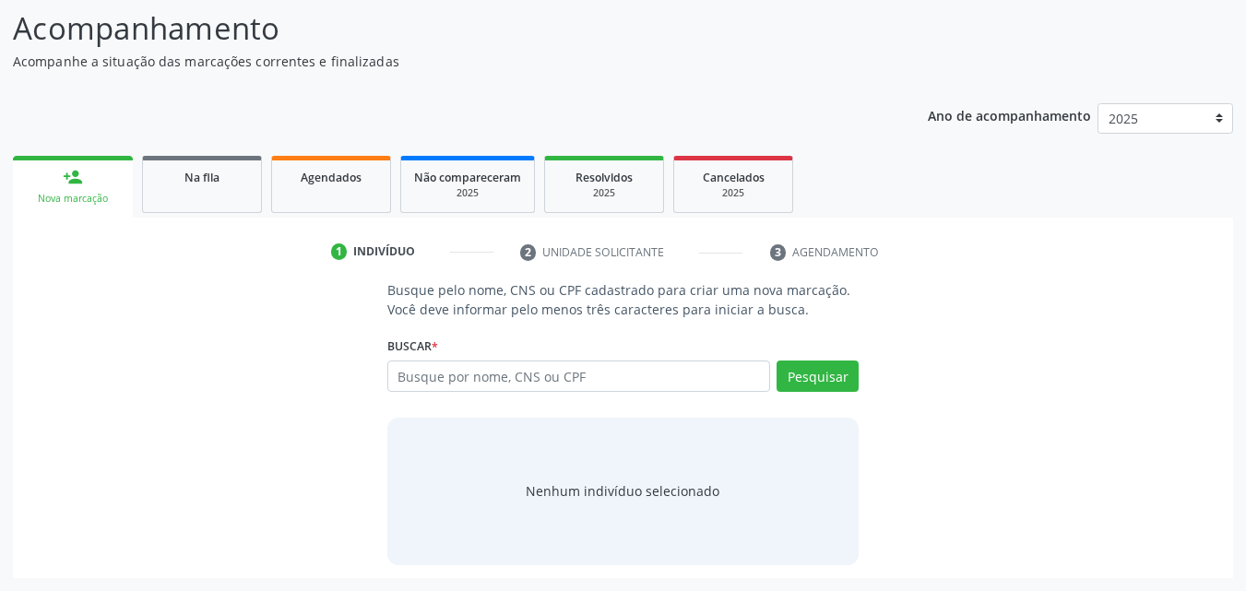
scroll to position [146, 0]
click at [517, 380] on input "text" at bounding box center [579, 376] width 384 height 31
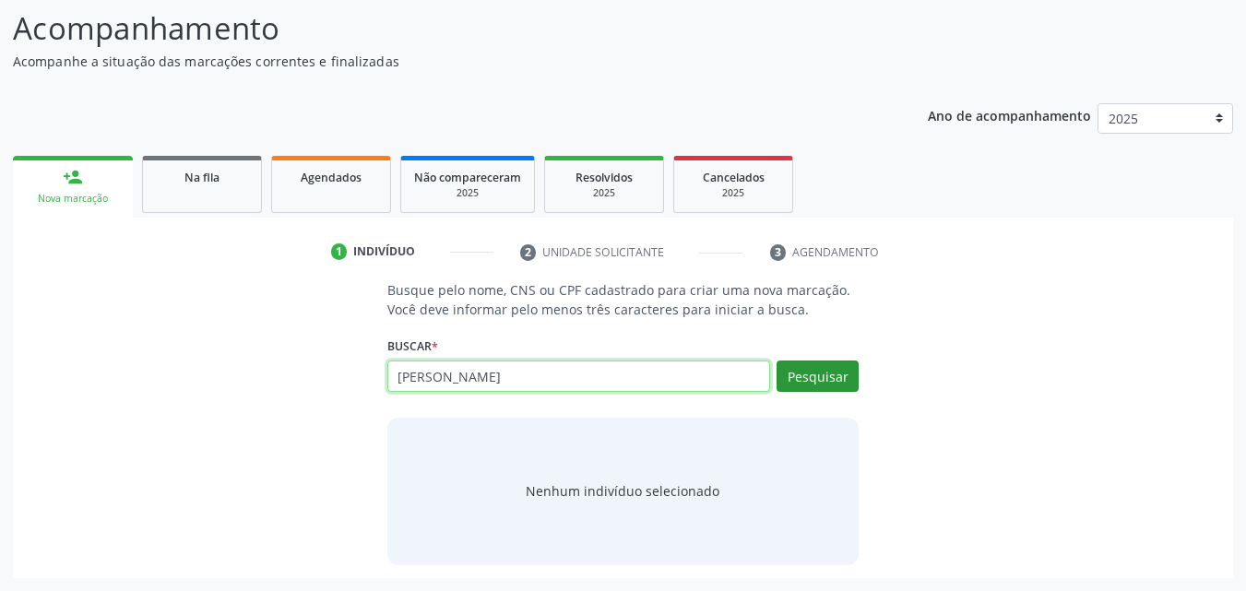
type input "[PERSON_NAME]"
click at [812, 382] on button "Pesquisar" at bounding box center [817, 376] width 82 height 31
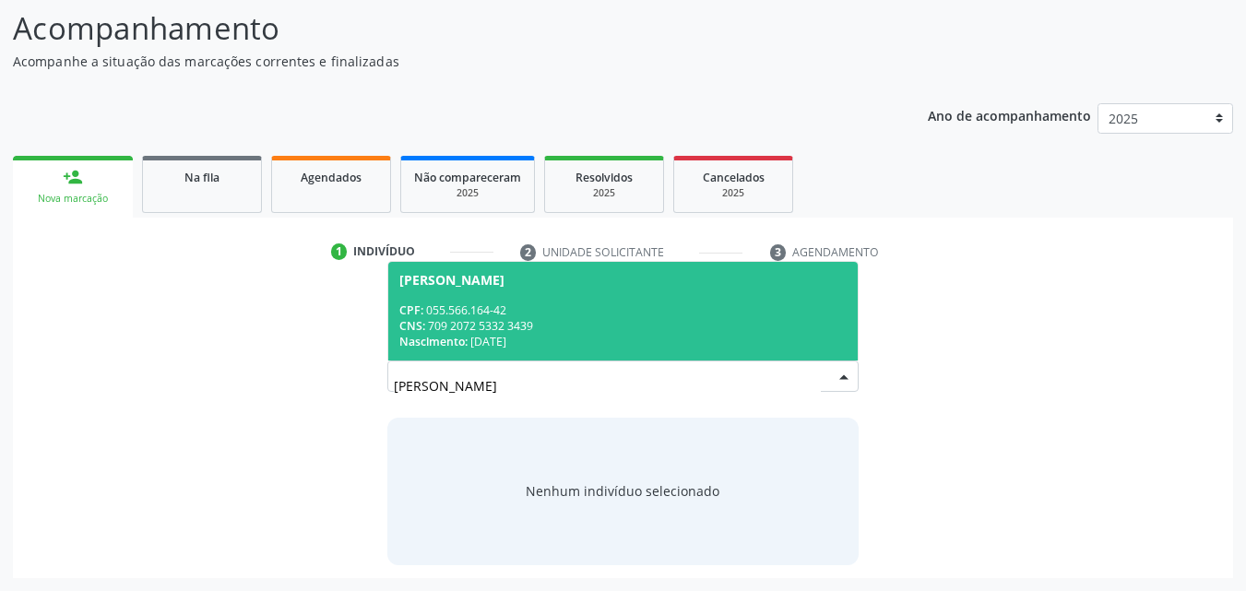
click at [737, 284] on div "[PERSON_NAME]" at bounding box center [623, 280] width 448 height 15
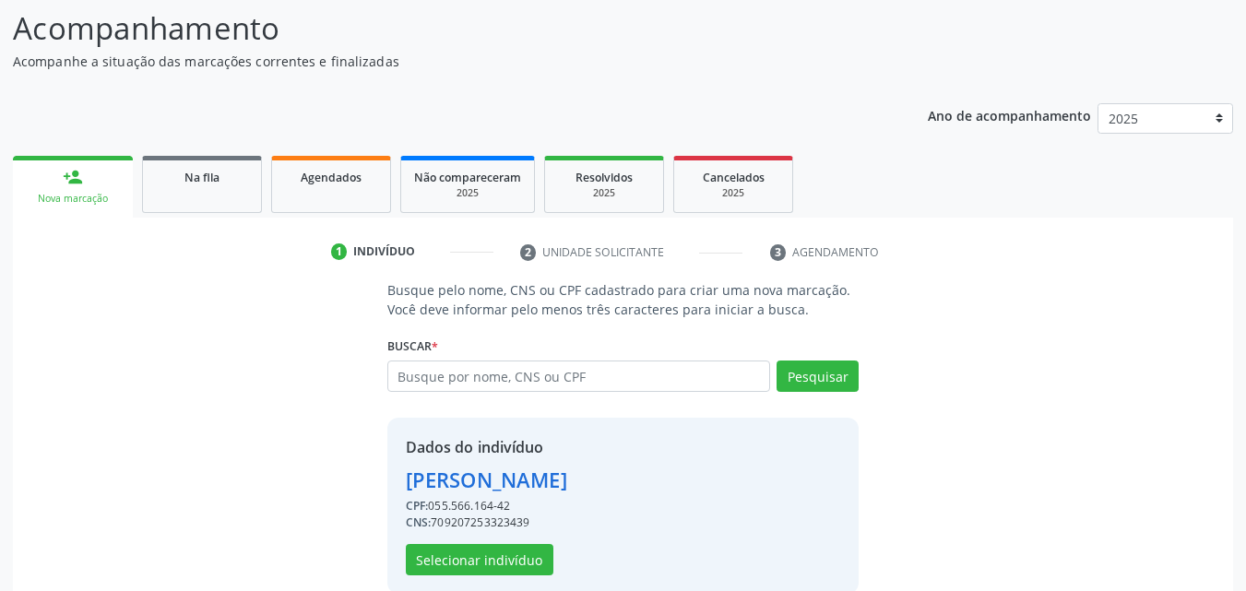
click at [503, 575] on div "Dados do indivíduo [PERSON_NAME] CPF: 055.566.164-42 CNS: 709207253323439 Selec…" at bounding box center [623, 506] width 472 height 176
click at [506, 565] on button "Selecionar indivíduo" at bounding box center [480, 559] width 148 height 31
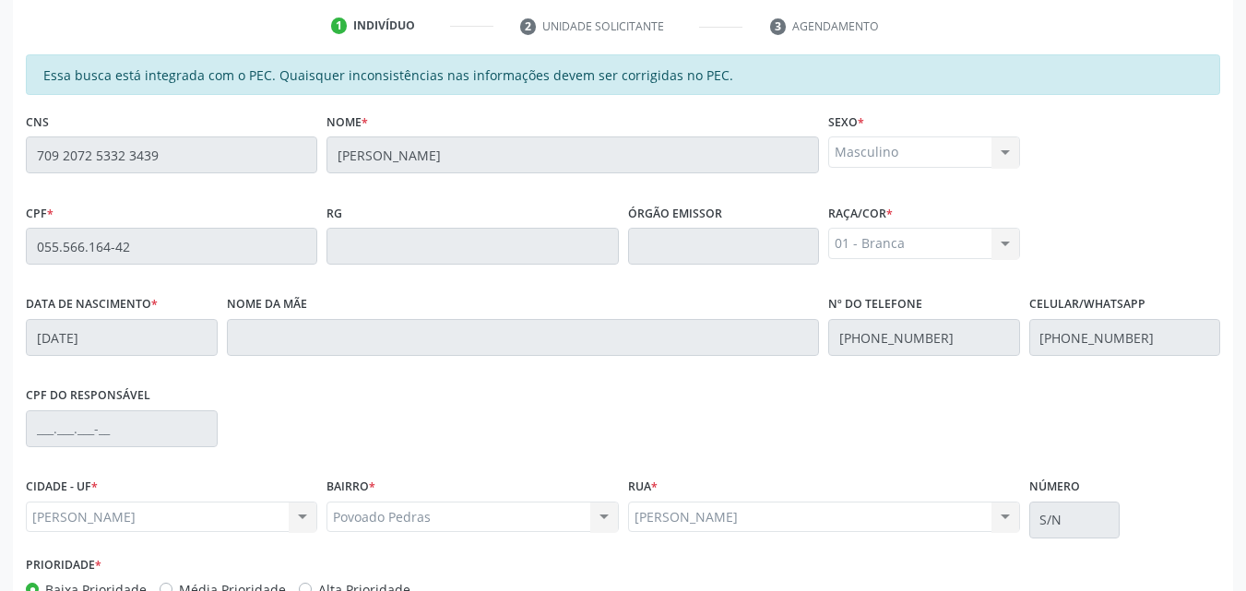
scroll to position [488, 0]
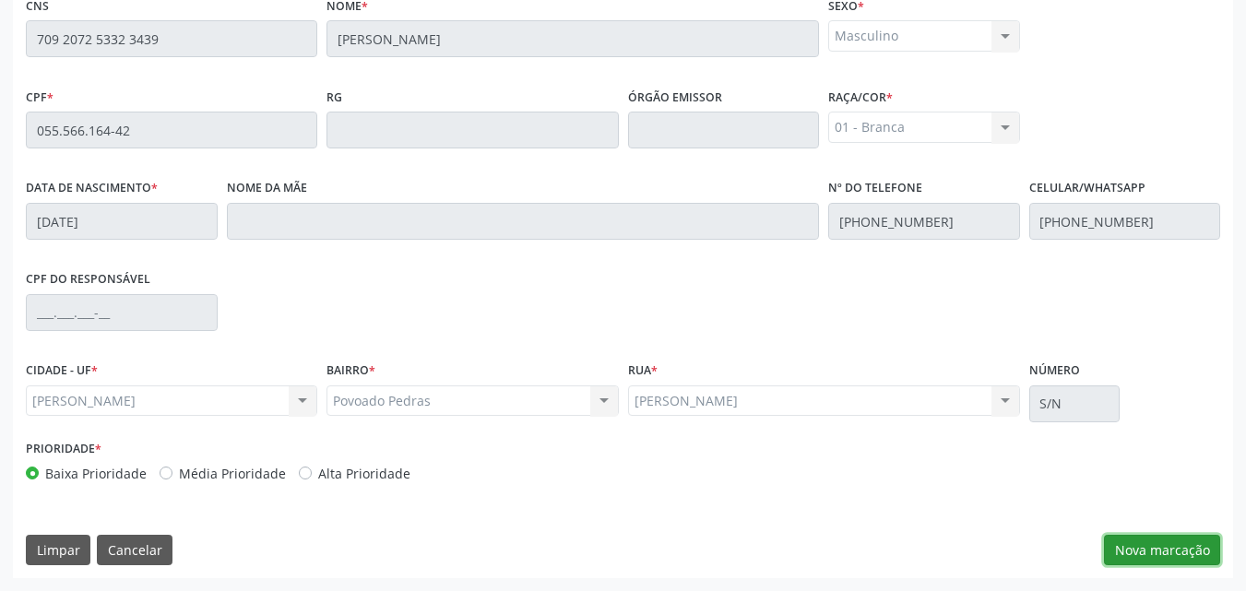
click at [1151, 547] on button "Nova marcação" at bounding box center [1162, 550] width 116 height 31
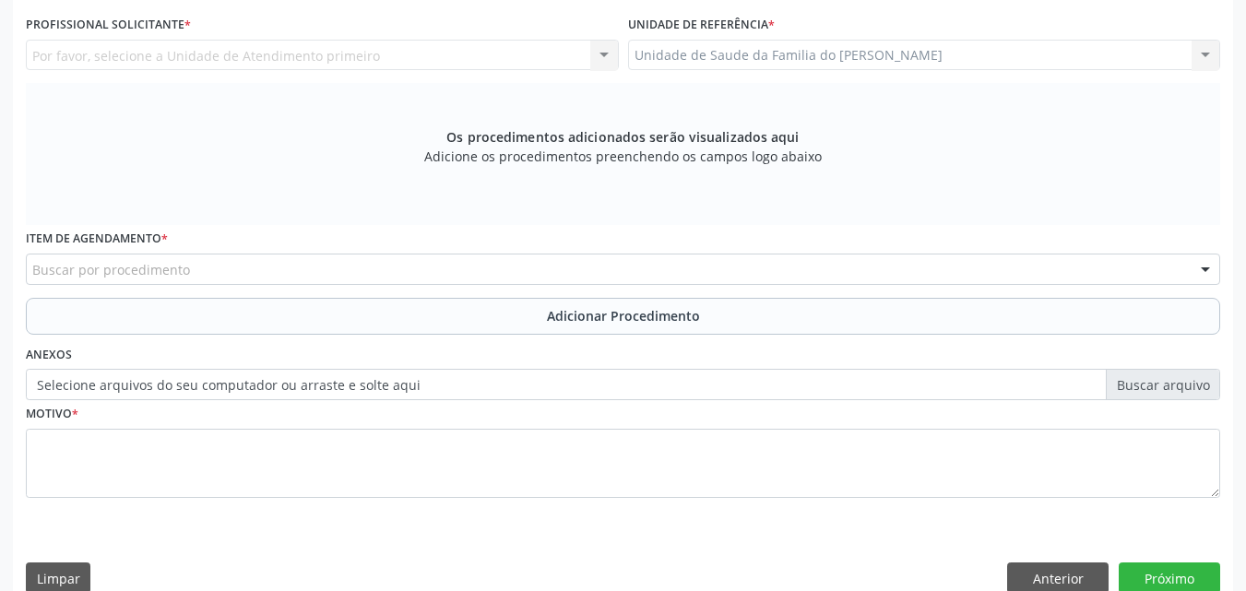
drag, startPoint x: 1226, startPoint y: 294, endPoint x: 1245, endPoint y: 296, distance: 19.5
click at [1245, 296] on div "Acompanhamento Acompanhe a situação das marcações correntes e finalizadas Relat…" at bounding box center [623, 129] width 1246 height 980
drag, startPoint x: 1245, startPoint y: 296, endPoint x: 1259, endPoint y: 197, distance: 99.6
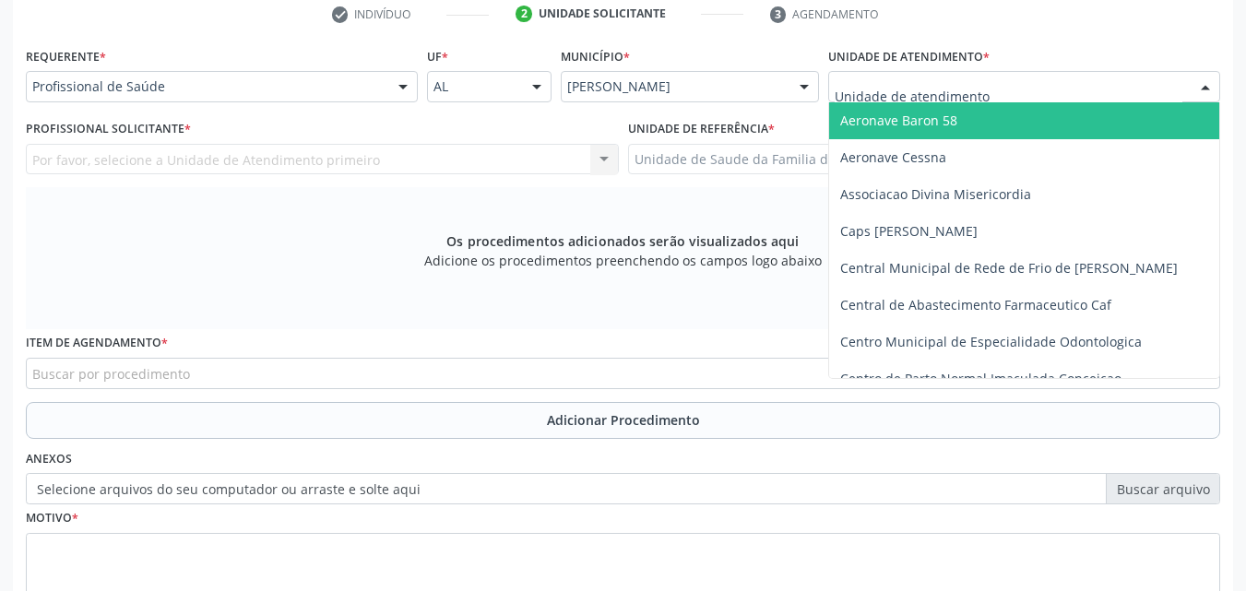
click at [999, 95] on div at bounding box center [1024, 86] width 392 height 31
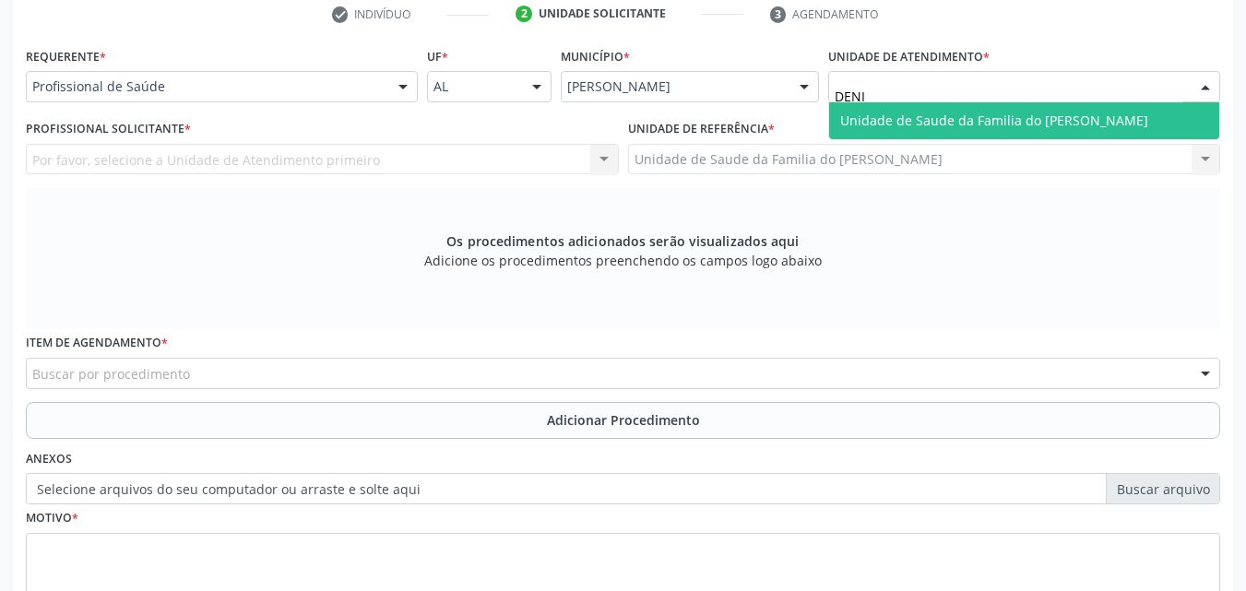
type input "[PERSON_NAME]"
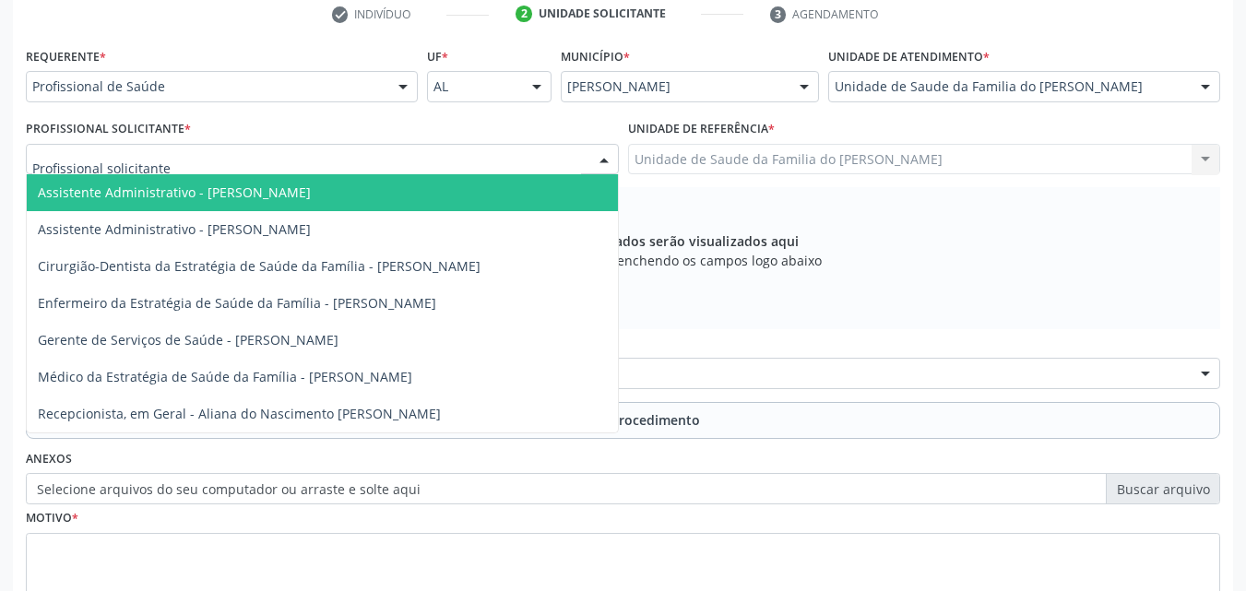
click at [288, 159] on div at bounding box center [322, 159] width 593 height 31
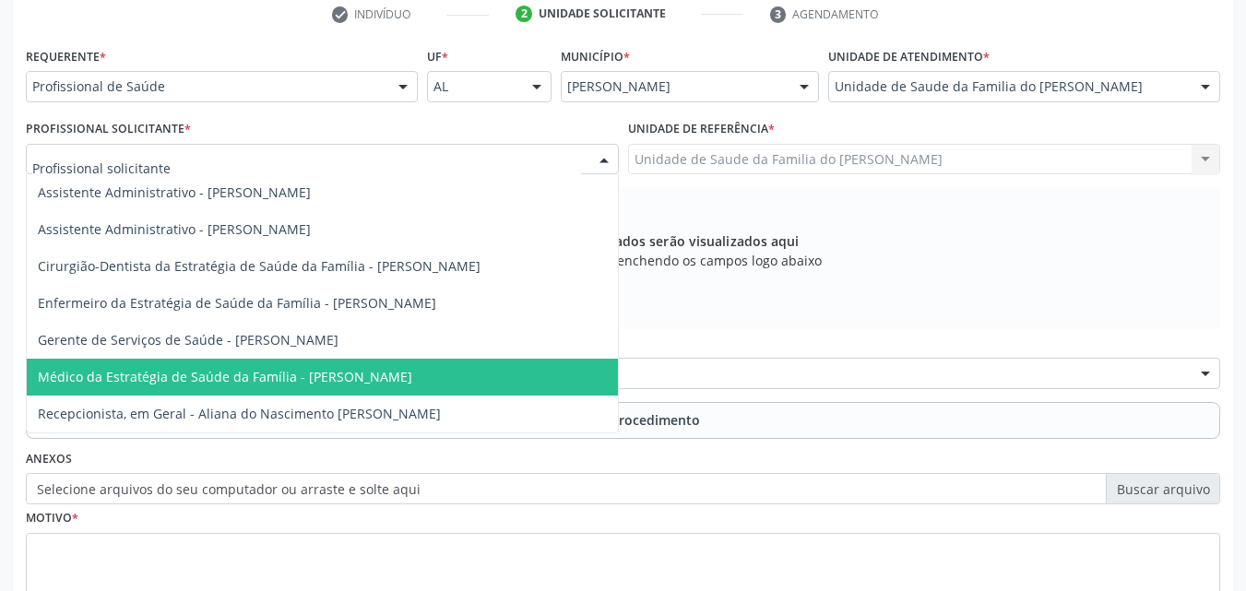
click at [195, 382] on span "Médico da Estratégia de Saúde da Família - [PERSON_NAME]" at bounding box center [225, 377] width 374 height 18
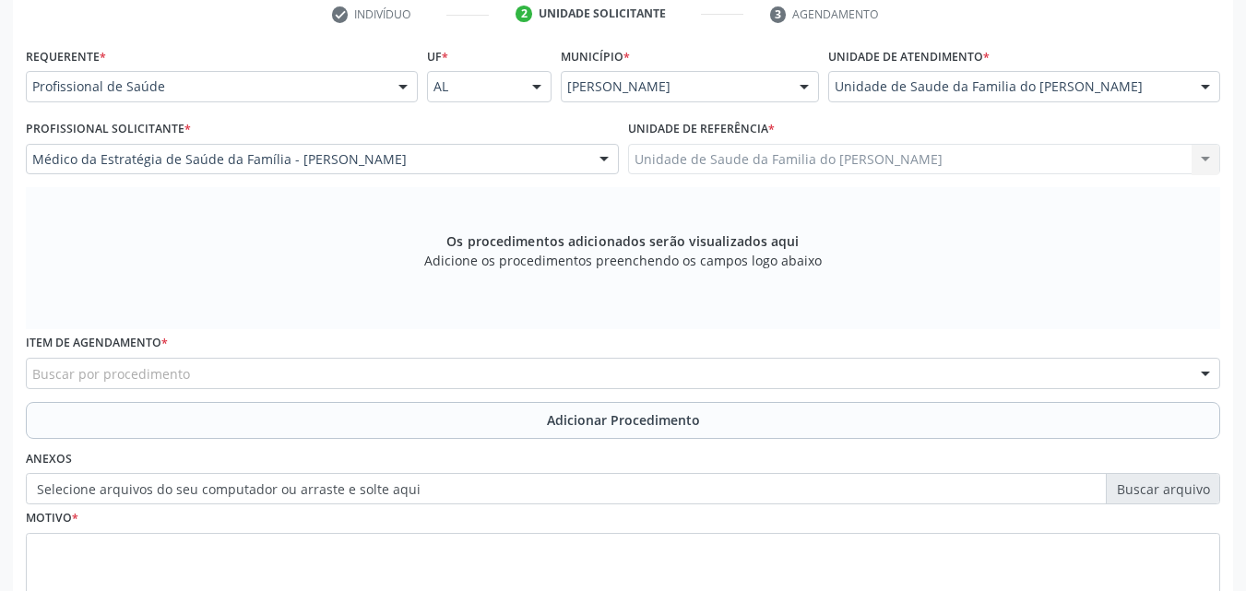
click at [219, 377] on div "Buscar por procedimento" at bounding box center [623, 373] width 1194 height 31
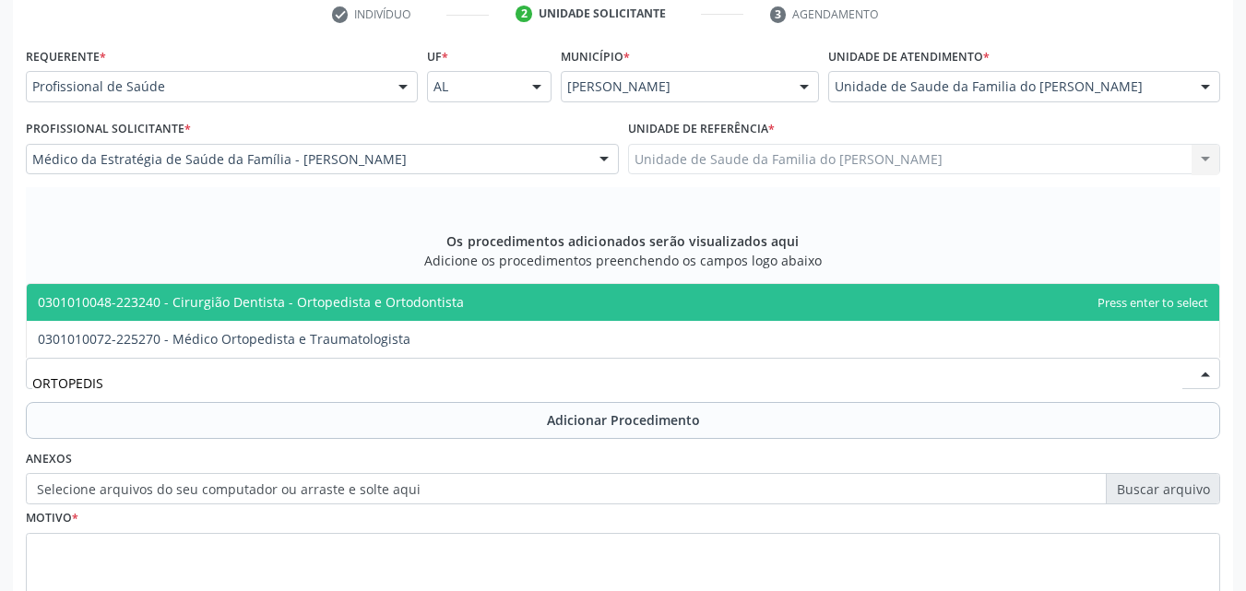
click at [258, 309] on span "0301010048-223240 - Cirurgião Dentista - Ortopedista e Ortodontista" at bounding box center [251, 302] width 426 height 18
type input "ORTOPEDIS"
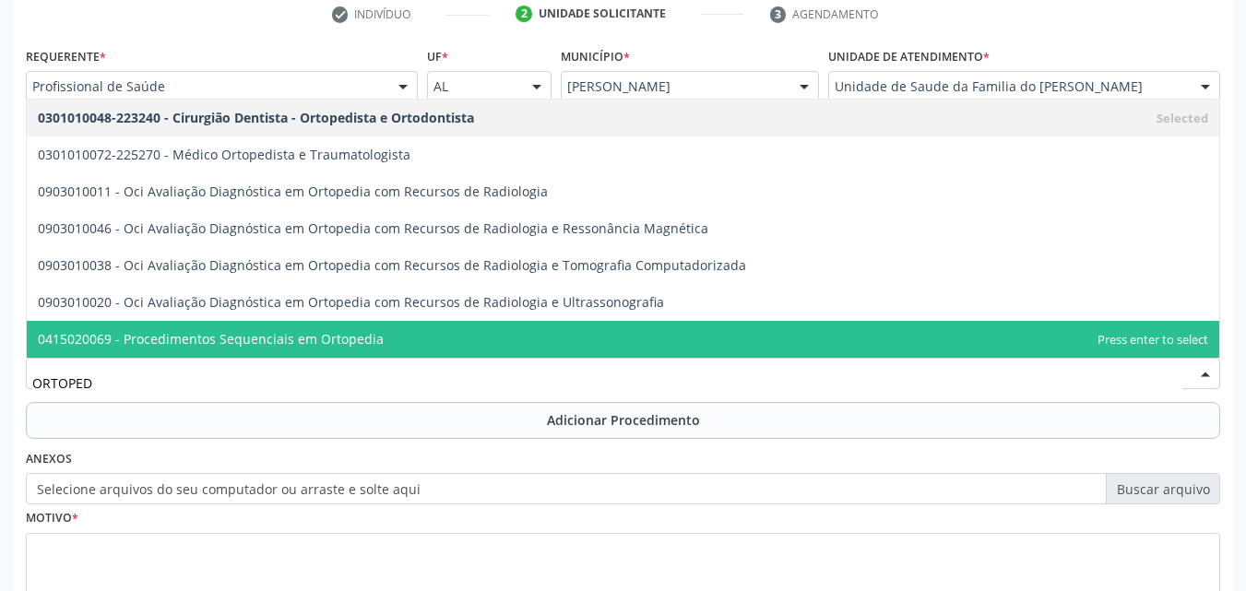
type input "ORTOPEDI"
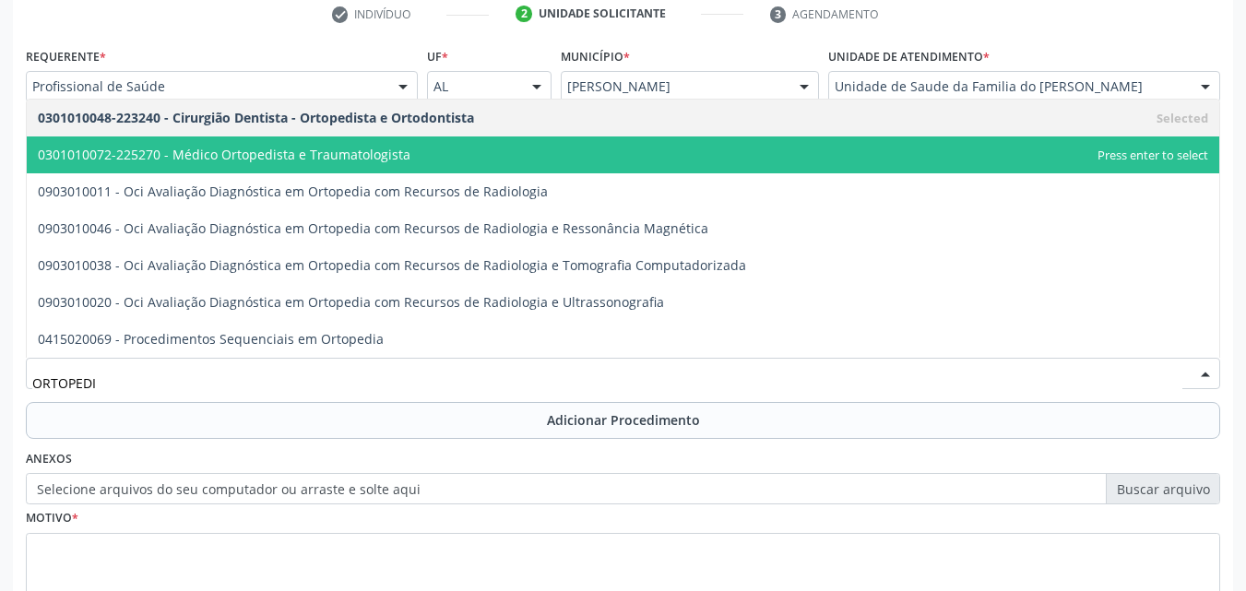
click at [372, 163] on span "0301010072-225270 - Médico Ortopedista e Traumatologista" at bounding box center [623, 154] width 1192 height 37
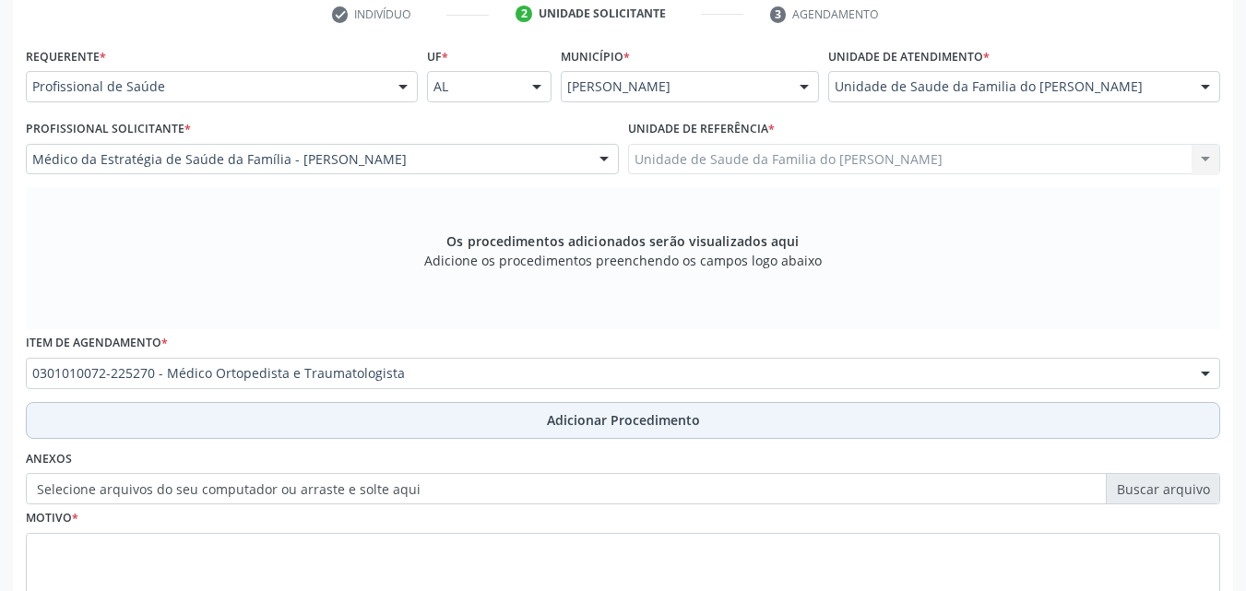
click at [361, 413] on button "Adicionar Procedimento" at bounding box center [623, 420] width 1194 height 37
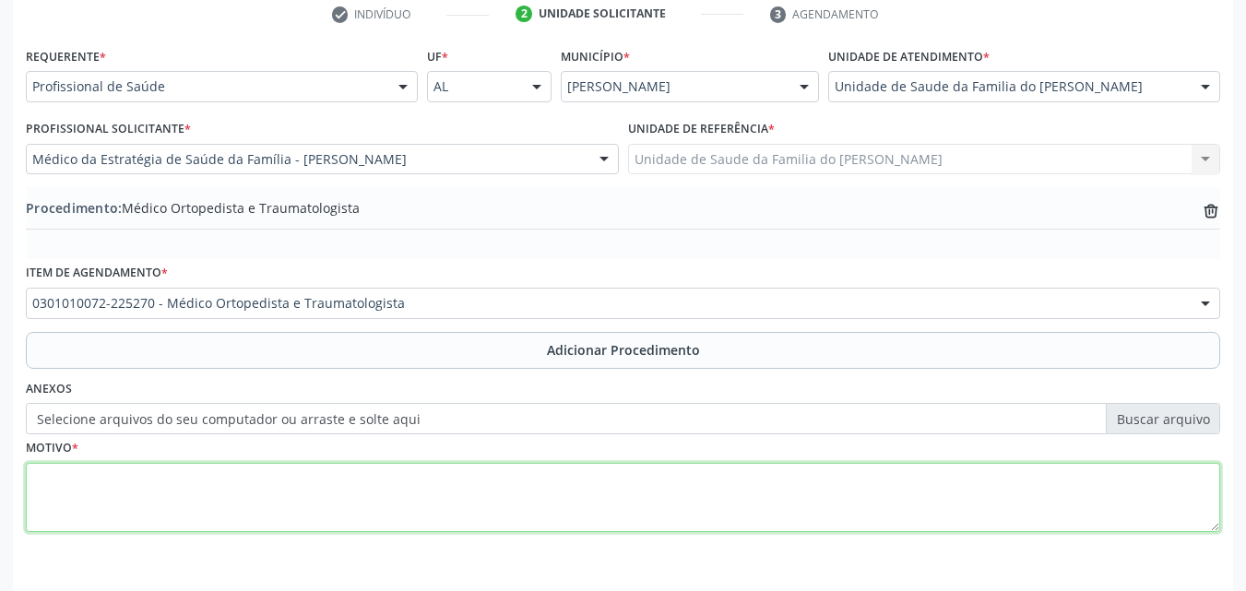
click at [348, 490] on textarea at bounding box center [623, 498] width 1194 height 70
click at [181, 483] on textarea "DOR LOMBAR BAIXA - 0545" at bounding box center [623, 498] width 1194 height 70
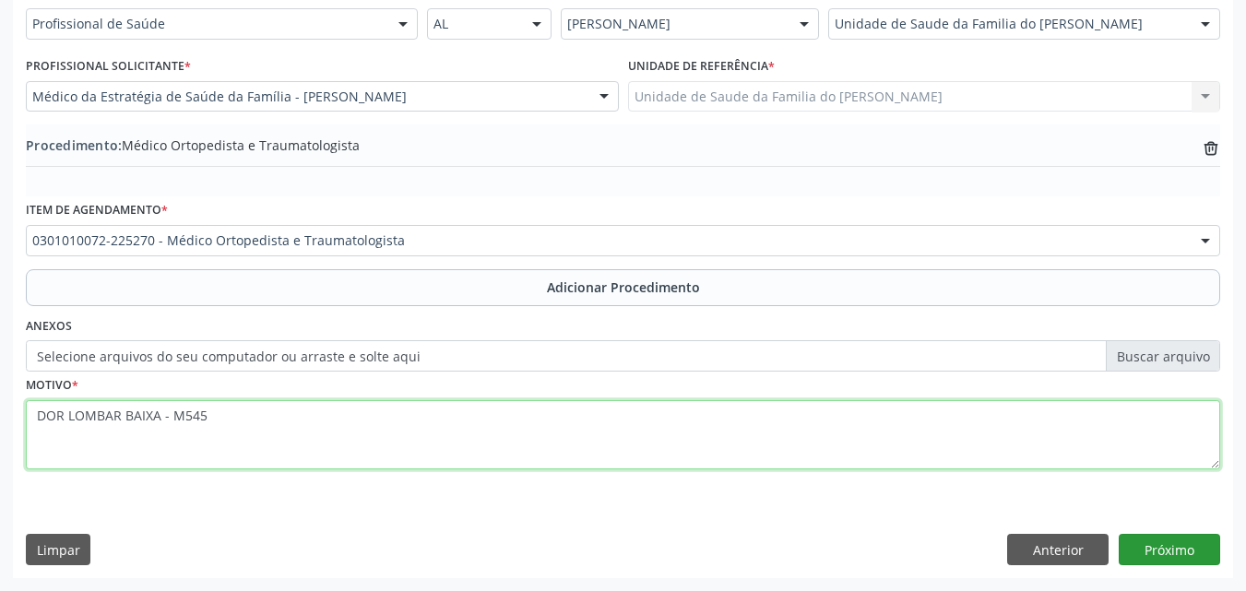
type textarea "DOR LOMBAR BAIXA - M545"
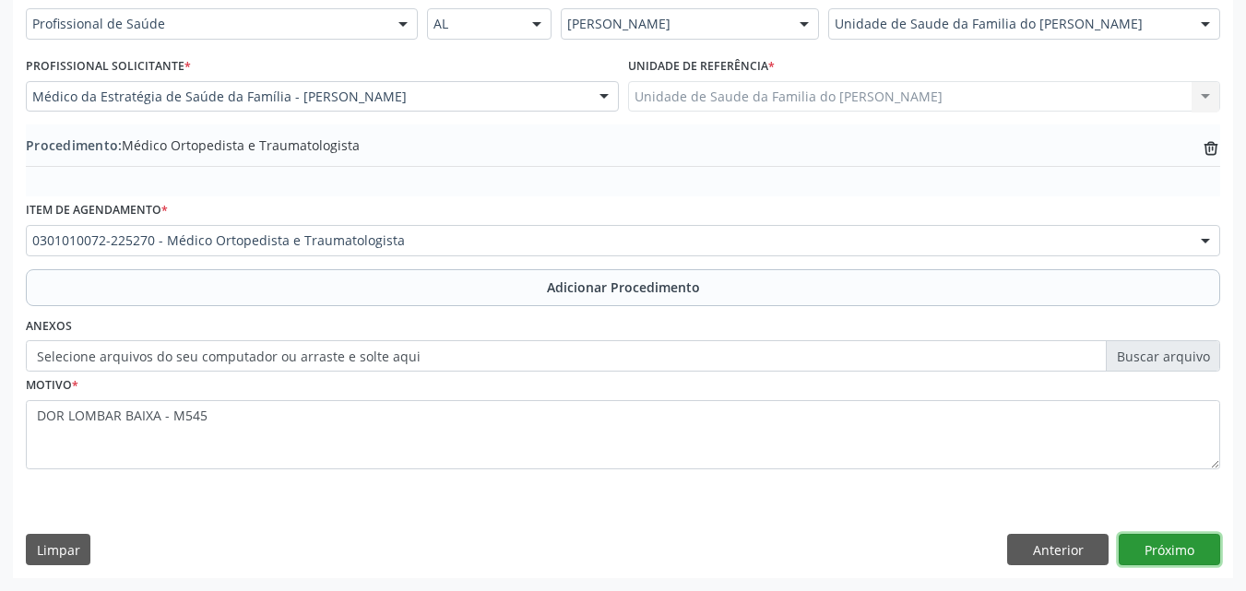
click at [1179, 545] on button "Próximo" at bounding box center [1169, 549] width 101 height 31
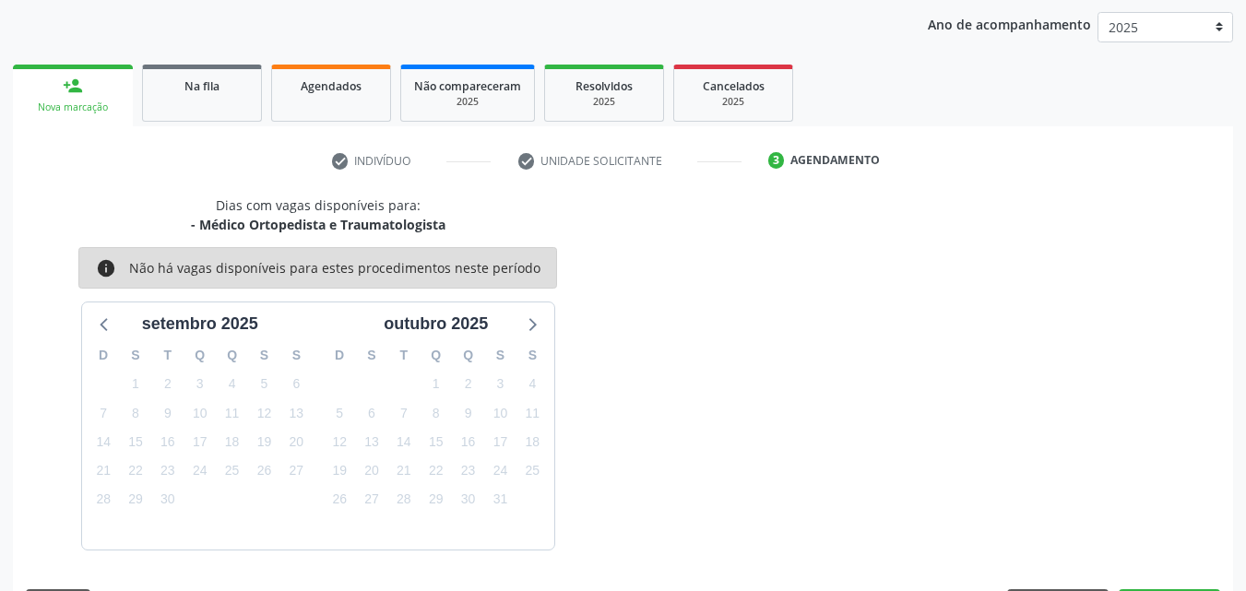
scroll to position [291, 0]
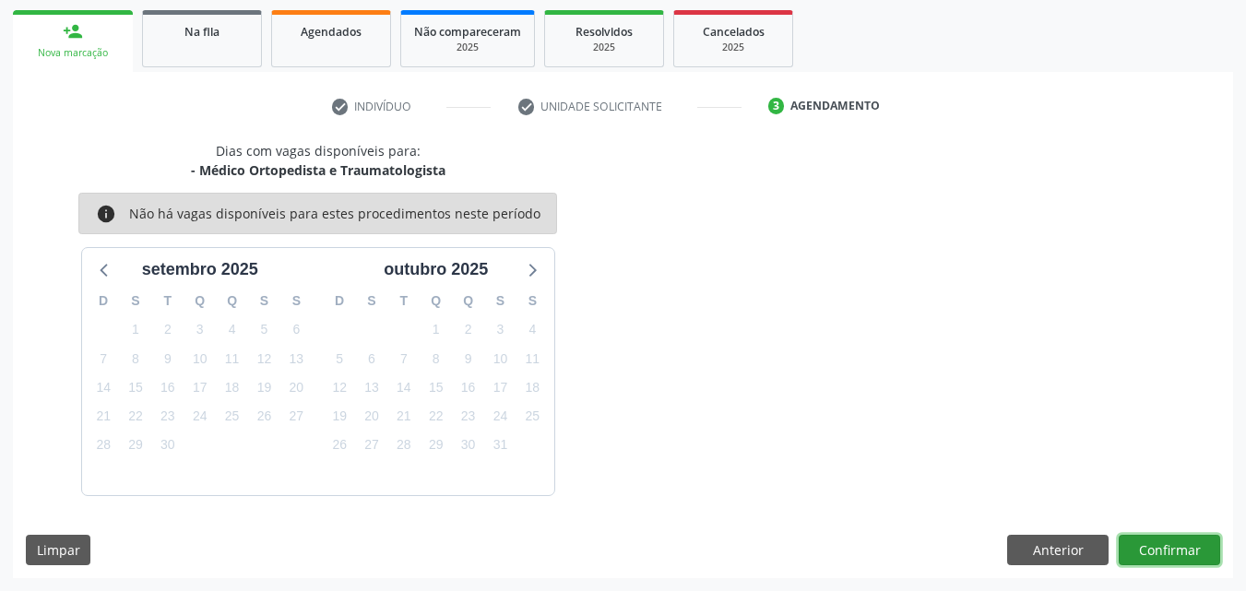
click at [1149, 548] on button "Confirmar" at bounding box center [1169, 550] width 101 height 31
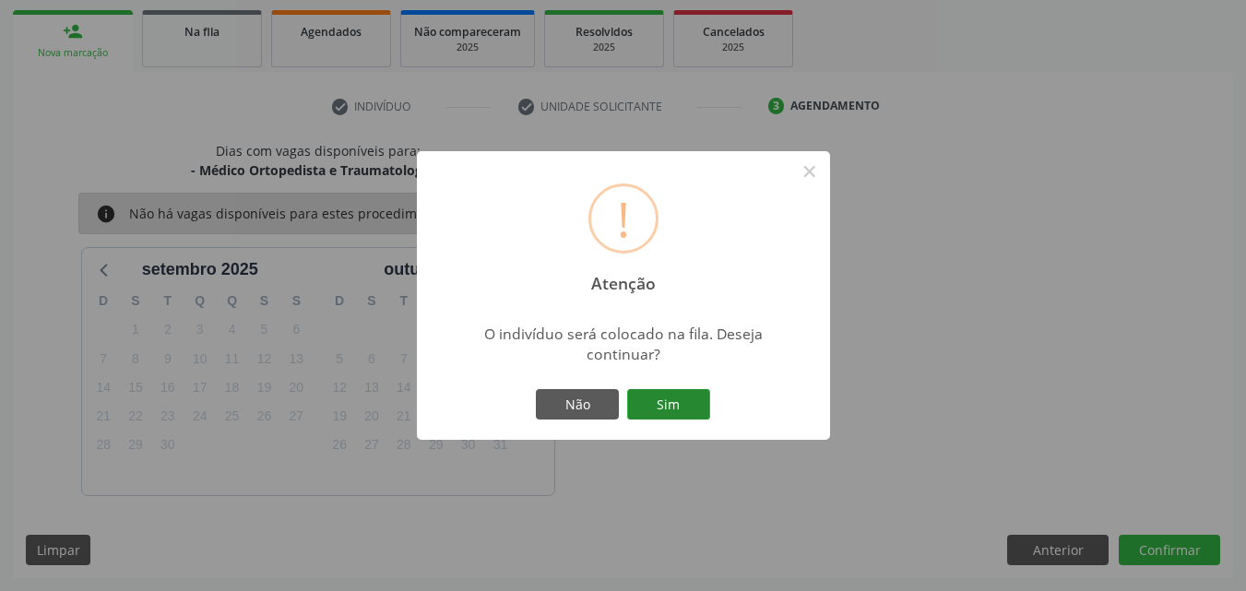
click at [678, 398] on button "Sim" at bounding box center [668, 404] width 83 height 31
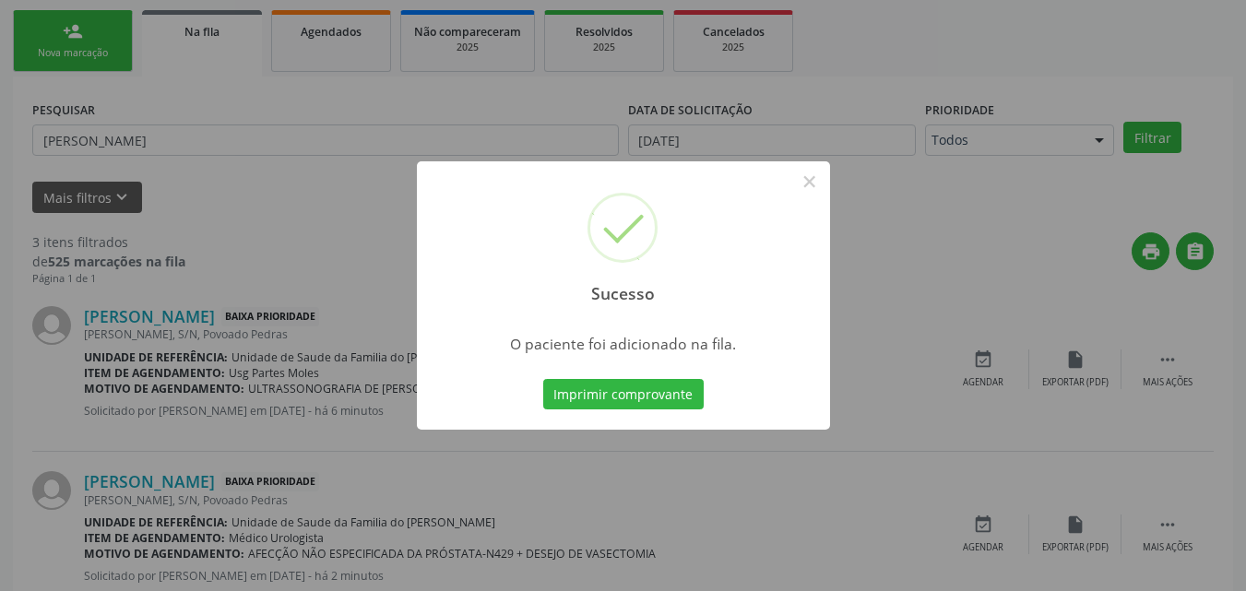
scroll to position [43, 0]
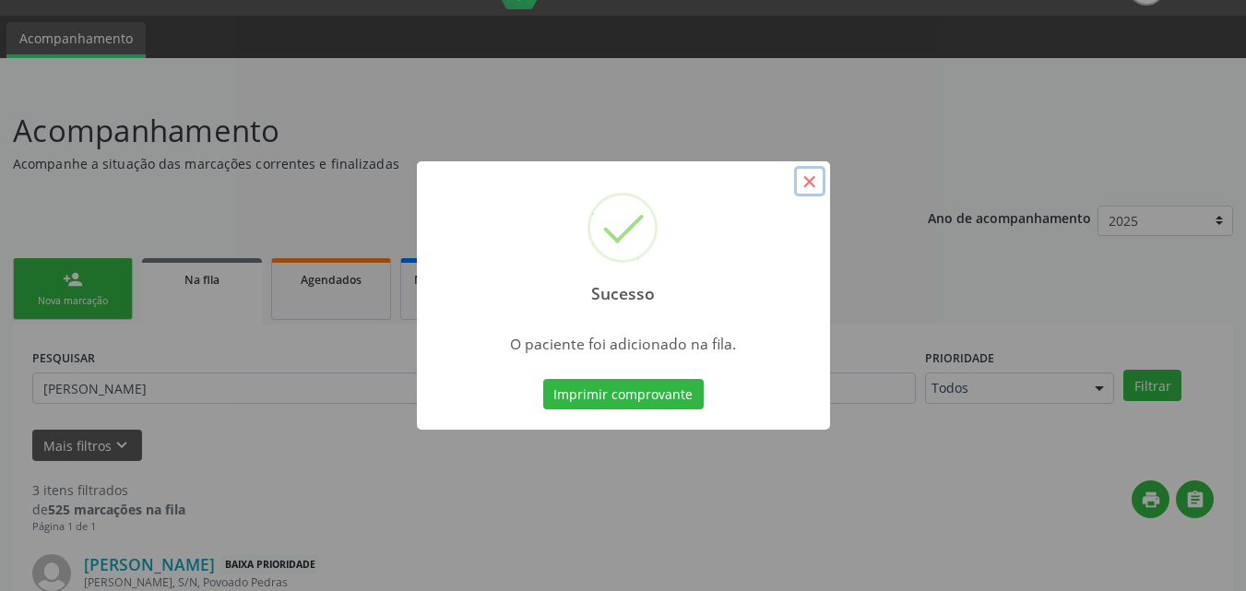
click at [800, 179] on button "×" at bounding box center [809, 181] width 31 height 31
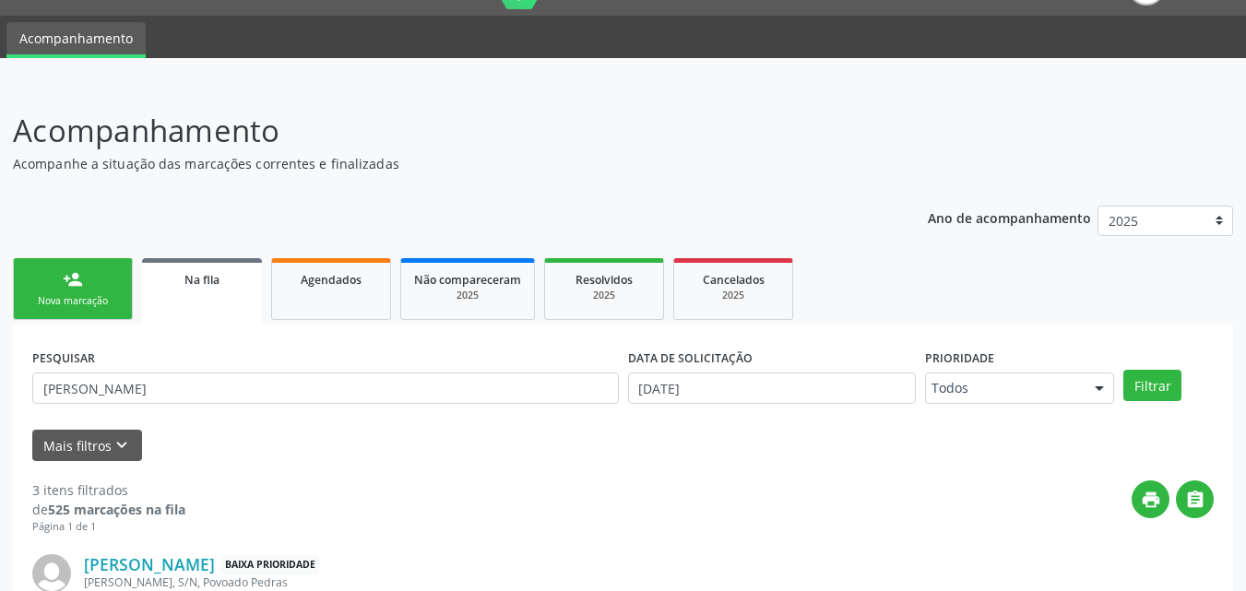
click at [736, 111] on p "Acompanhamento" at bounding box center [440, 131] width 854 height 46
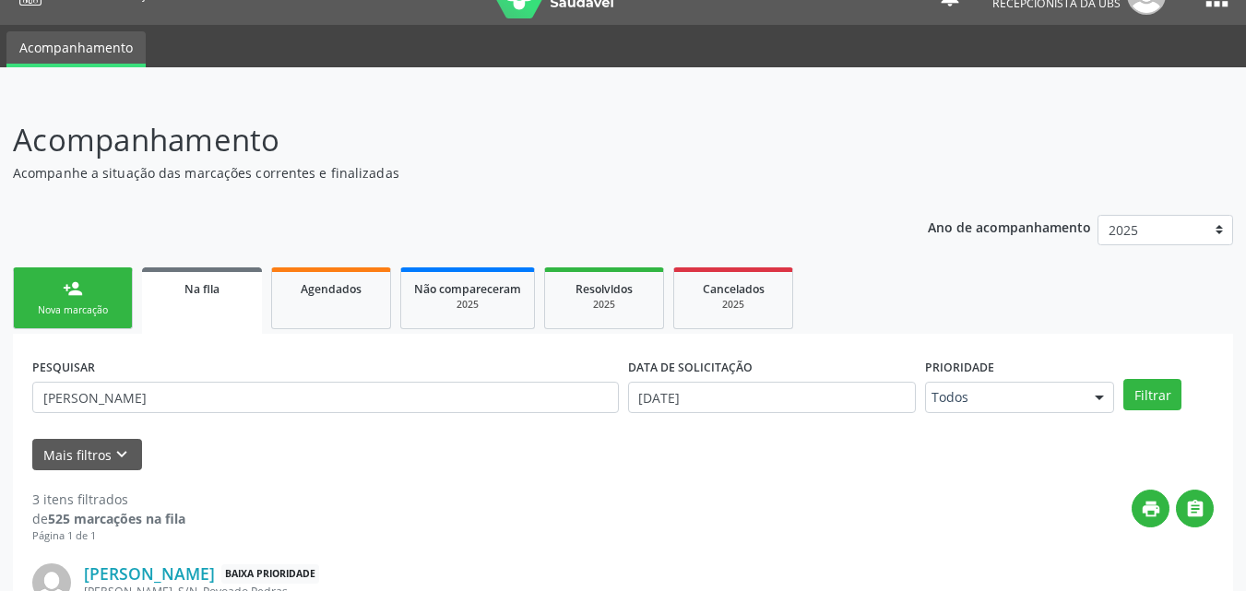
scroll to position [0, 0]
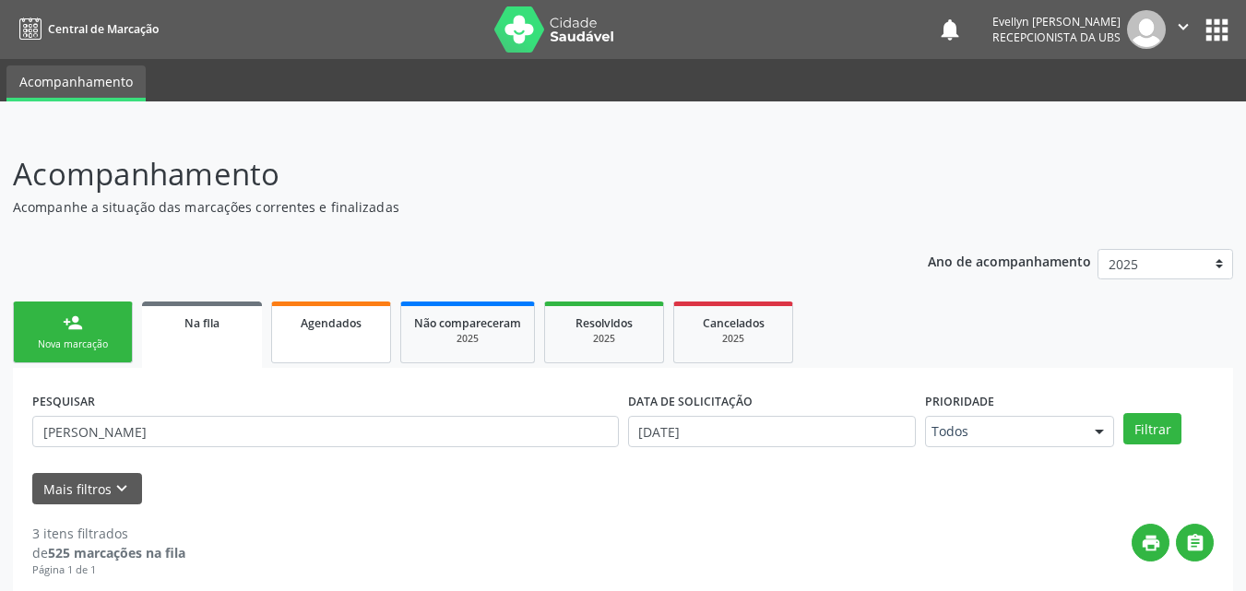
click at [345, 339] on link "Agendados" at bounding box center [331, 333] width 120 height 62
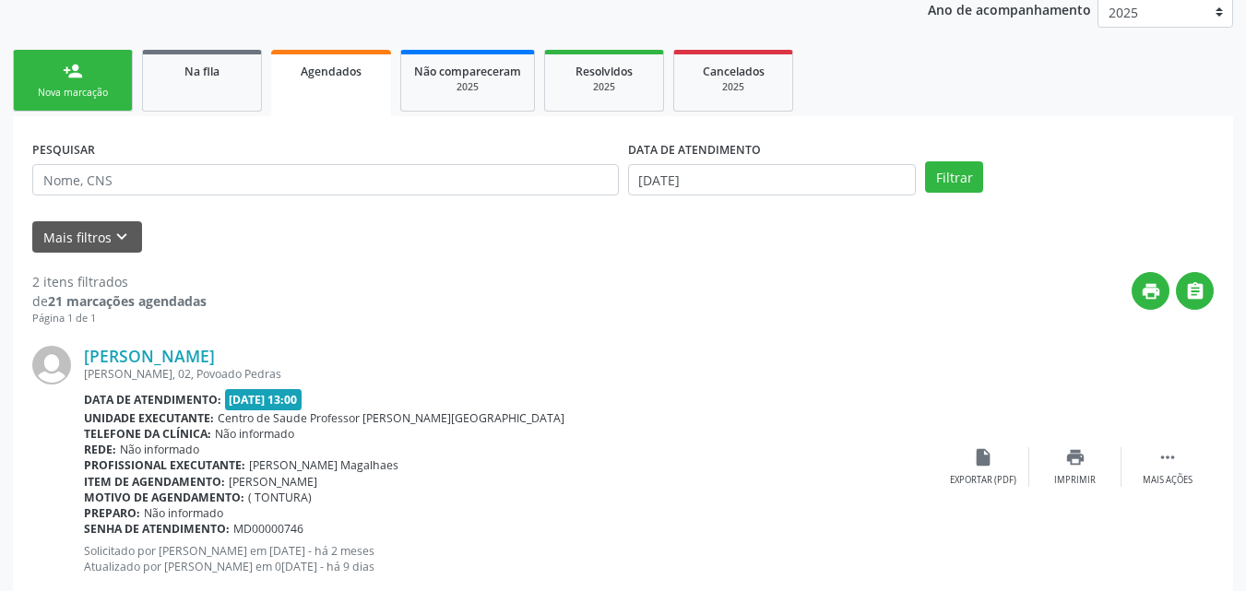
scroll to position [250, 0]
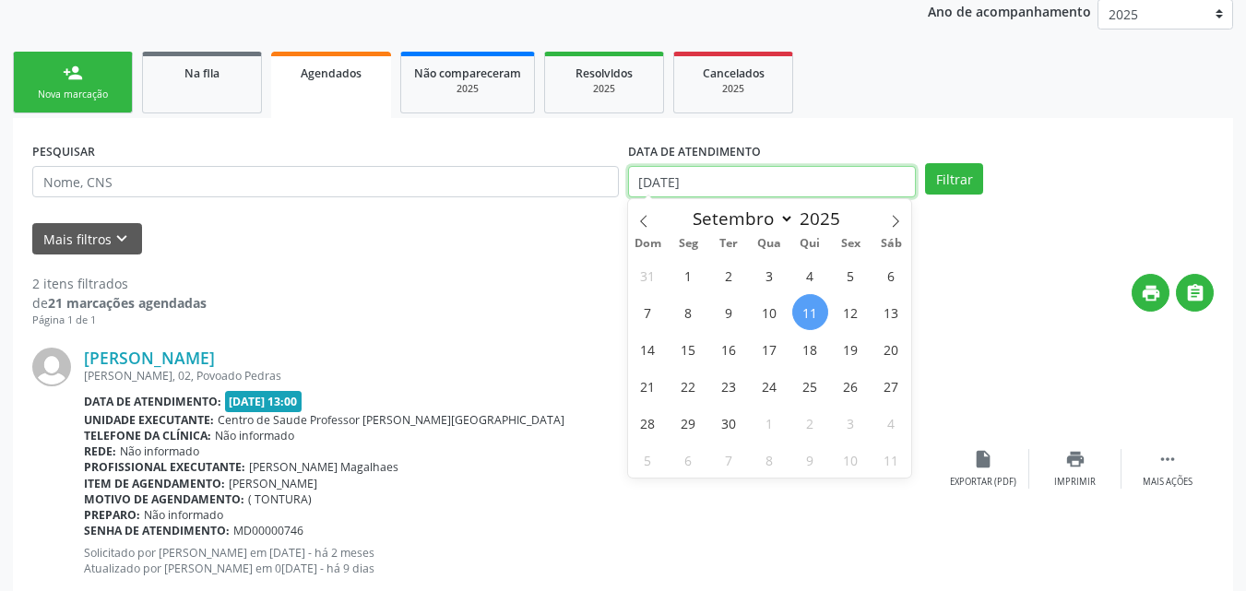
click at [804, 172] on input "[DATE]" at bounding box center [772, 181] width 289 height 31
click at [646, 212] on span at bounding box center [643, 214] width 31 height 31
select select "6"
click at [727, 268] on span "1" at bounding box center [729, 275] width 36 height 36
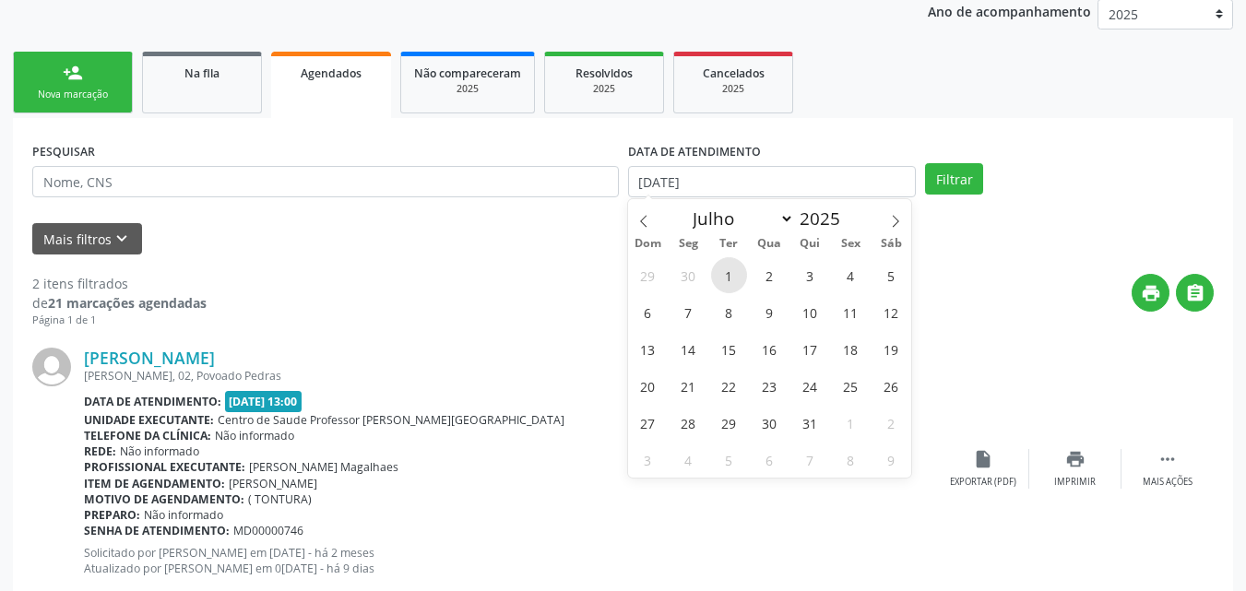
type input "[DATE]"
click at [894, 216] on icon at bounding box center [895, 221] width 13 height 13
select select "9"
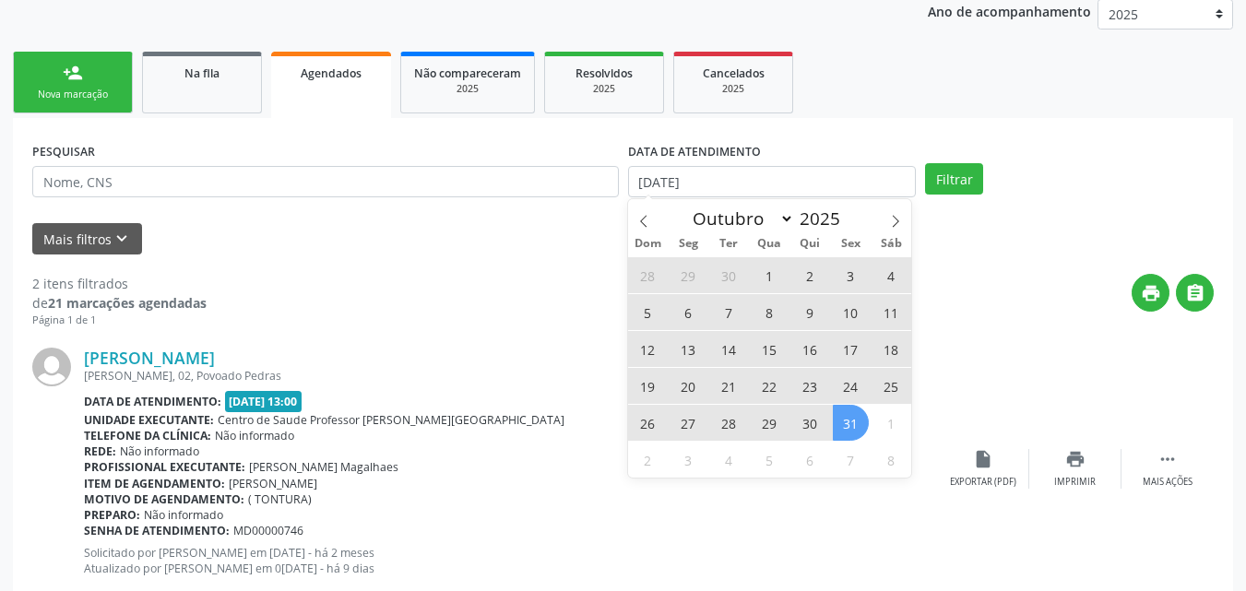
click at [848, 428] on span "31" at bounding box center [851, 423] width 36 height 36
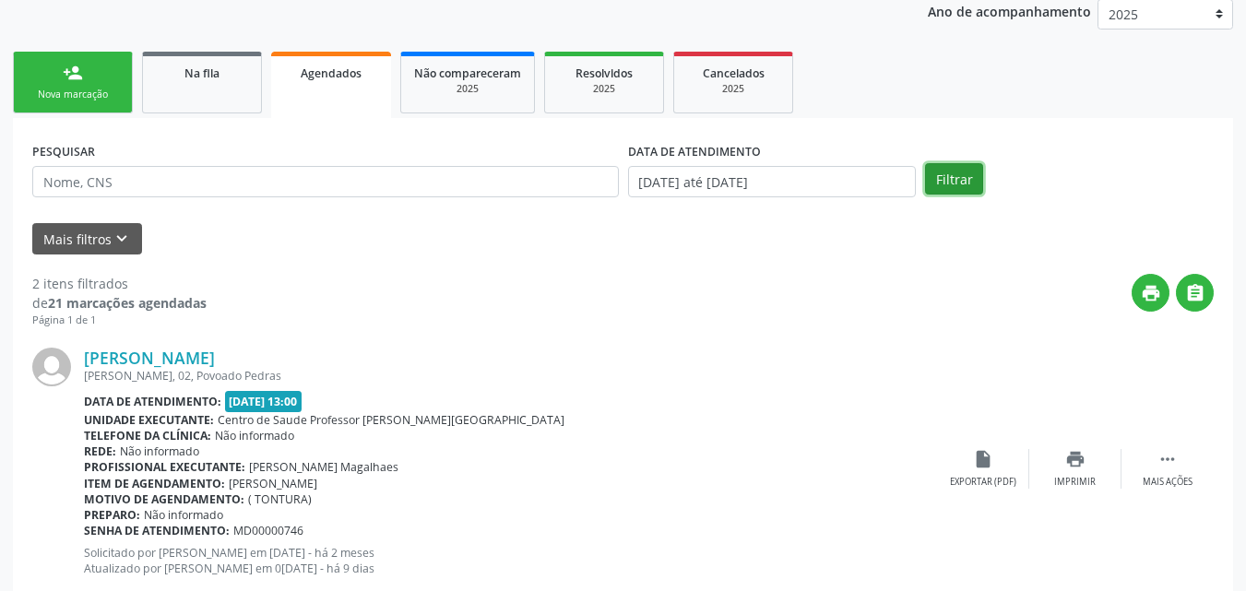
click at [944, 171] on button "Filtrar" at bounding box center [954, 178] width 58 height 31
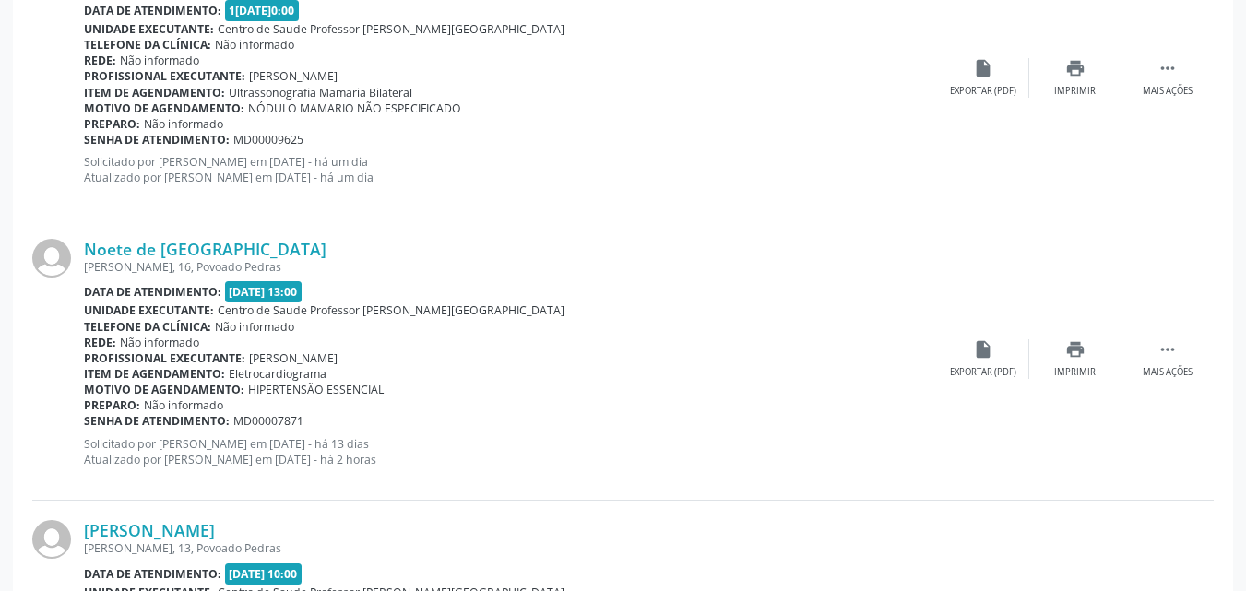
scroll to position [2730, 0]
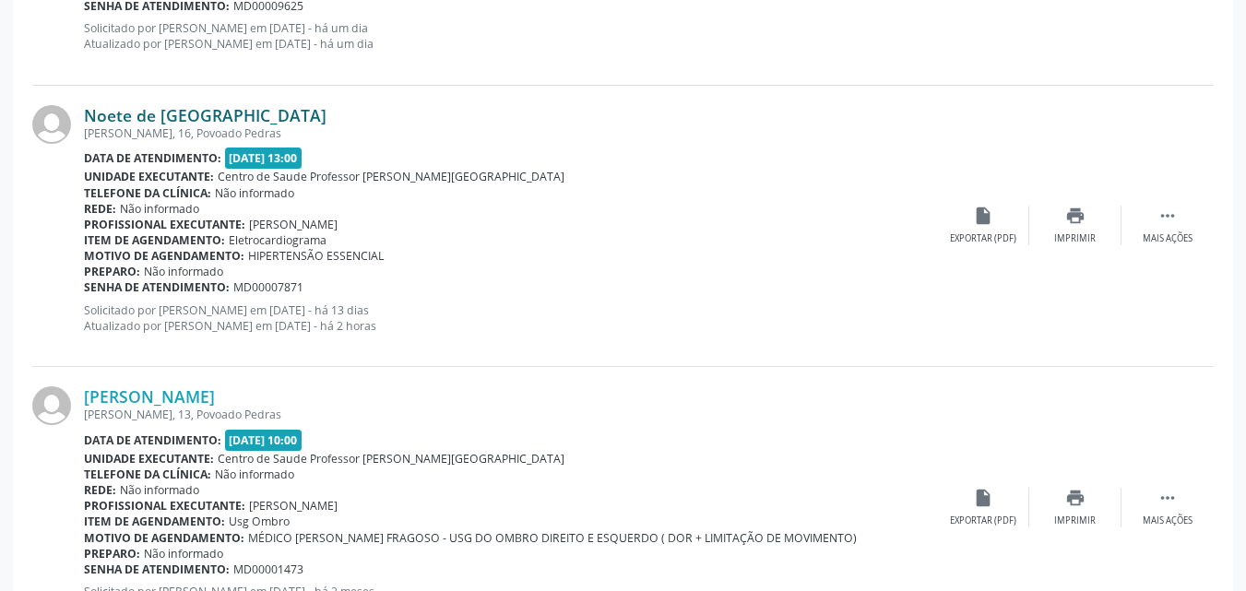
click at [159, 123] on link "Noete de [GEOGRAPHIC_DATA]" at bounding box center [205, 115] width 243 height 20
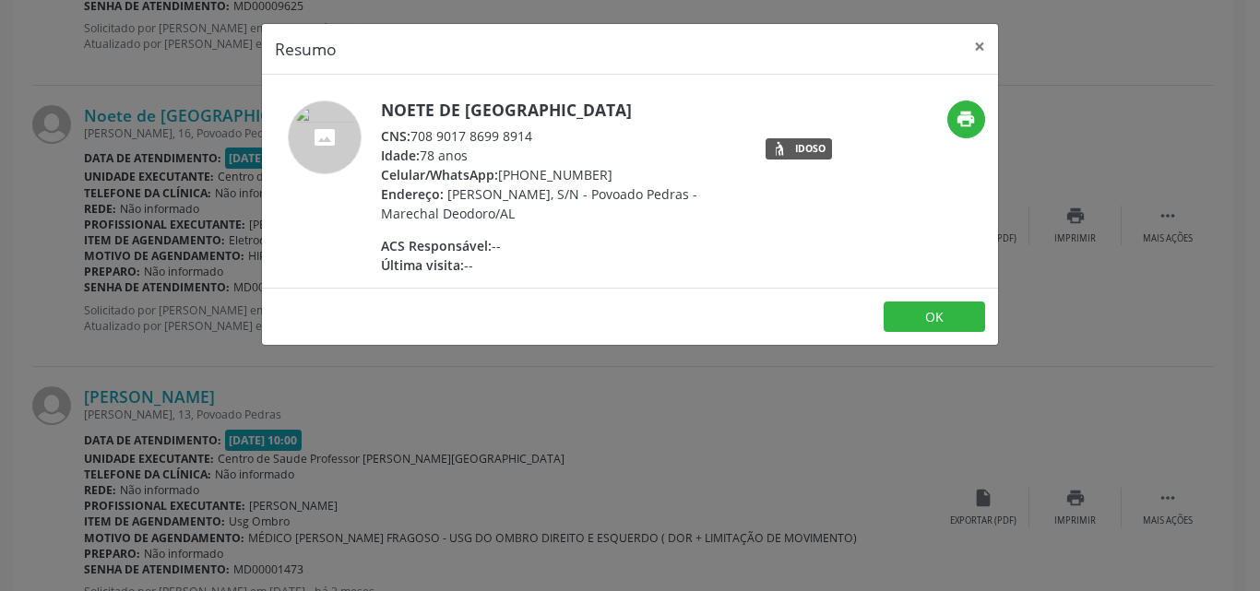
click at [419, 137] on div "CNS: 708 9017 8699 8914" at bounding box center [560, 135] width 359 height 19
click at [415, 136] on div "CNS: 708 9017 8699 8914" at bounding box center [560, 135] width 359 height 19
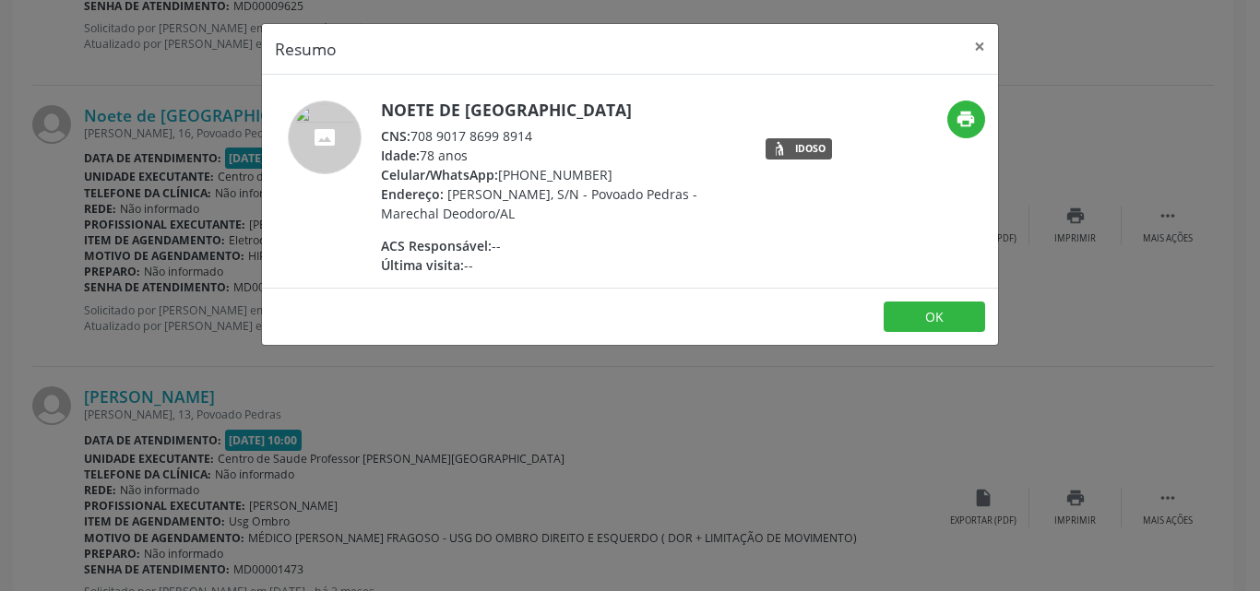
click at [527, 126] on div "CNS: 708 9017 8699 8914" at bounding box center [560, 135] width 359 height 19
drag, startPoint x: 542, startPoint y: 130, endPoint x: 414, endPoint y: 122, distance: 128.4
click at [414, 122] on div "Noete de [GEOGRAPHIC_DATA] CNS: 708 9017 8699 8914 Idade: 78 anos Celular/Whats…" at bounding box center [560, 188] width 359 height 174
drag, startPoint x: 539, startPoint y: 134, endPoint x: 417, endPoint y: 131, distance: 122.7
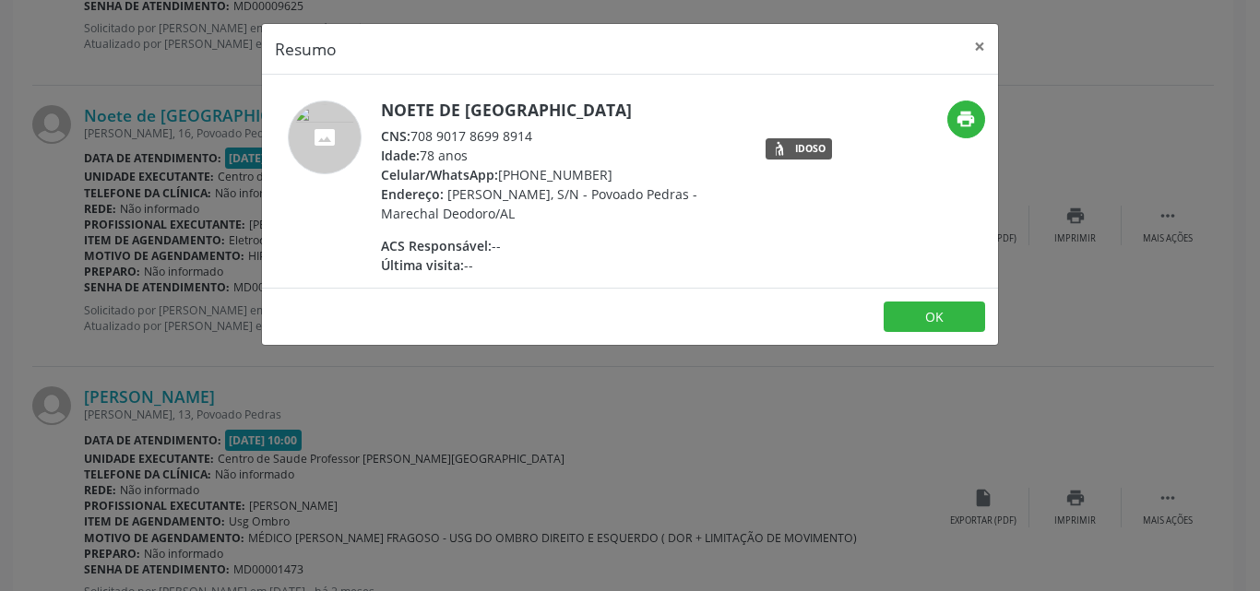
click at [417, 131] on div "CNS: 708 9017 8699 8914" at bounding box center [560, 135] width 359 height 19
copy div "708 9017 8699 8914"
click at [1034, 33] on div "Resumo × Noete de [GEOGRAPHIC_DATA] CNS: 708 9017 8699 8914 Idade: 78 anos Celu…" at bounding box center [630, 295] width 1260 height 591
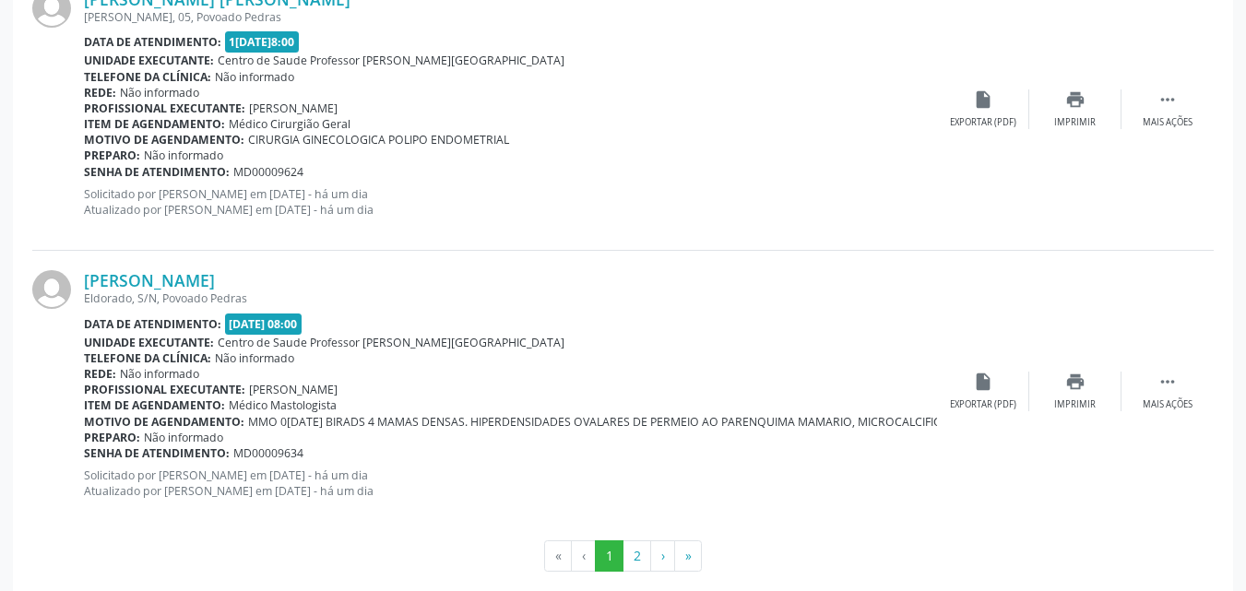
scroll to position [4280, 0]
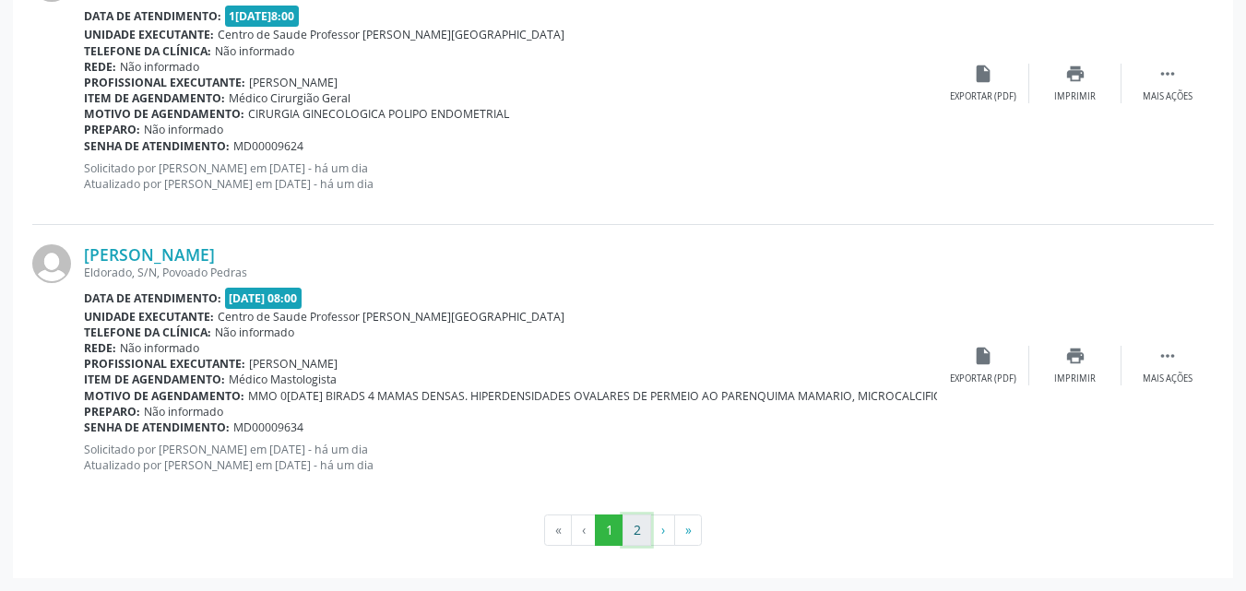
click at [645, 535] on button "2" at bounding box center [636, 530] width 29 height 31
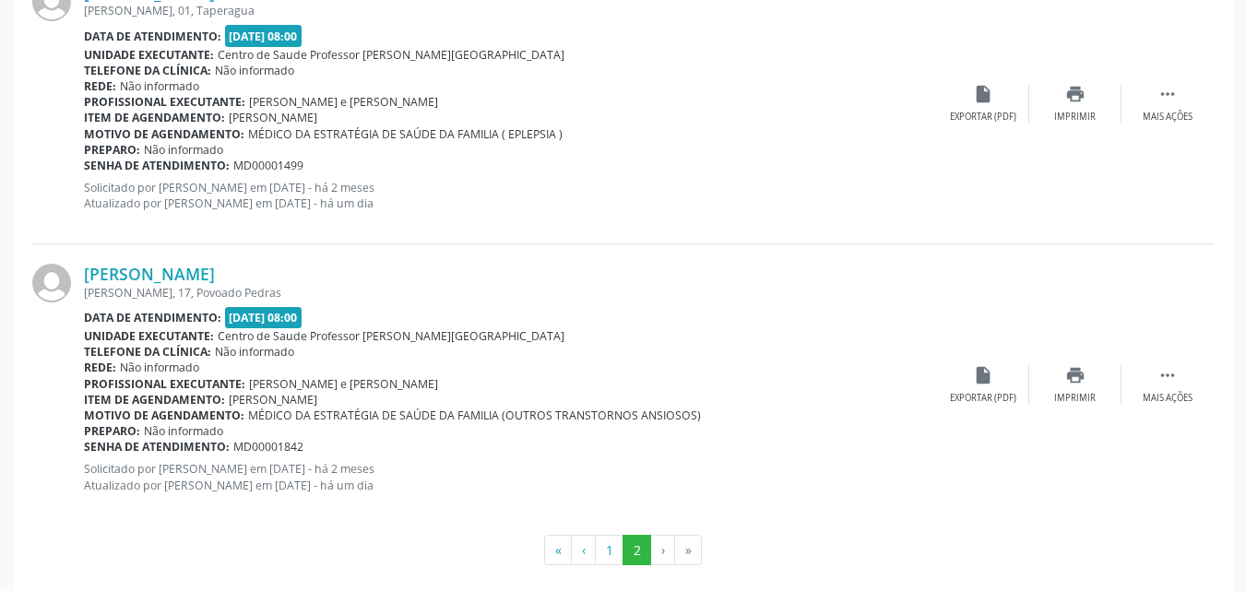
scroll to position [1718, 0]
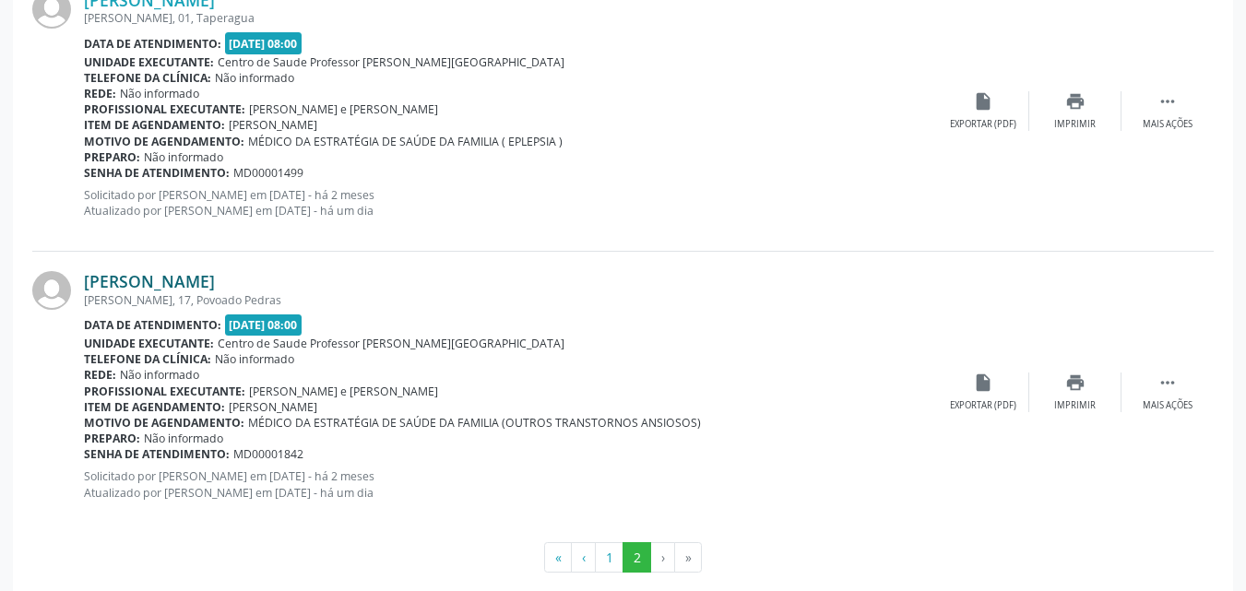
click at [215, 286] on link "[PERSON_NAME]" at bounding box center [149, 281] width 131 height 20
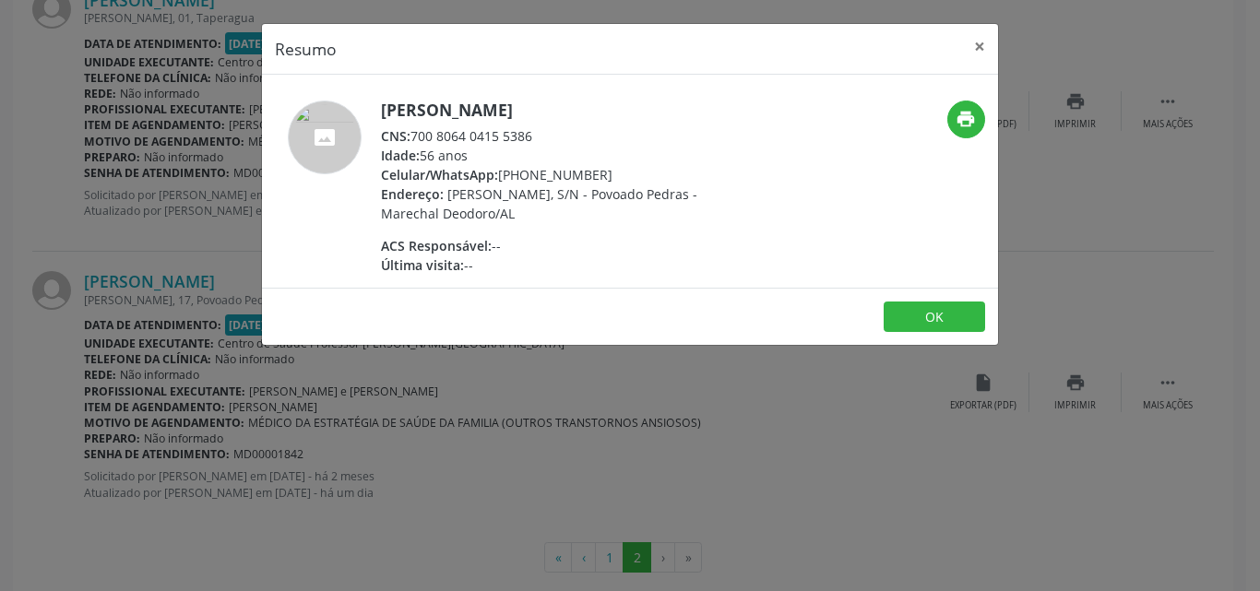
drag, startPoint x: 536, startPoint y: 130, endPoint x: 415, endPoint y: 136, distance: 120.9
click at [415, 136] on div "CNS: 700 8064 0415 5386" at bounding box center [560, 135] width 359 height 19
copy div "700 8064 0415 5386"
click at [975, 50] on button "×" at bounding box center [979, 46] width 37 height 45
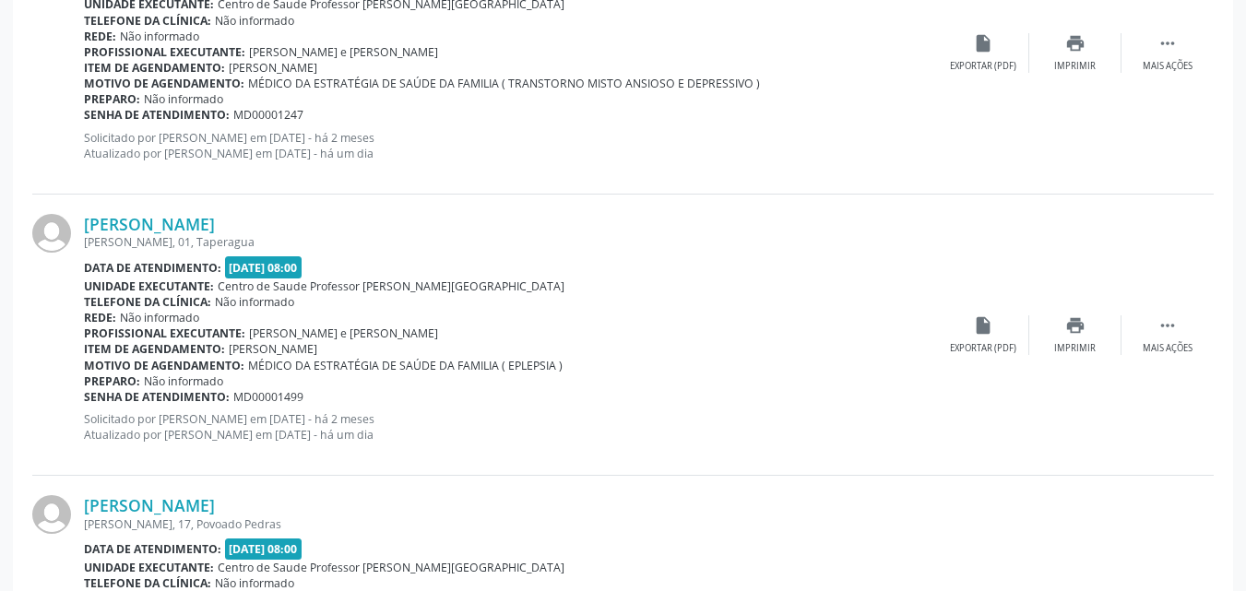
scroll to position [1490, 0]
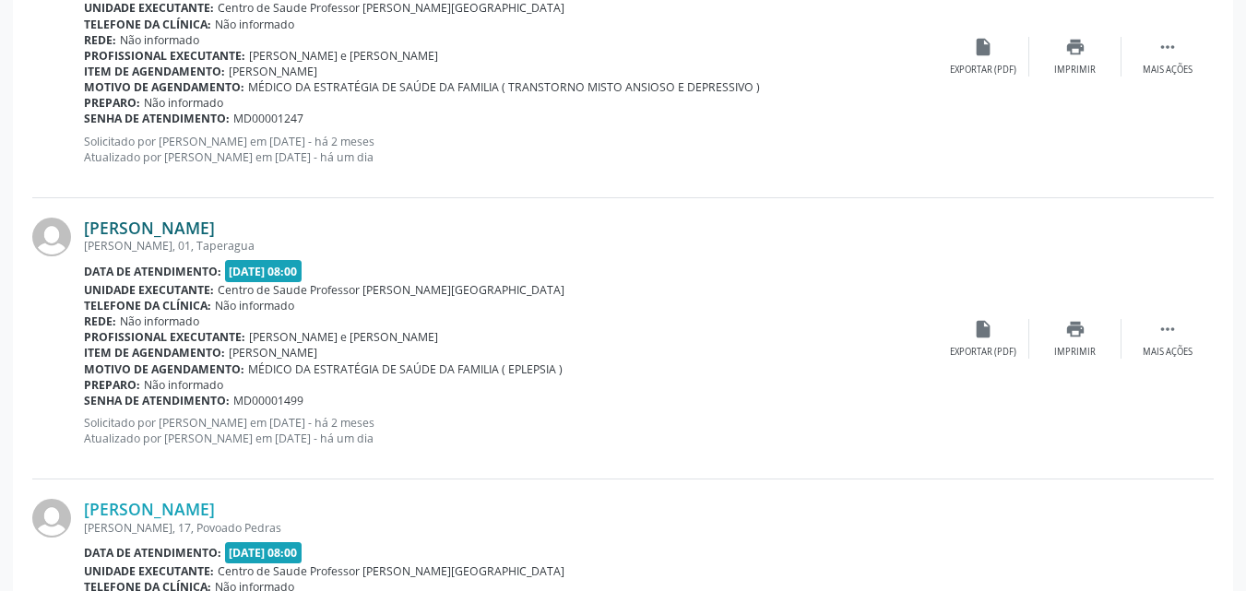
click at [215, 220] on link "[PERSON_NAME]" at bounding box center [149, 228] width 131 height 20
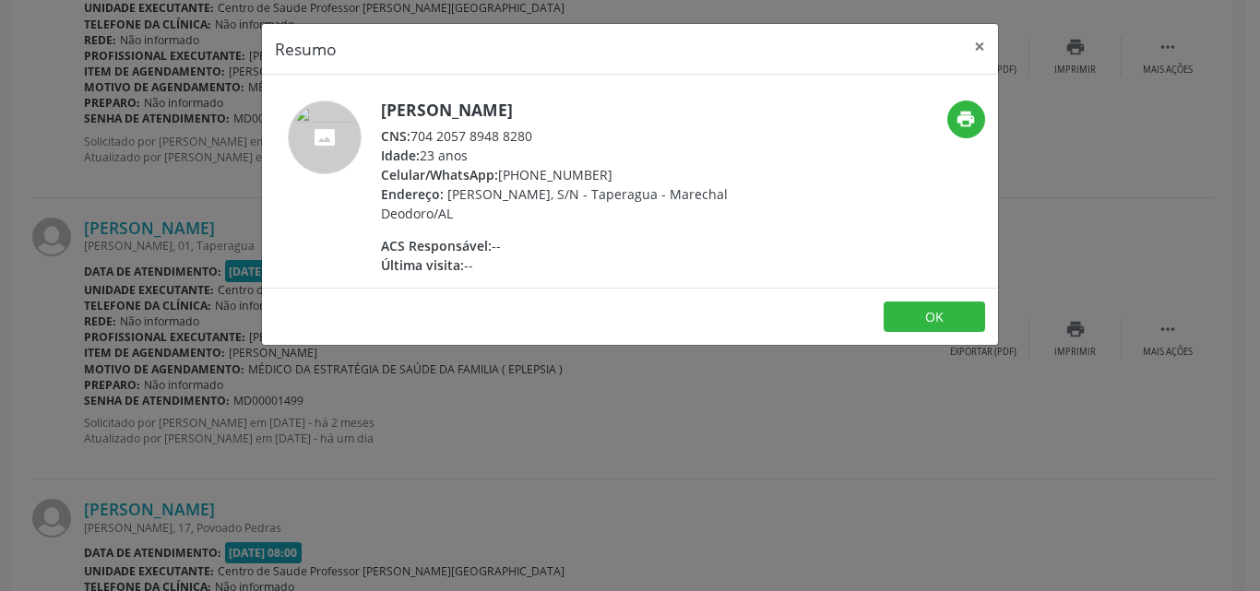
drag, startPoint x: 537, startPoint y: 128, endPoint x: 413, endPoint y: 132, distance: 123.6
click at [413, 132] on div "CNS: 704 2057 8948 8280" at bounding box center [560, 135] width 359 height 19
copy div "704 2057 8948 8280"
click at [1109, 227] on div "Resumo × [PERSON_NAME] CNS: 704 2057 8948 8280 Idade: 23 anos Celular/WhatsApp:…" at bounding box center [630, 295] width 1260 height 591
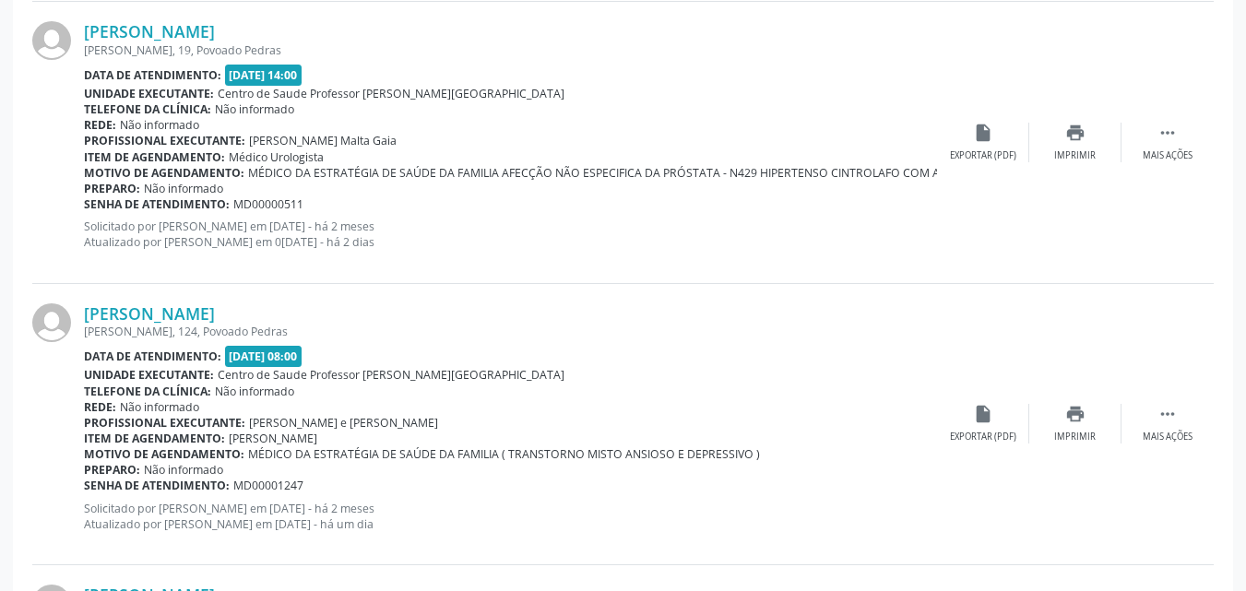
scroll to position [1119, 0]
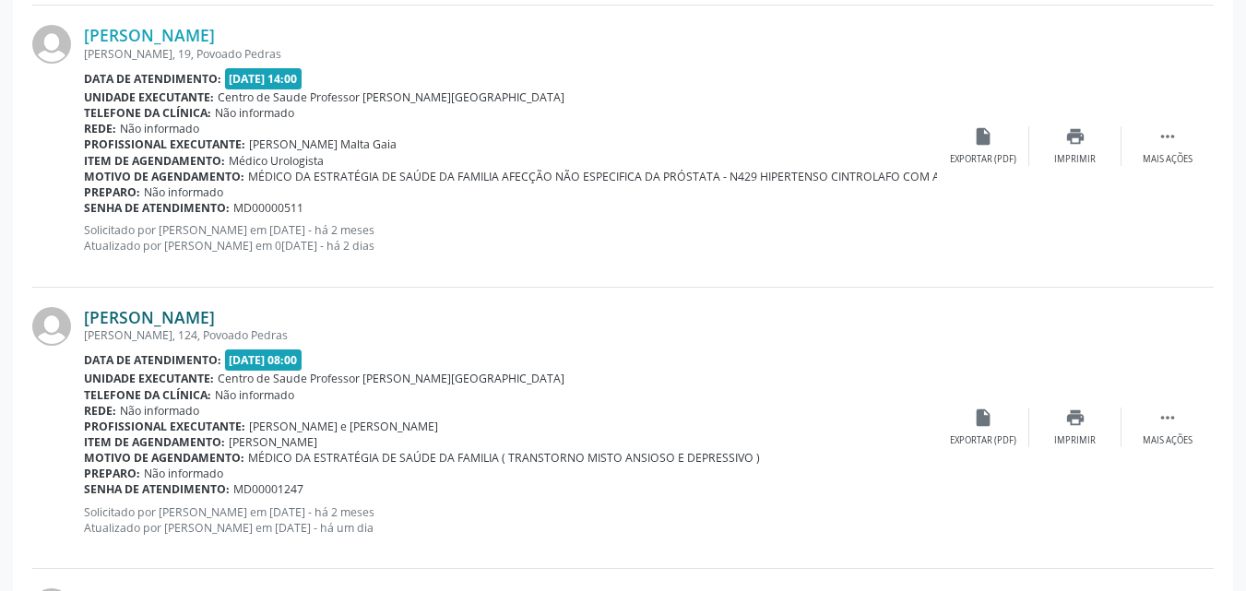
click at [215, 319] on link "[PERSON_NAME]" at bounding box center [149, 317] width 131 height 20
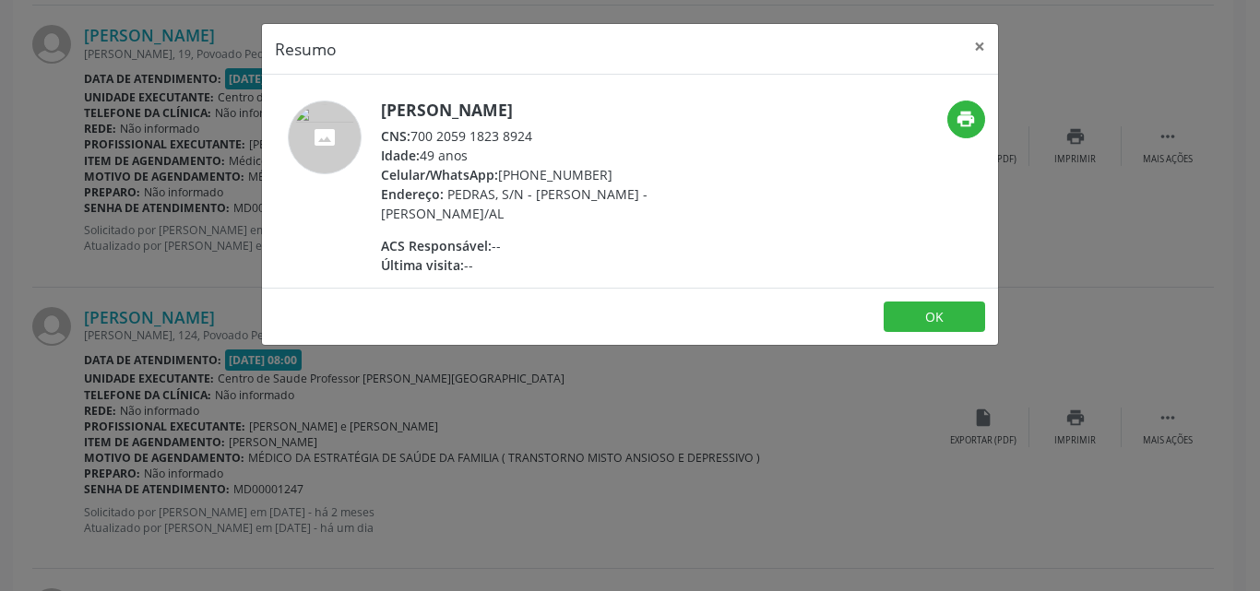
click at [540, 136] on div "CNS: 700 2059 1823 8924" at bounding box center [560, 135] width 359 height 19
drag, startPoint x: 410, startPoint y: 134, endPoint x: 555, endPoint y: 131, distance: 144.8
click at [555, 131] on div "CNS: 700 2059 1823 8924" at bounding box center [560, 135] width 359 height 19
copy div "700 2059 1823 8924"
click at [977, 54] on button "×" at bounding box center [979, 46] width 37 height 45
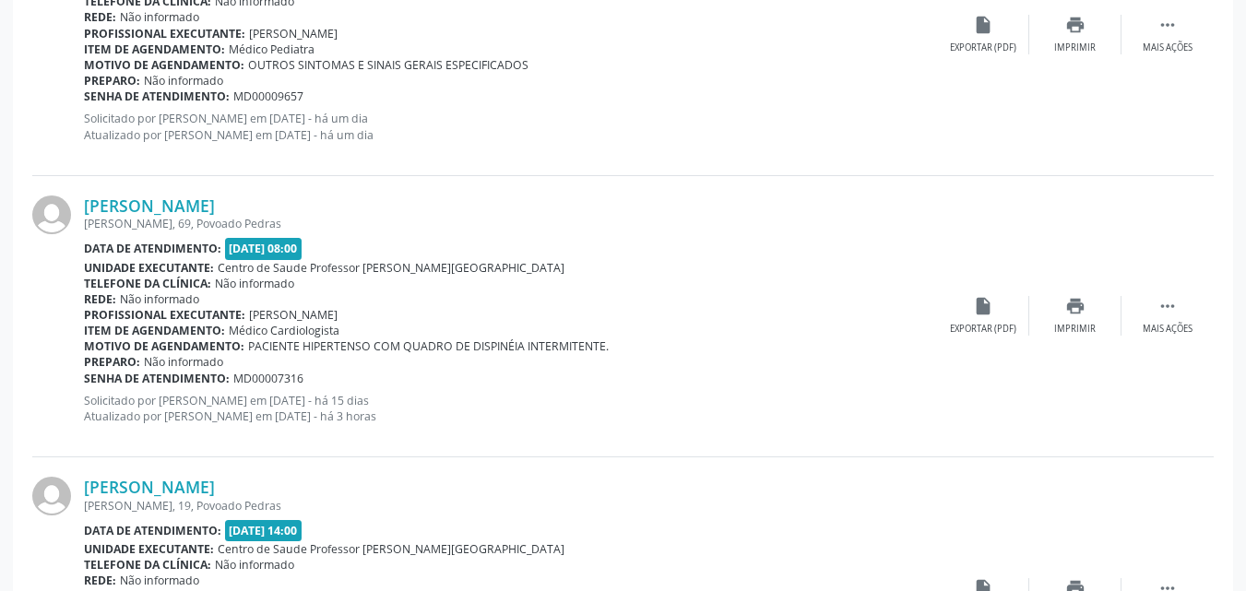
scroll to position [664, 0]
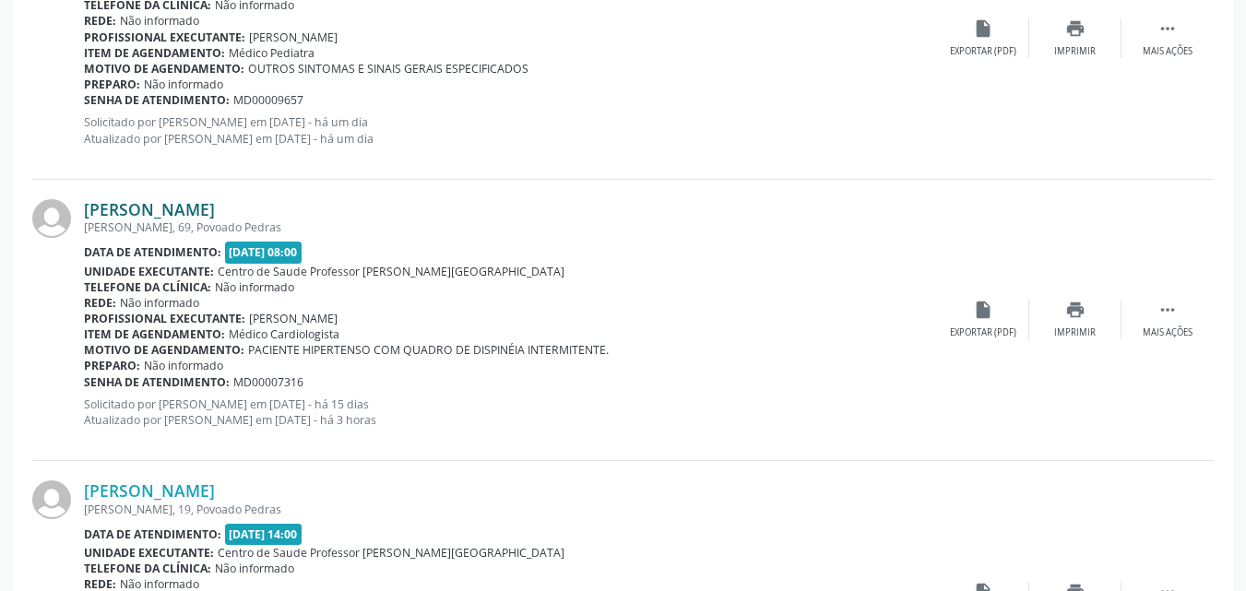
click at [212, 212] on link "[PERSON_NAME]" at bounding box center [149, 209] width 131 height 20
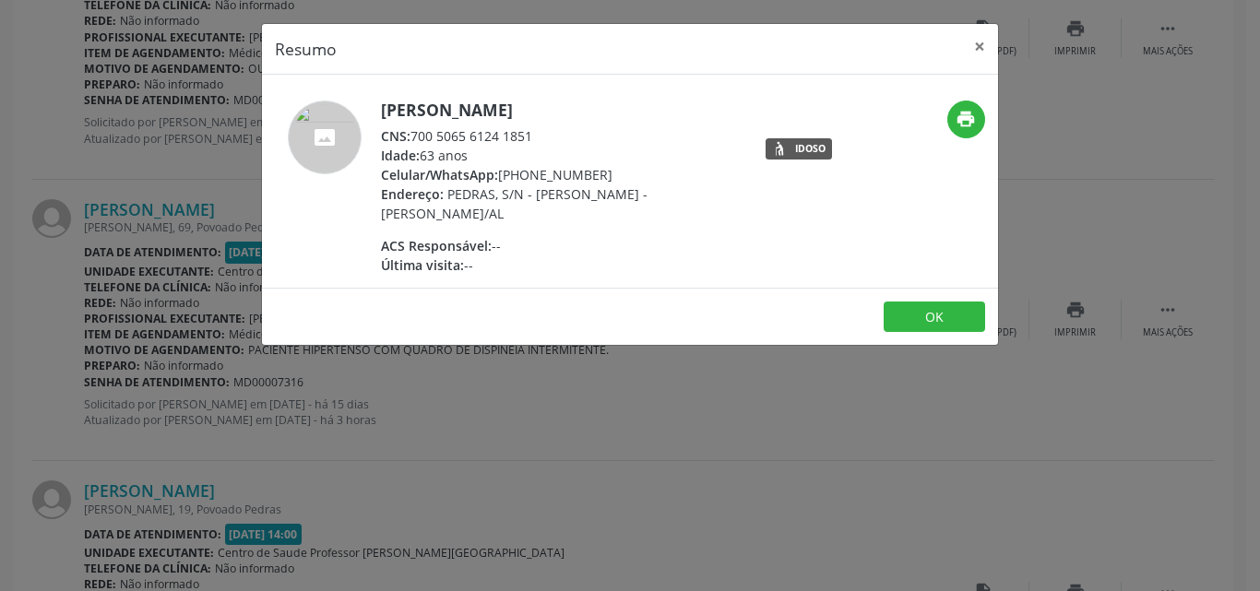
drag, startPoint x: 539, startPoint y: 134, endPoint x: 414, endPoint y: 138, distance: 125.5
click at [414, 138] on div "CNS: 700 5065 6124 1851" at bounding box center [560, 135] width 359 height 19
copy div "700 5065 6124 1851"
click at [984, 55] on button "×" at bounding box center [979, 46] width 37 height 45
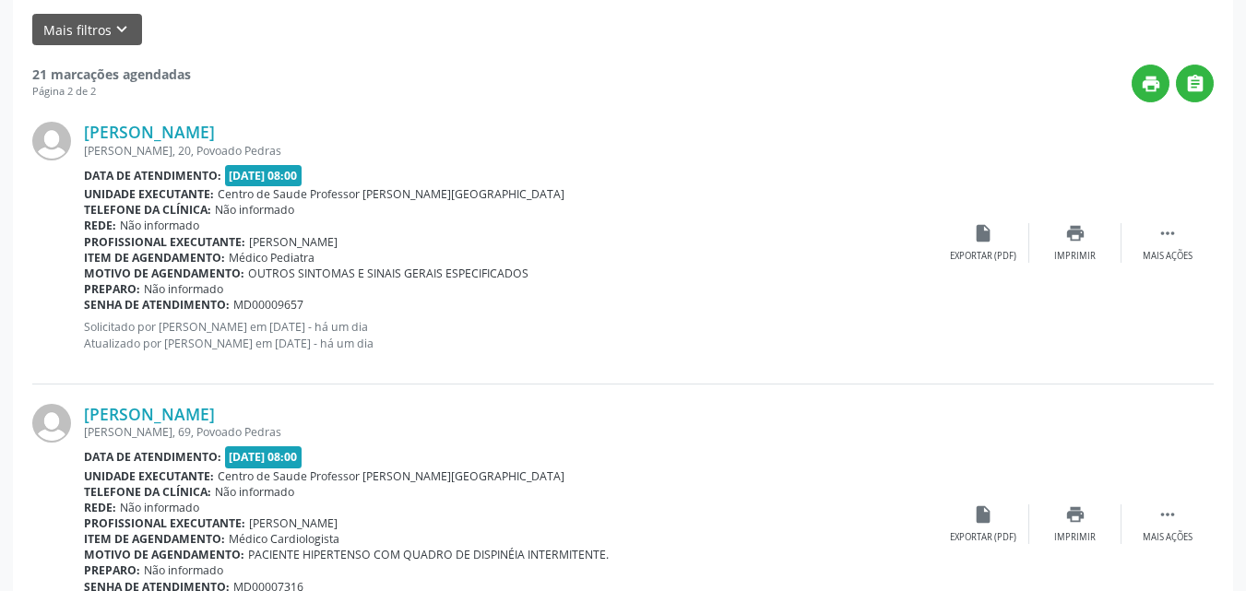
scroll to position [456, 0]
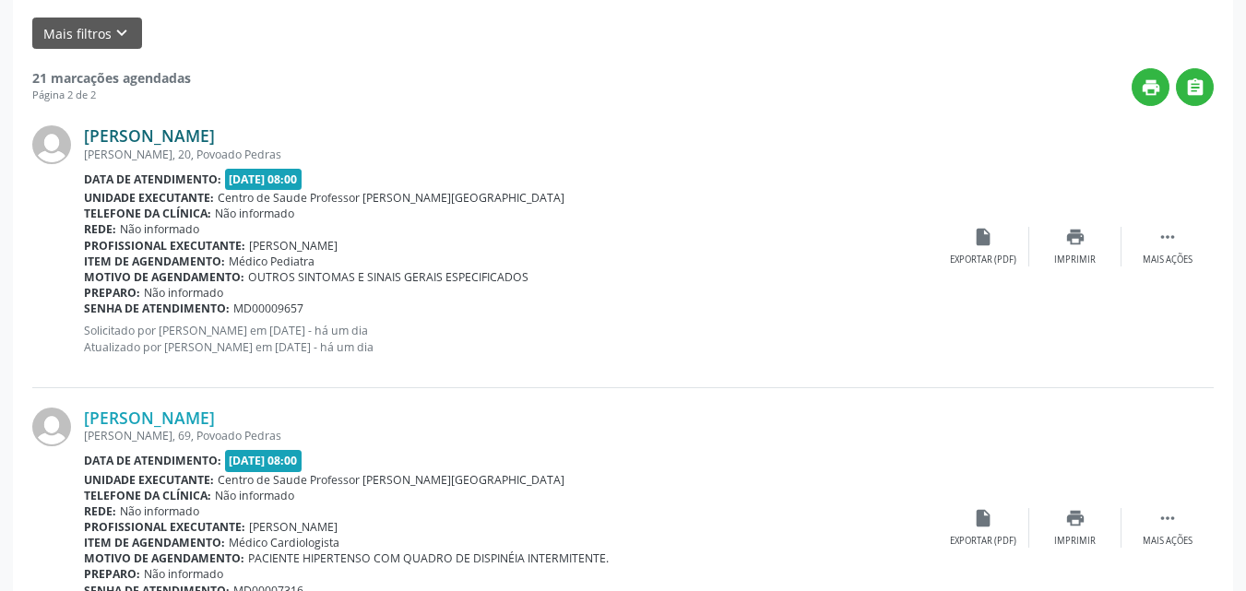
click at [215, 131] on link "[PERSON_NAME]" at bounding box center [149, 135] width 131 height 20
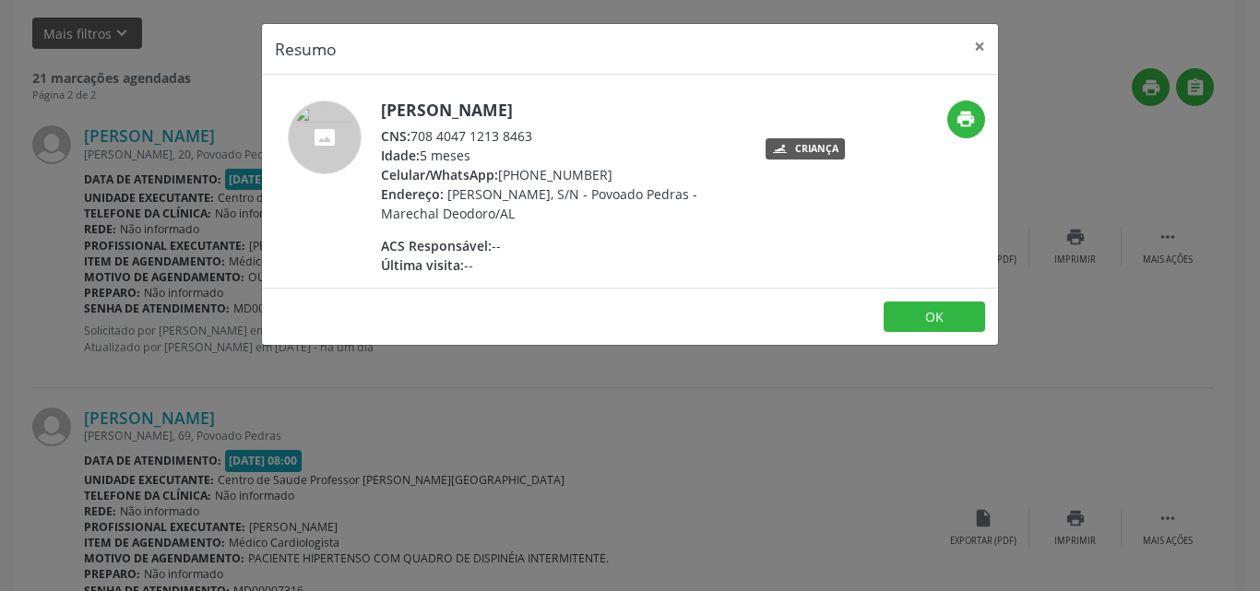
click at [26, 213] on div "Resumo × [PERSON_NAME] CNS: 708 4047 1213 8463 Idade: 5 meses Celular/WhatsApp:…" at bounding box center [630, 295] width 1260 height 591
